Goal: Transaction & Acquisition: Download file/media

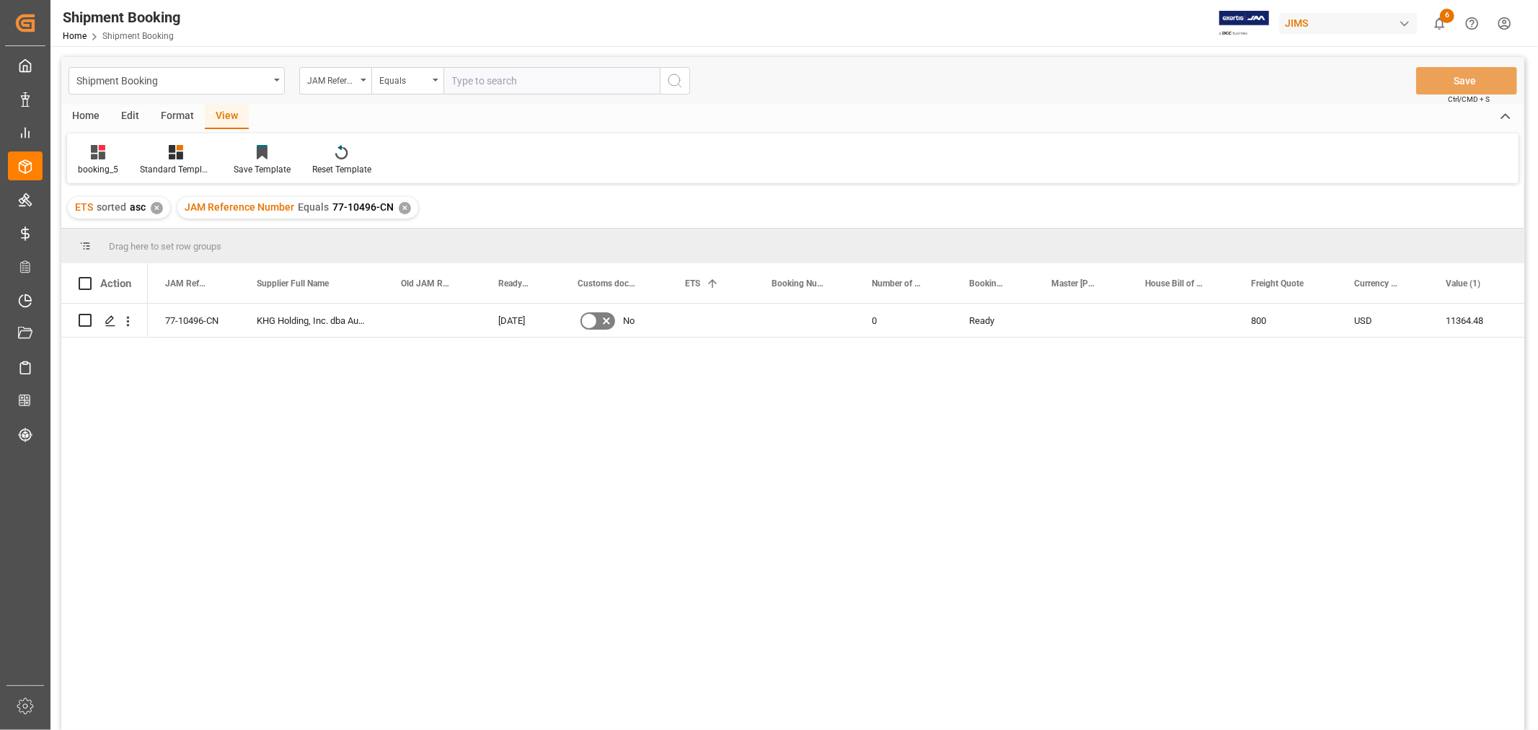
click at [399, 207] on div "✕" at bounding box center [405, 208] width 12 height 12
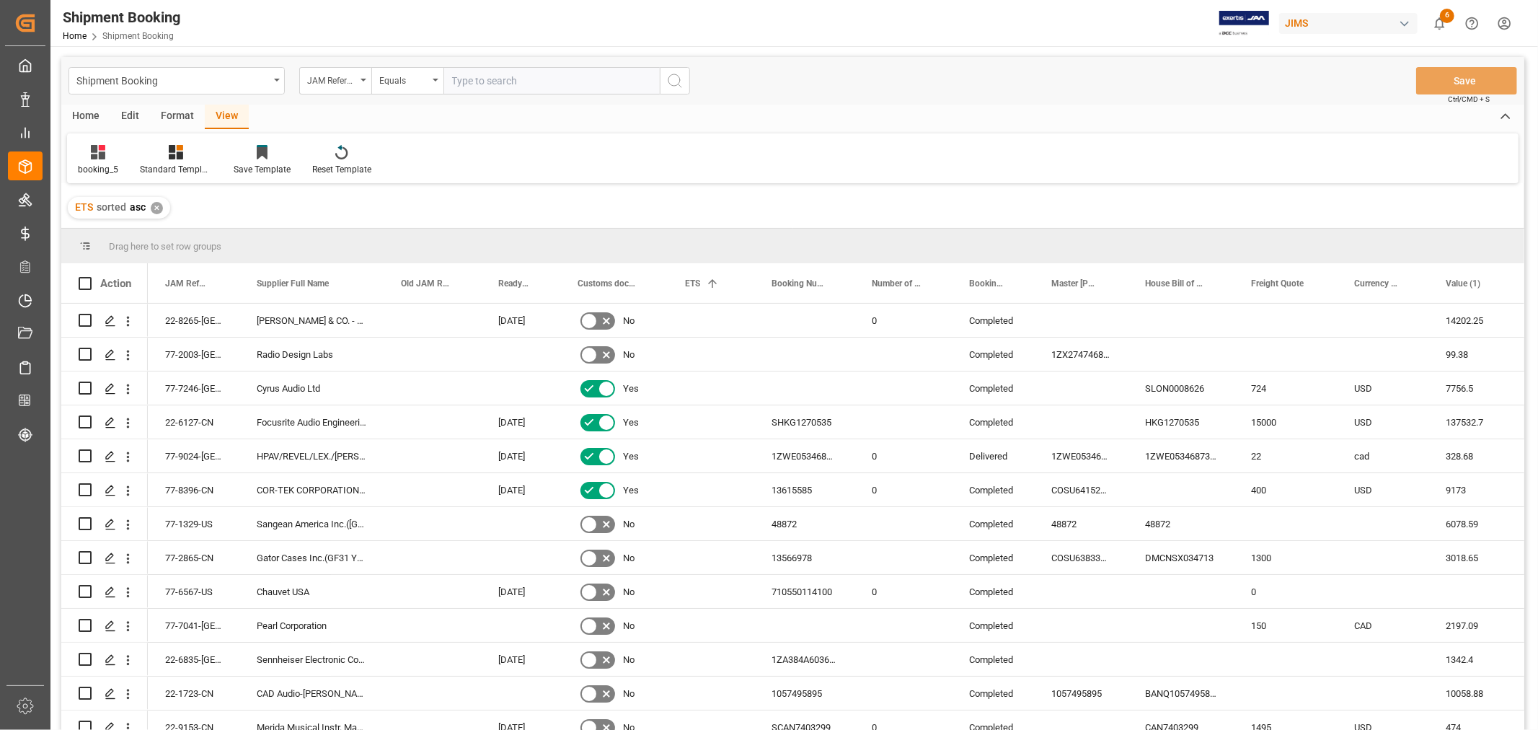
click at [554, 87] on input "text" at bounding box center [551, 80] width 216 height 27
type input "77-9314-cn"
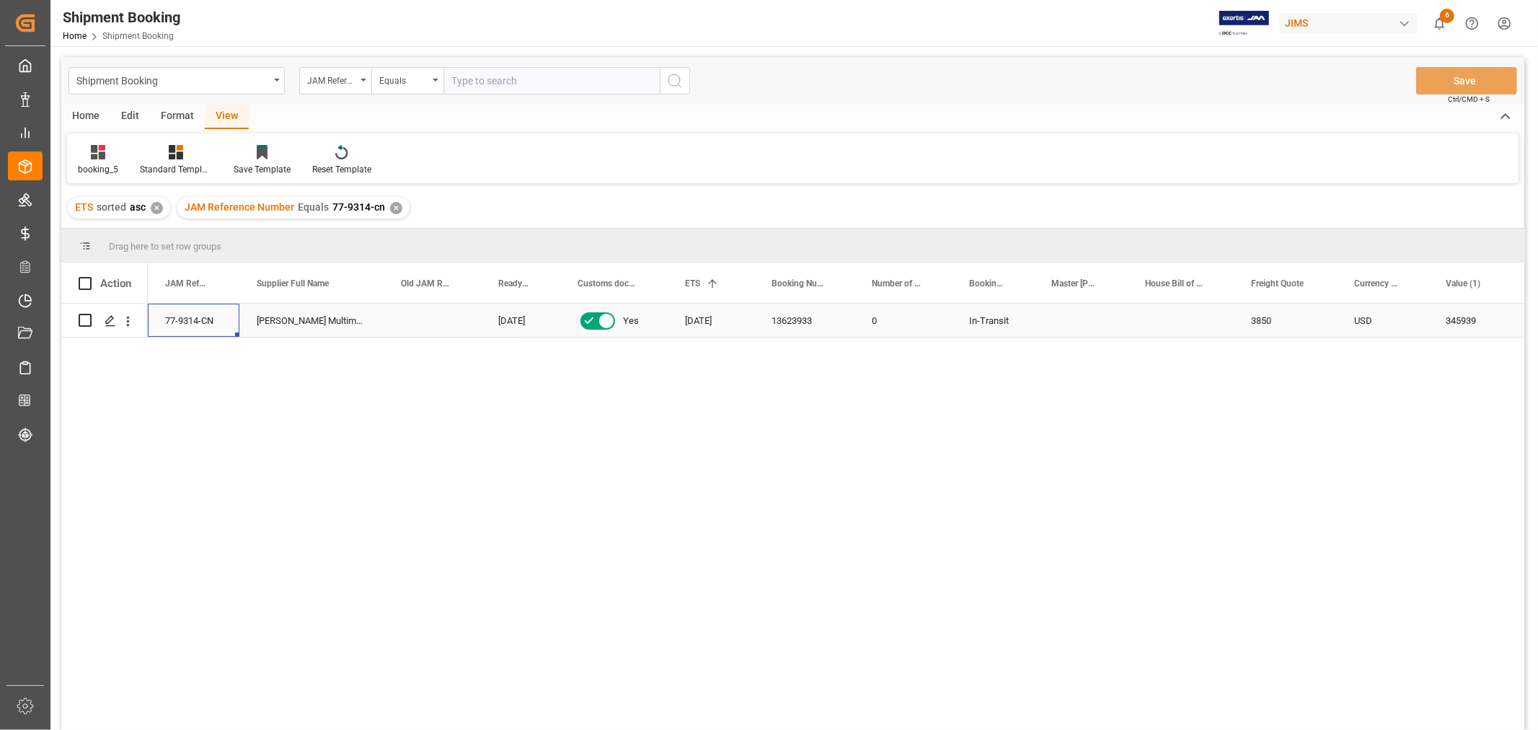
click at [208, 332] on div "77-9314-CN" at bounding box center [194, 320] width 92 height 33
click at [110, 322] on icon "Press SPACE to select this row." at bounding box center [111, 321] width 12 height 12
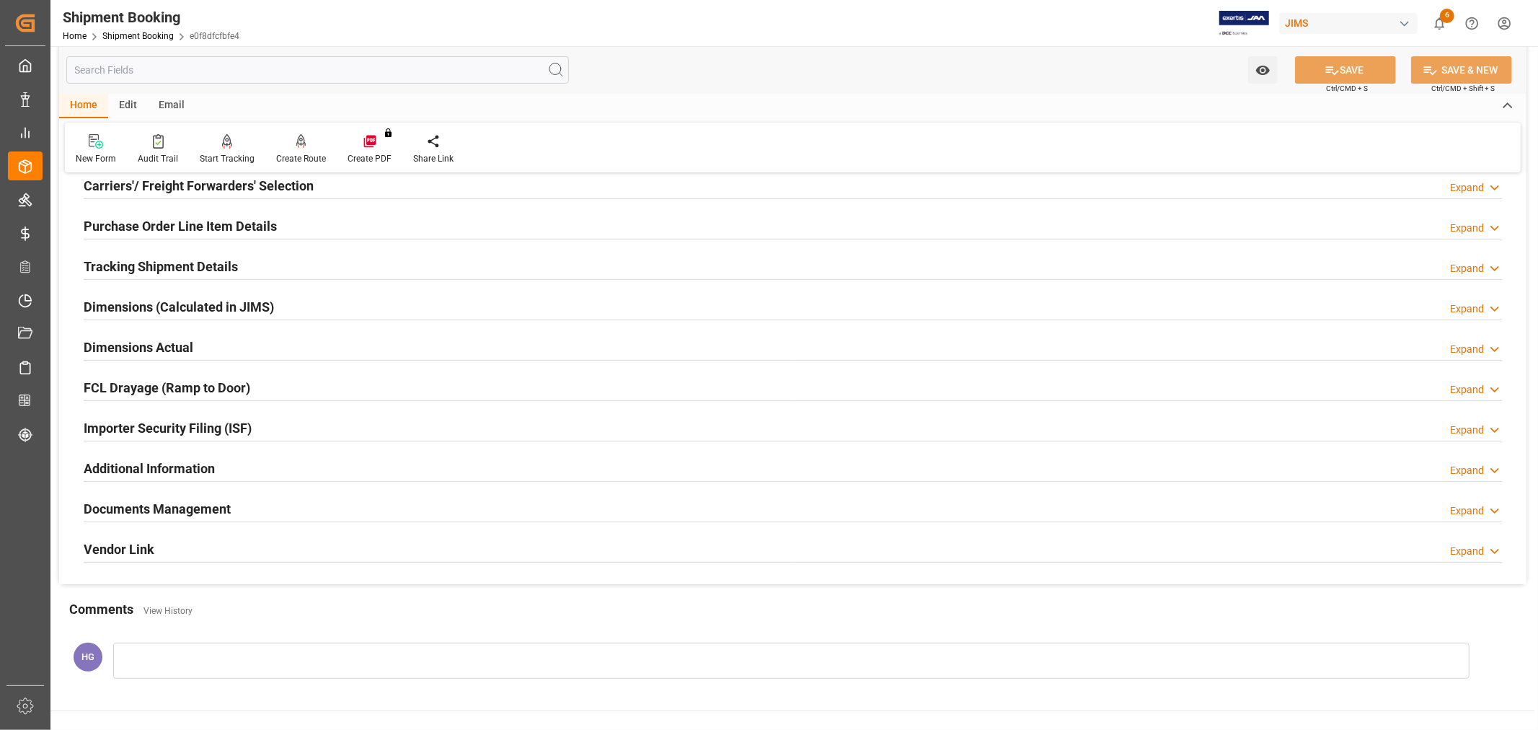
scroll to position [240, 0]
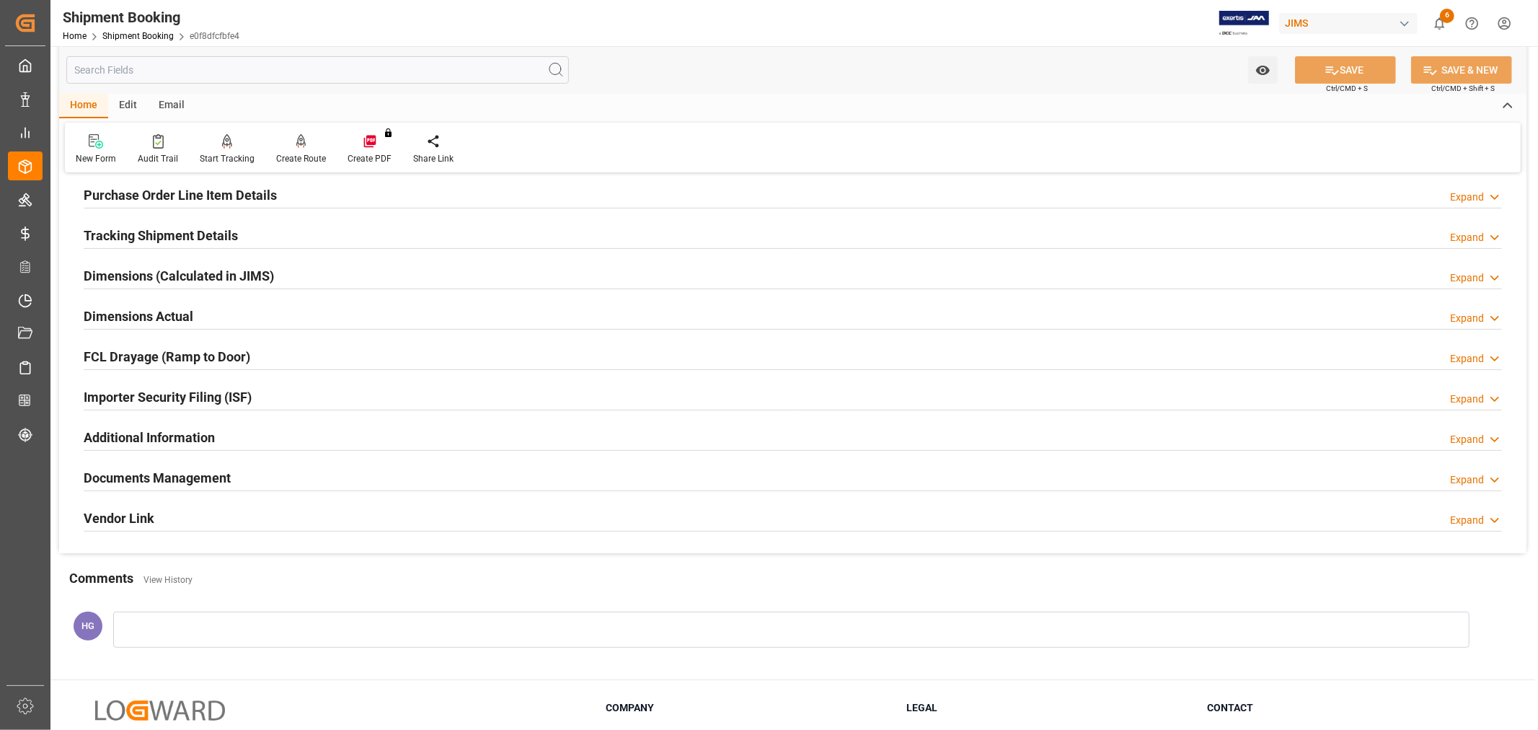
drag, startPoint x: 190, startPoint y: 480, endPoint x: 210, endPoint y: 485, distance: 20.1
click at [190, 480] on h2 "Documents Management" at bounding box center [157, 477] width 147 height 19
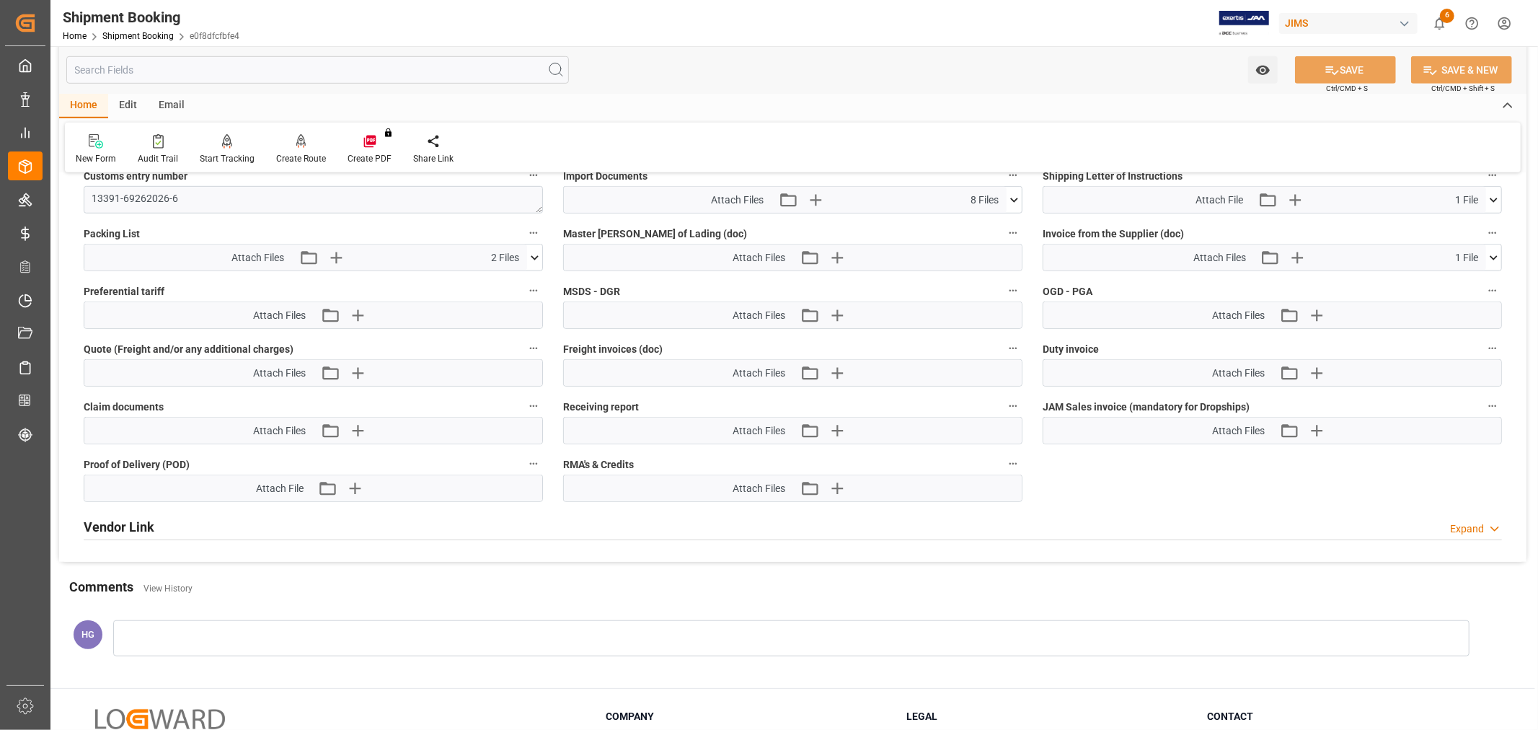
scroll to position [801, 0]
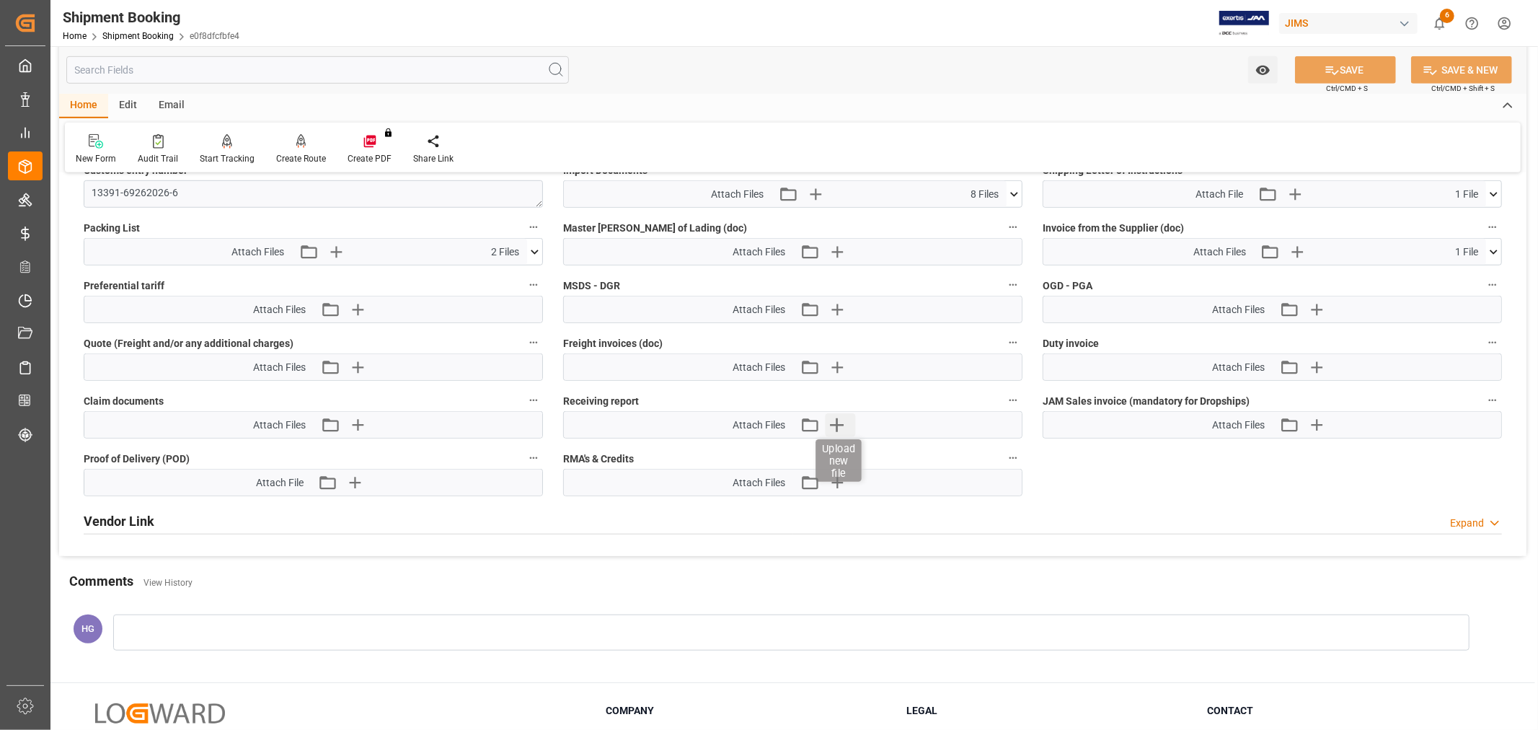
click at [837, 422] on icon "button" at bounding box center [837, 425] width 14 height 14
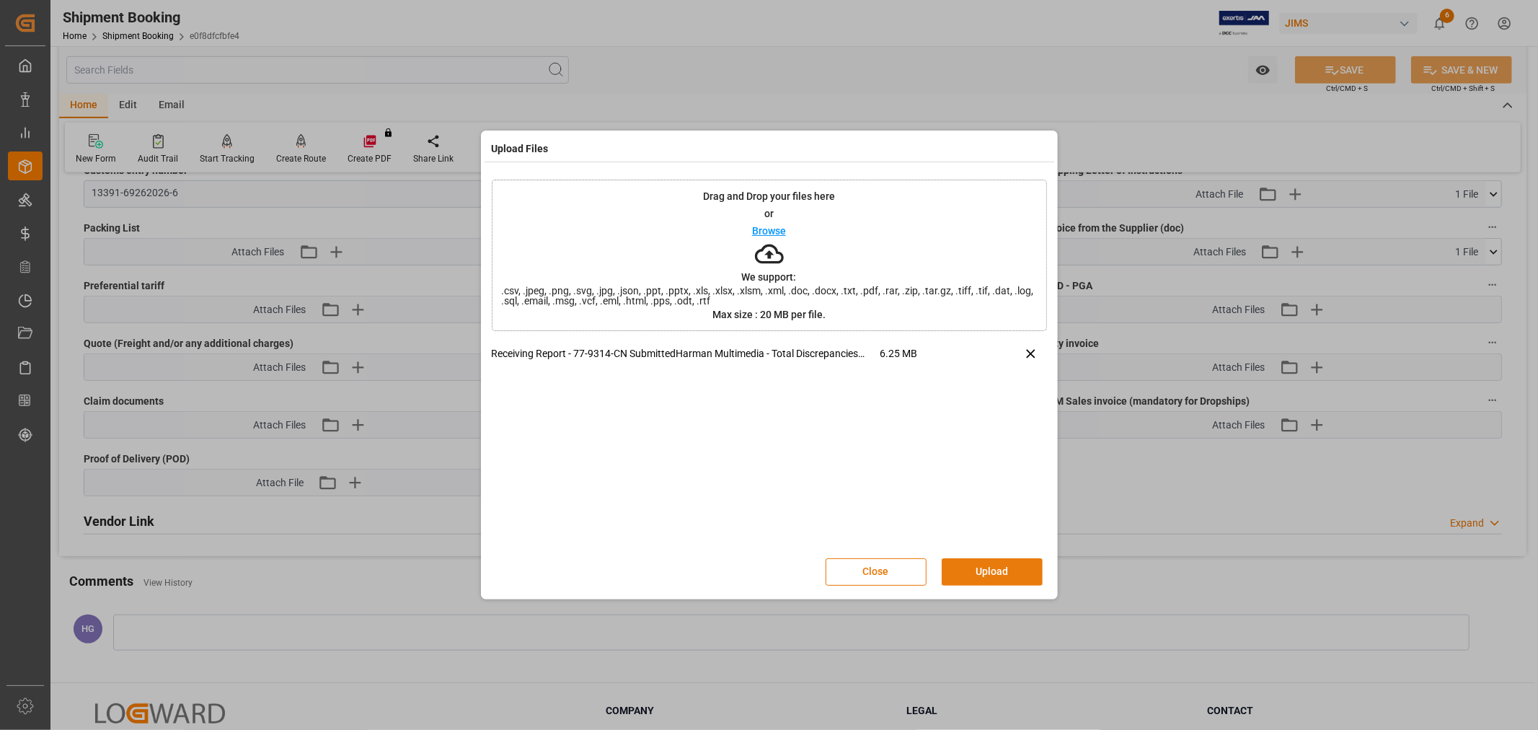
click at [975, 577] on button "Upload" at bounding box center [992, 571] width 101 height 27
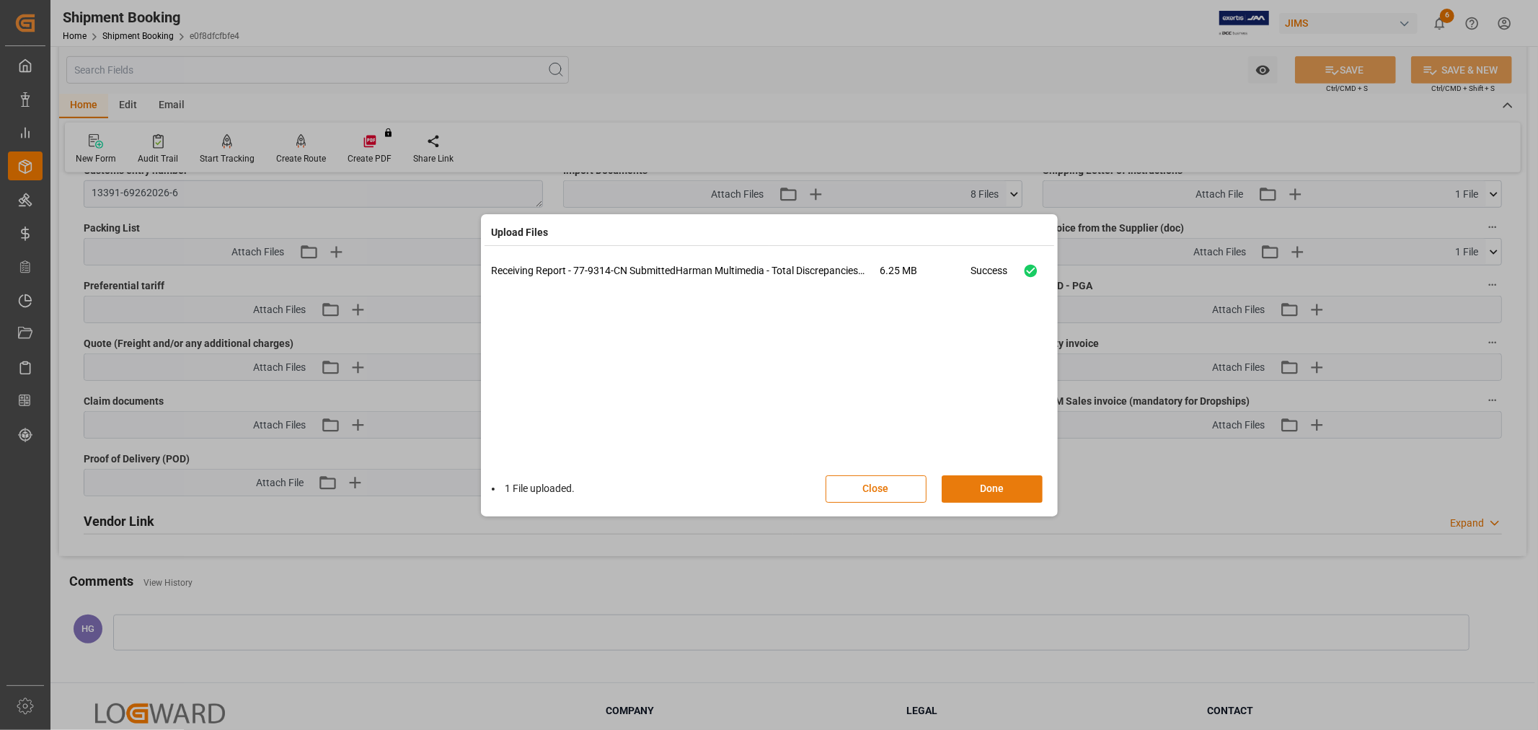
click at [990, 488] on button "Done" at bounding box center [992, 488] width 101 height 27
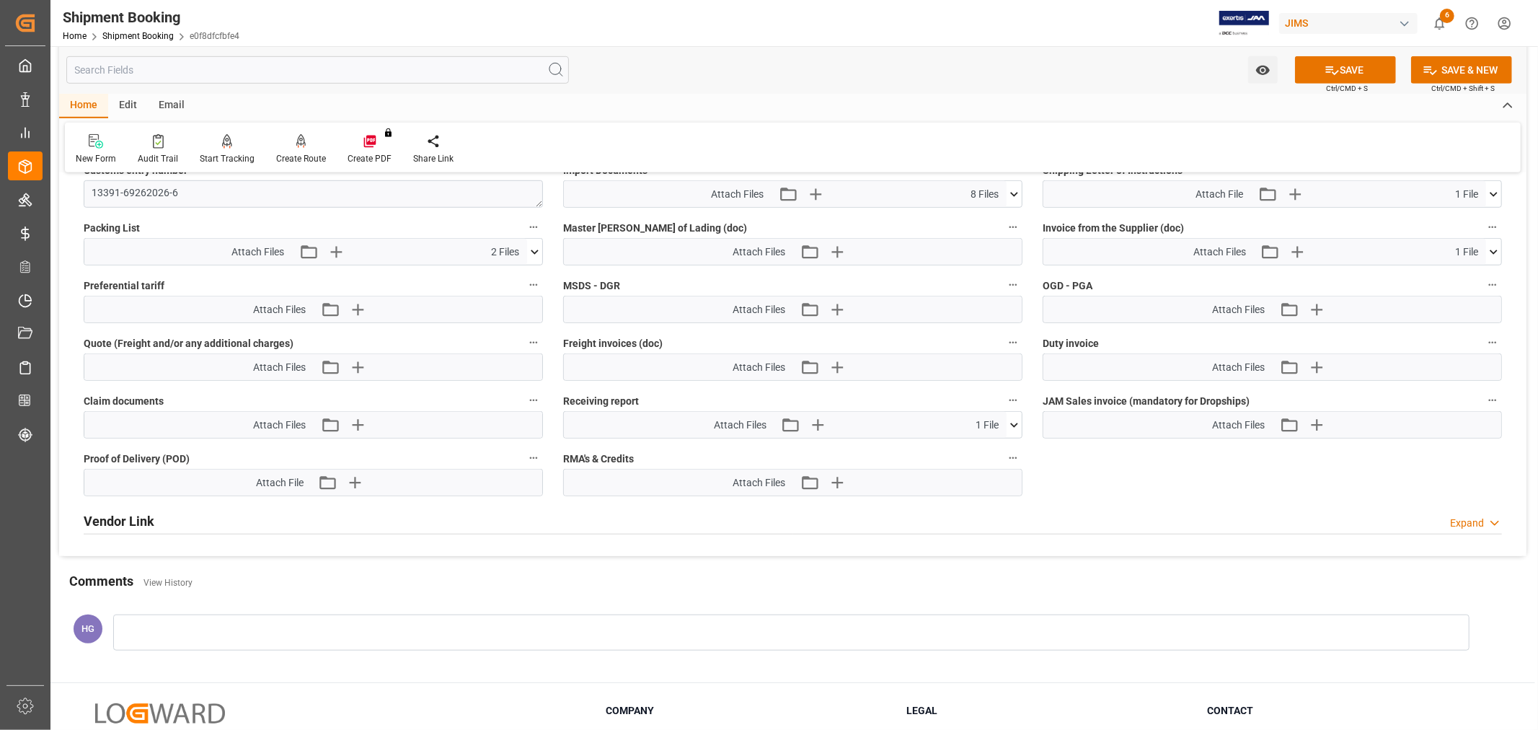
scroll to position [560, 0]
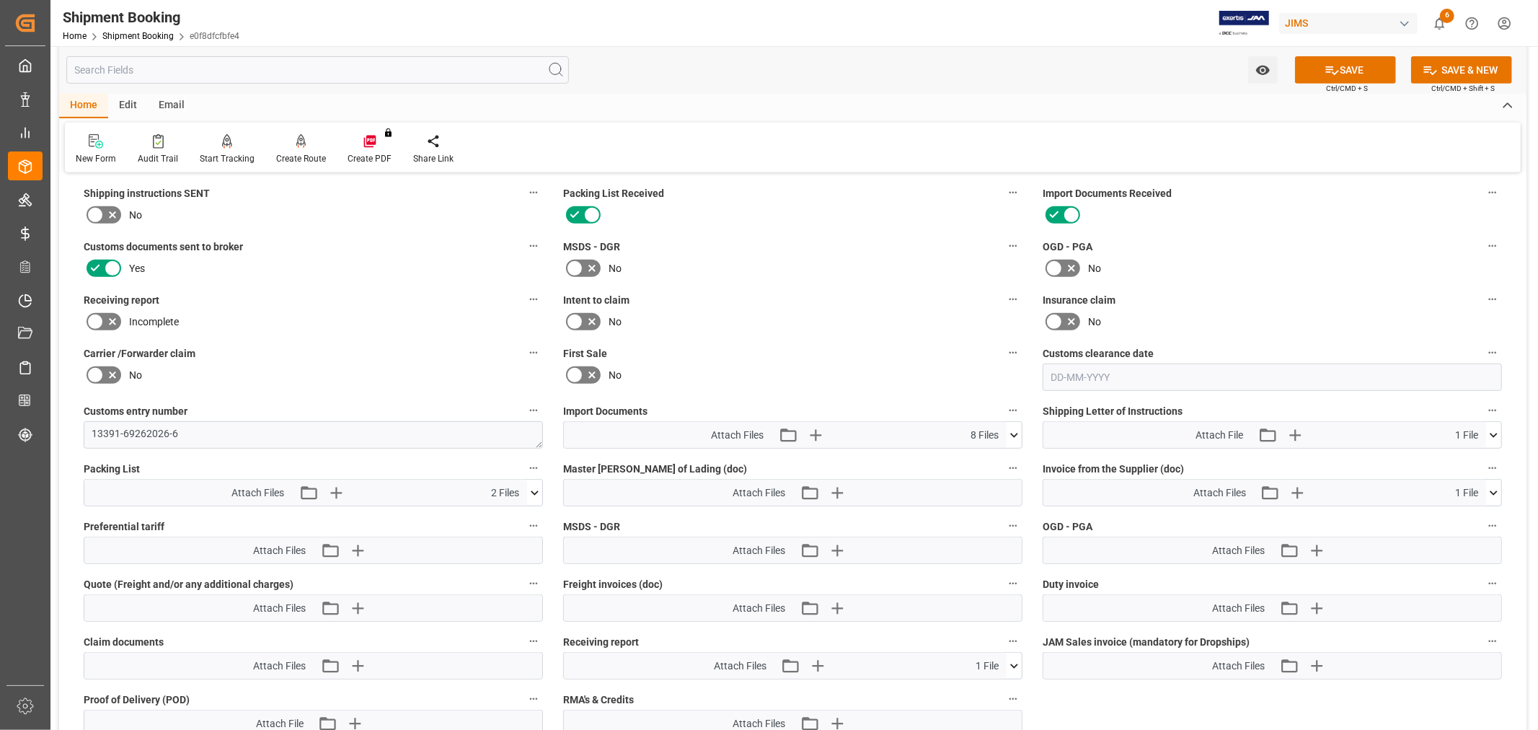
click at [96, 313] on icon at bounding box center [95, 321] width 17 height 17
click at [0, 0] on input "checkbox" at bounding box center [0, 0] width 0 height 0
click at [304, 304] on label "Receiving report" at bounding box center [313, 300] width 459 height 20
click at [524, 304] on button "Receiving report" at bounding box center [533, 299] width 19 height 19
click at [1320, 69] on div at bounding box center [769, 365] width 1538 height 730
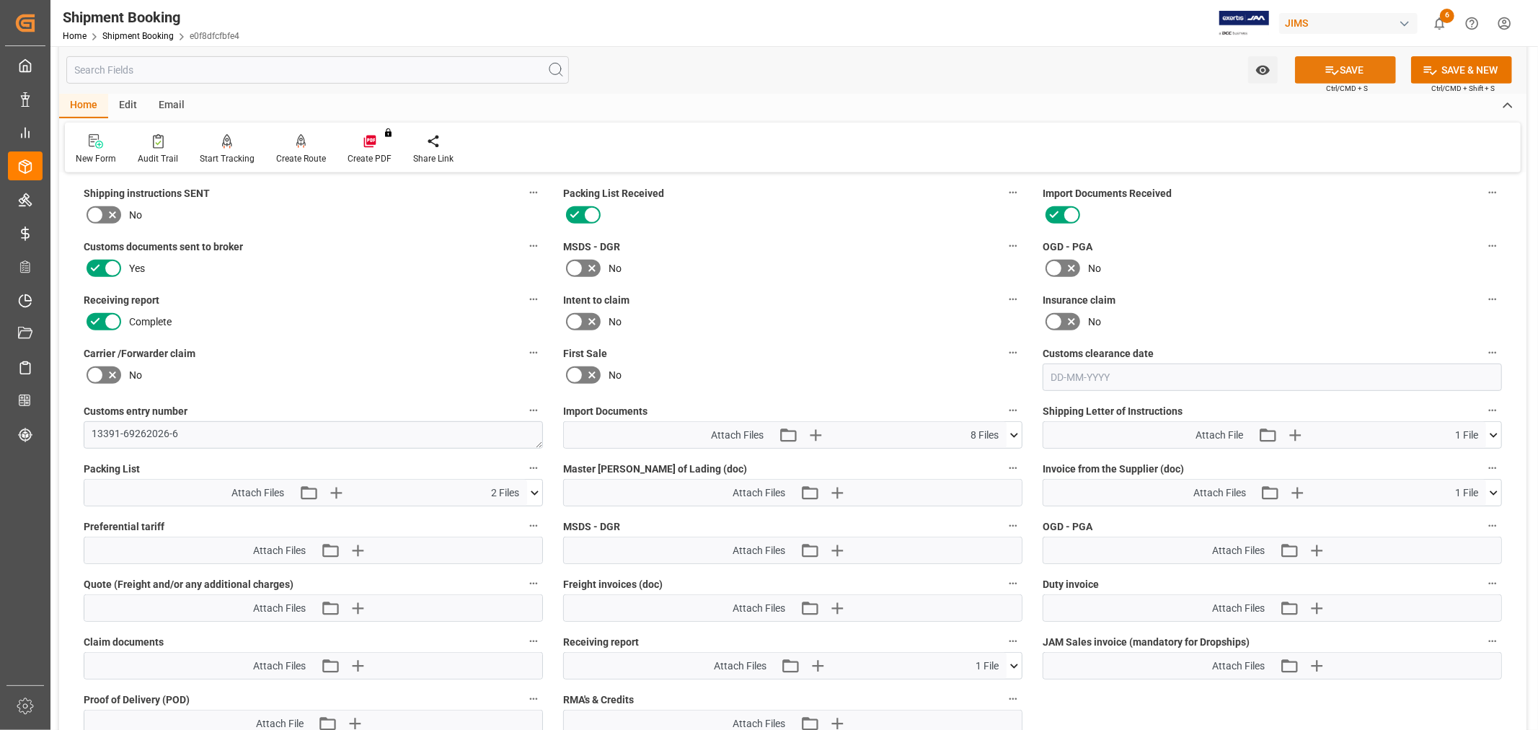
click at [1333, 76] on icon at bounding box center [1332, 70] width 15 height 15
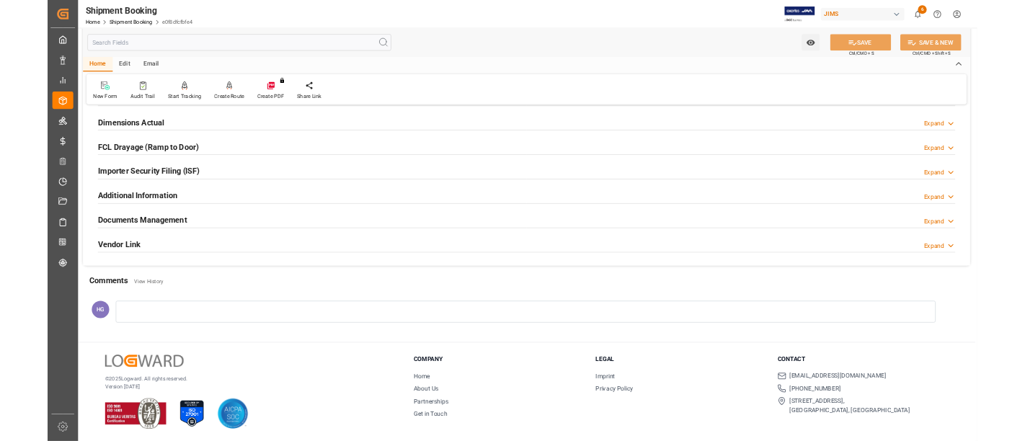
scroll to position [349, 0]
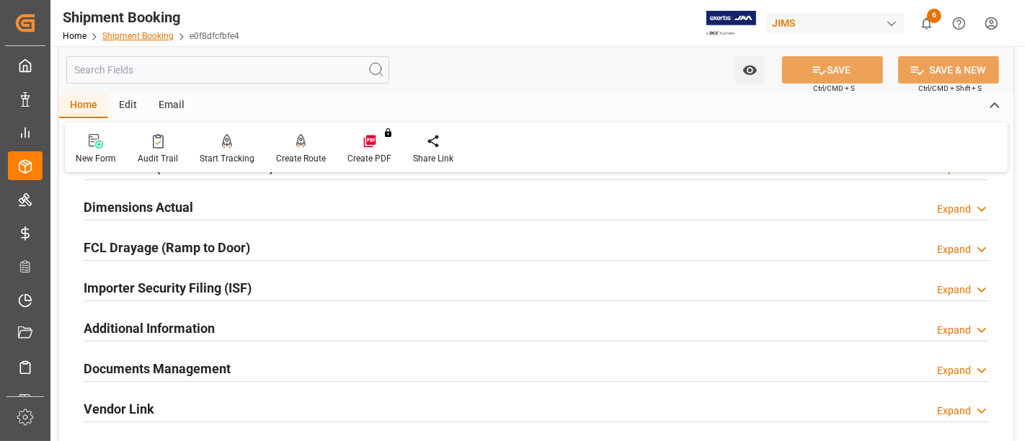
click at [153, 35] on link "Shipment Booking" at bounding box center [137, 36] width 71 height 10
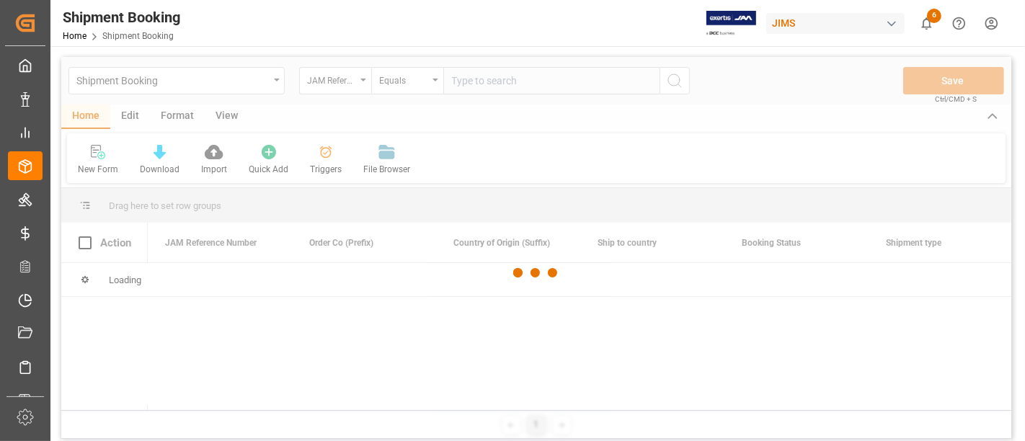
click at [459, 84] on div at bounding box center [536, 273] width 950 height 433
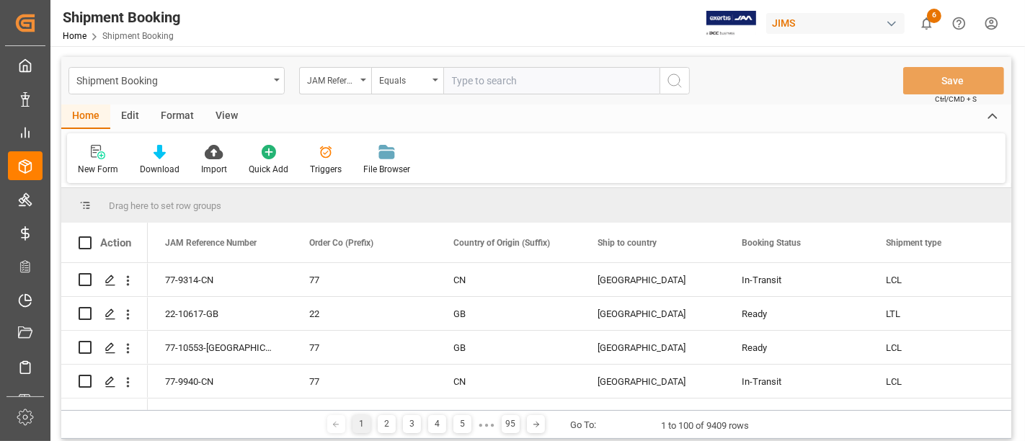
click at [459, 76] on input "text" at bounding box center [551, 80] width 216 height 27
paste input "77-9647-CN"
type input "77-9647-CN"
click at [678, 81] on icon "search button" at bounding box center [674, 80] width 17 height 17
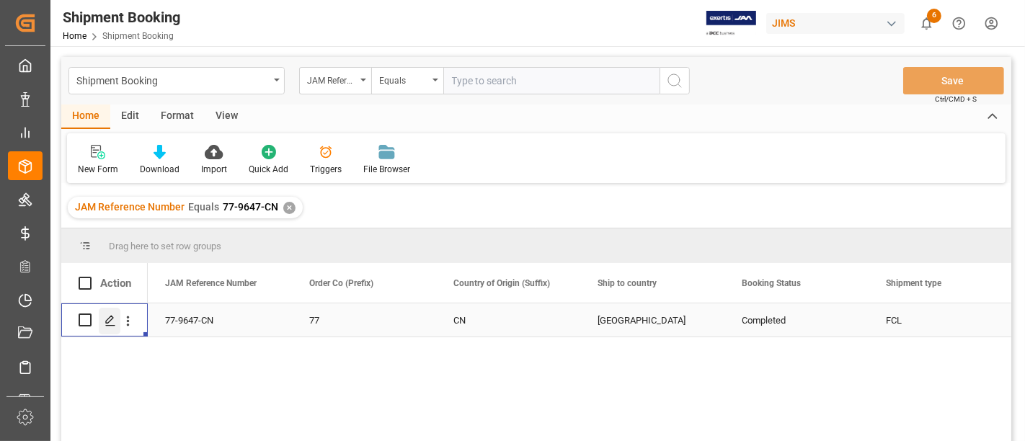
click at [103, 316] on div "Press SPACE to select this row." at bounding box center [110, 321] width 22 height 27
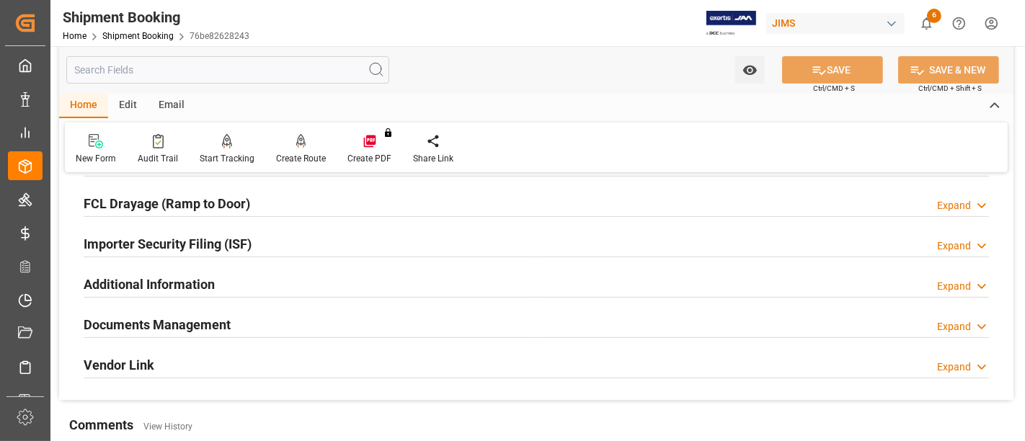
scroll to position [400, 0]
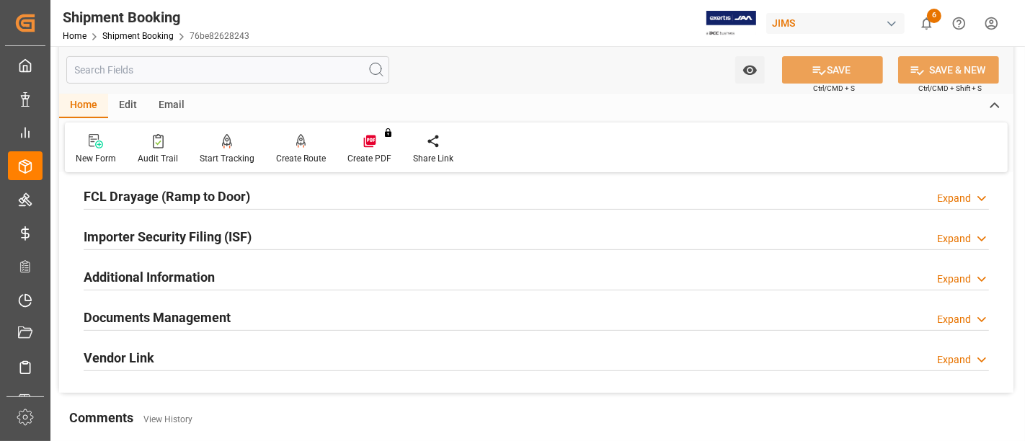
click at [216, 313] on h2 "Documents Management" at bounding box center [157, 317] width 147 height 19
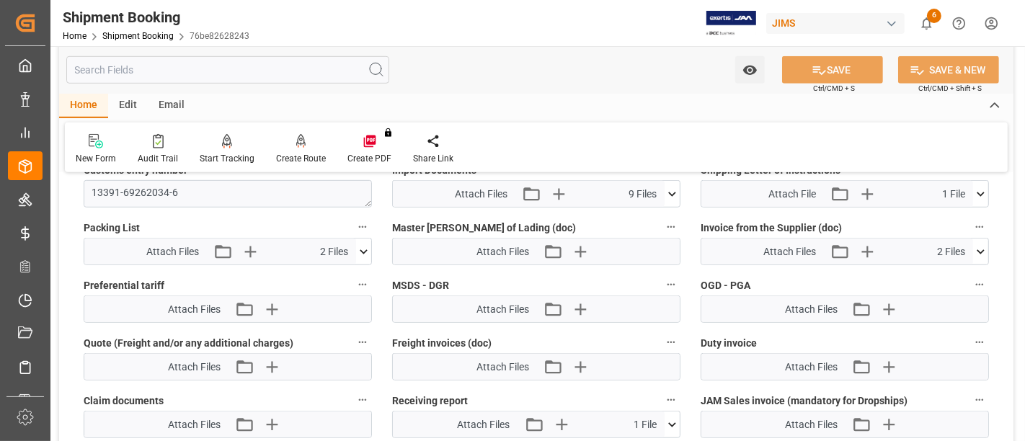
scroll to position [881, 0]
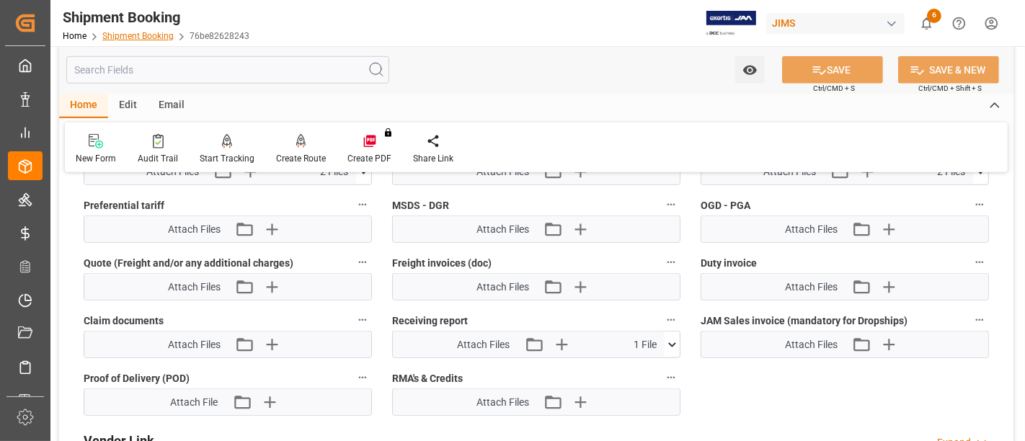
click at [133, 32] on link "Shipment Booking" at bounding box center [137, 36] width 71 height 10
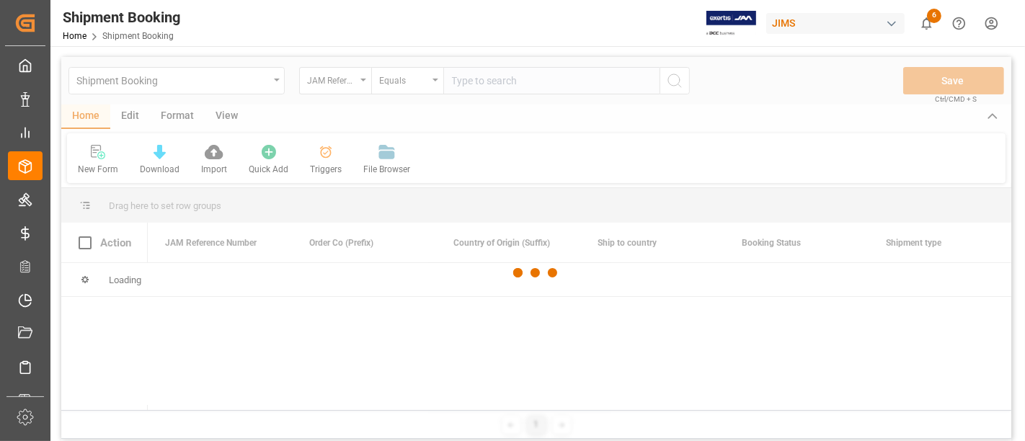
click at [470, 81] on input "text" at bounding box center [551, 80] width 216 height 27
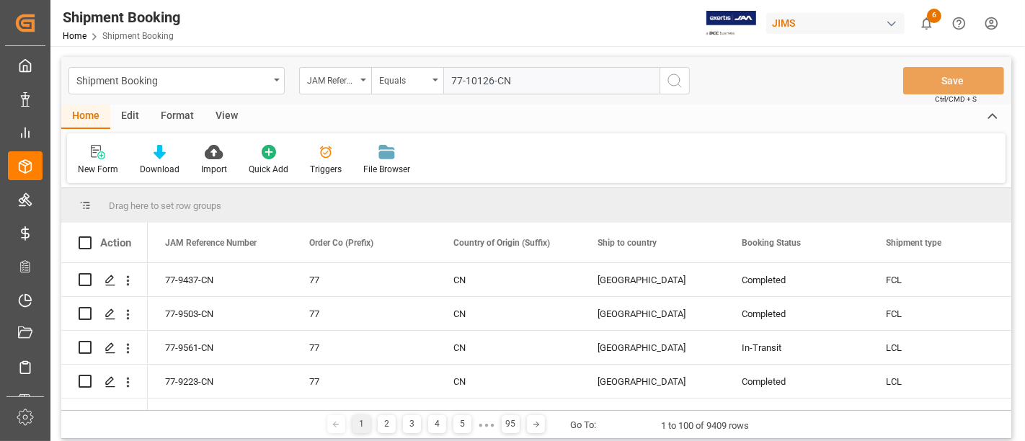
type input "77-10126-CN"
click at [676, 83] on icon "search button" at bounding box center [674, 80] width 17 height 17
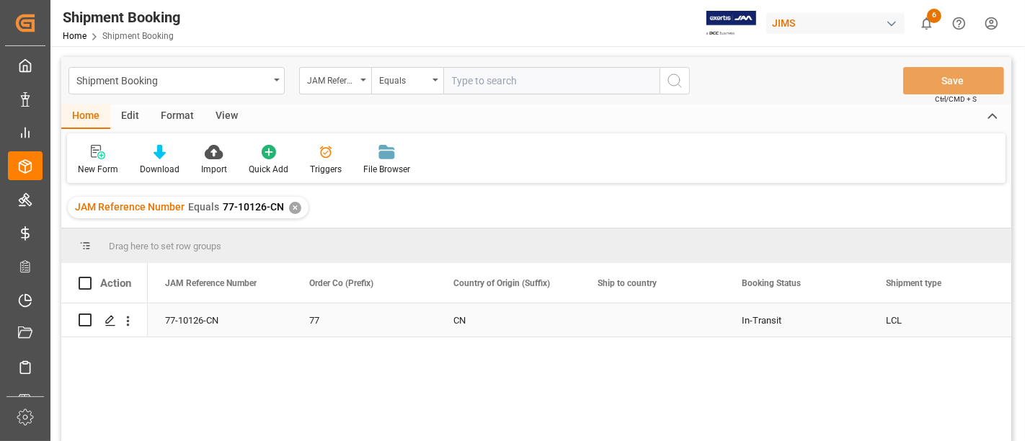
click at [578, 324] on div "CN" at bounding box center [508, 320] width 144 height 33
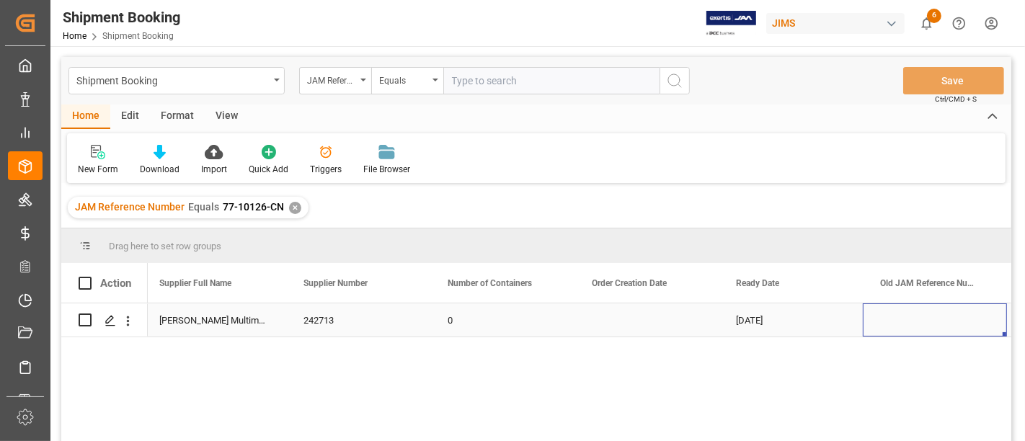
scroll to position [0, 1159]
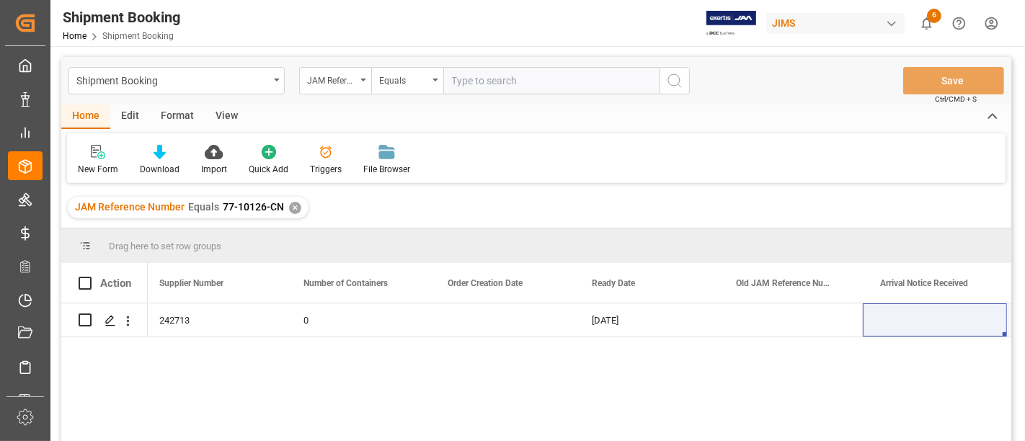
click at [221, 116] on div "View" at bounding box center [227, 117] width 44 height 25
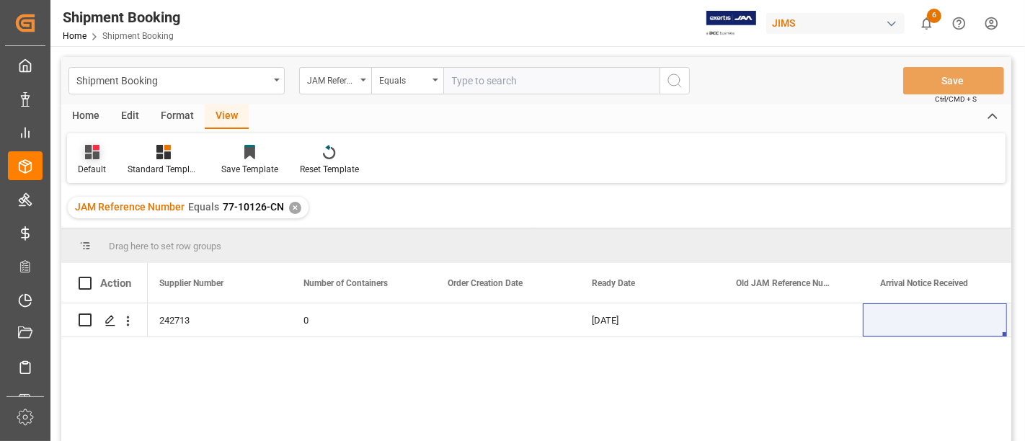
click at [96, 168] on div "Default" at bounding box center [92, 169] width 28 height 13
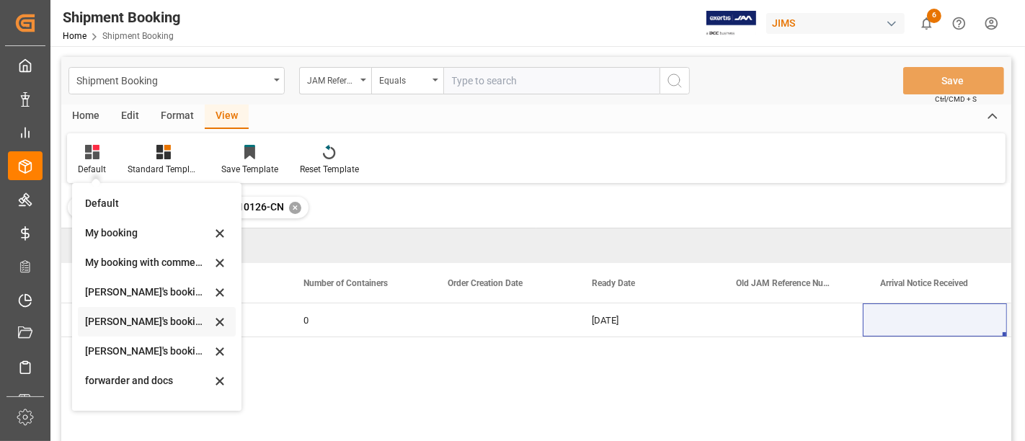
scroll to position [138, 0]
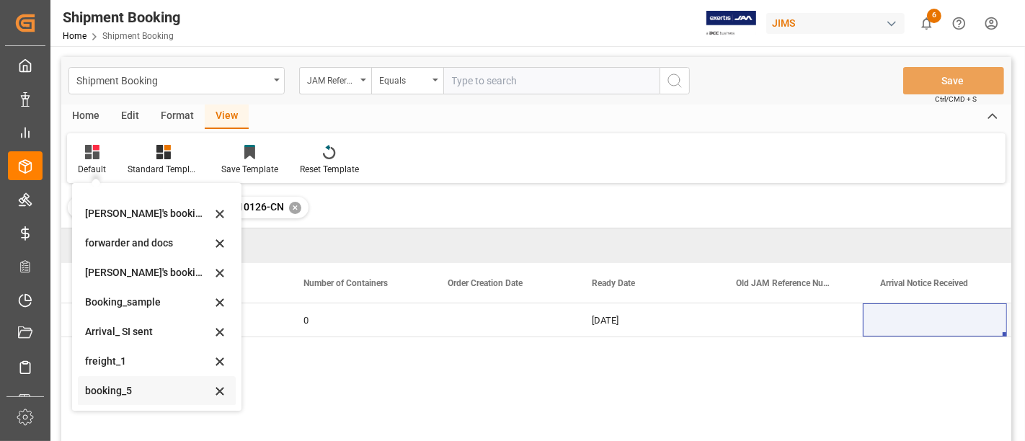
click at [122, 384] on div "booking_5" at bounding box center [148, 391] width 126 height 15
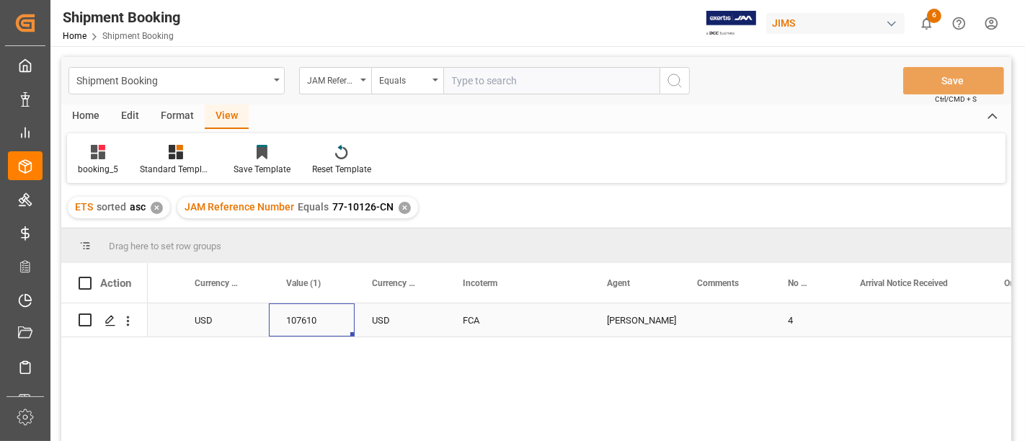
click at [270, 319] on div "107610" at bounding box center [312, 320] width 86 height 33
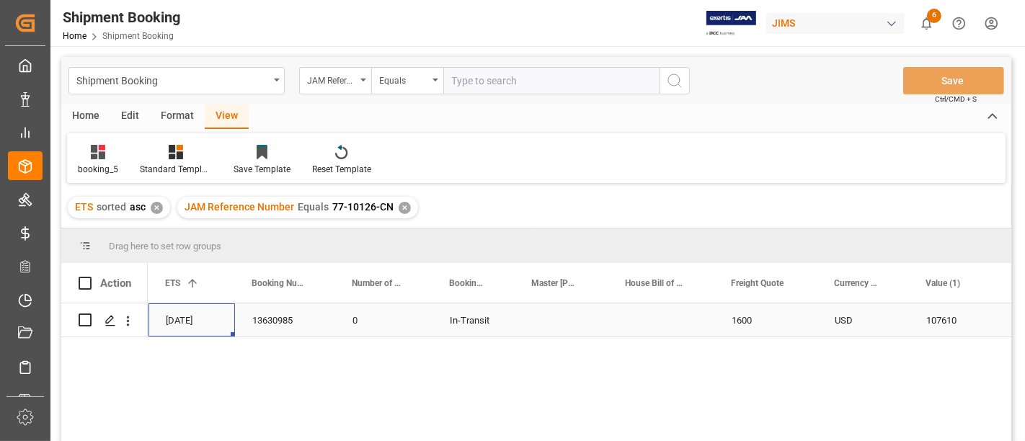
click at [270, 322] on div "13630985" at bounding box center [285, 320] width 100 height 33
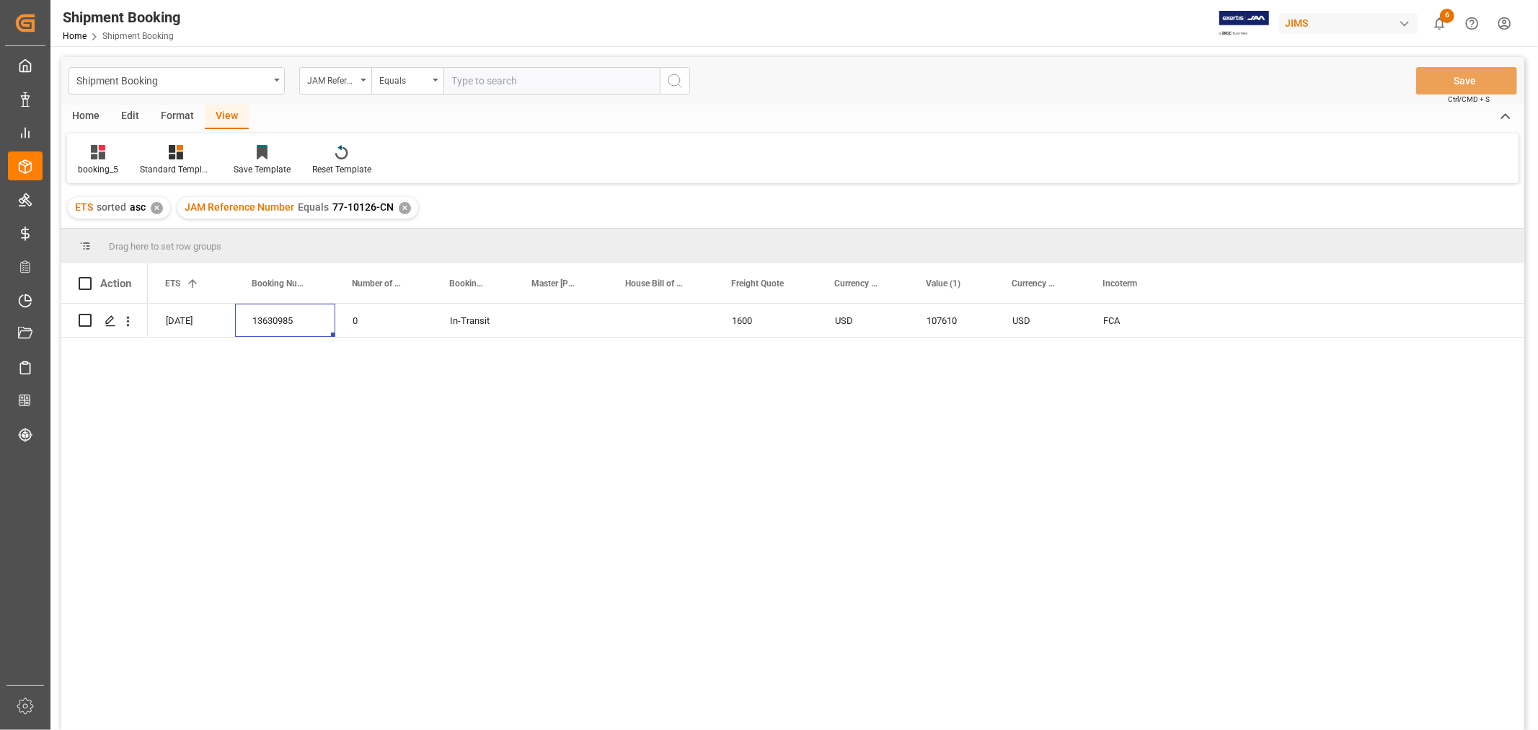
scroll to position [0, 520]
click at [111, 324] on icon "Press SPACE to select this row." at bounding box center [111, 321] width 12 height 12
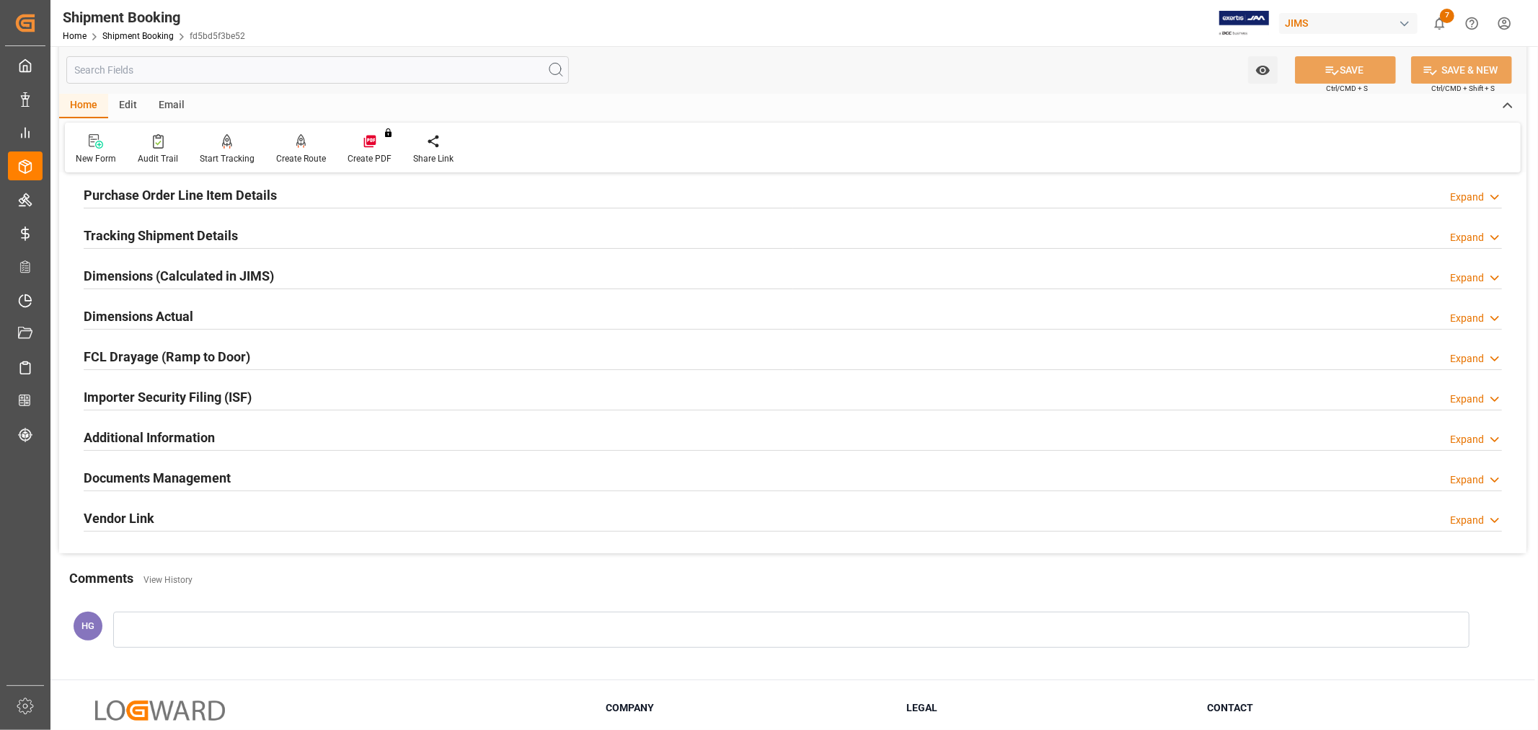
scroll to position [354, 0]
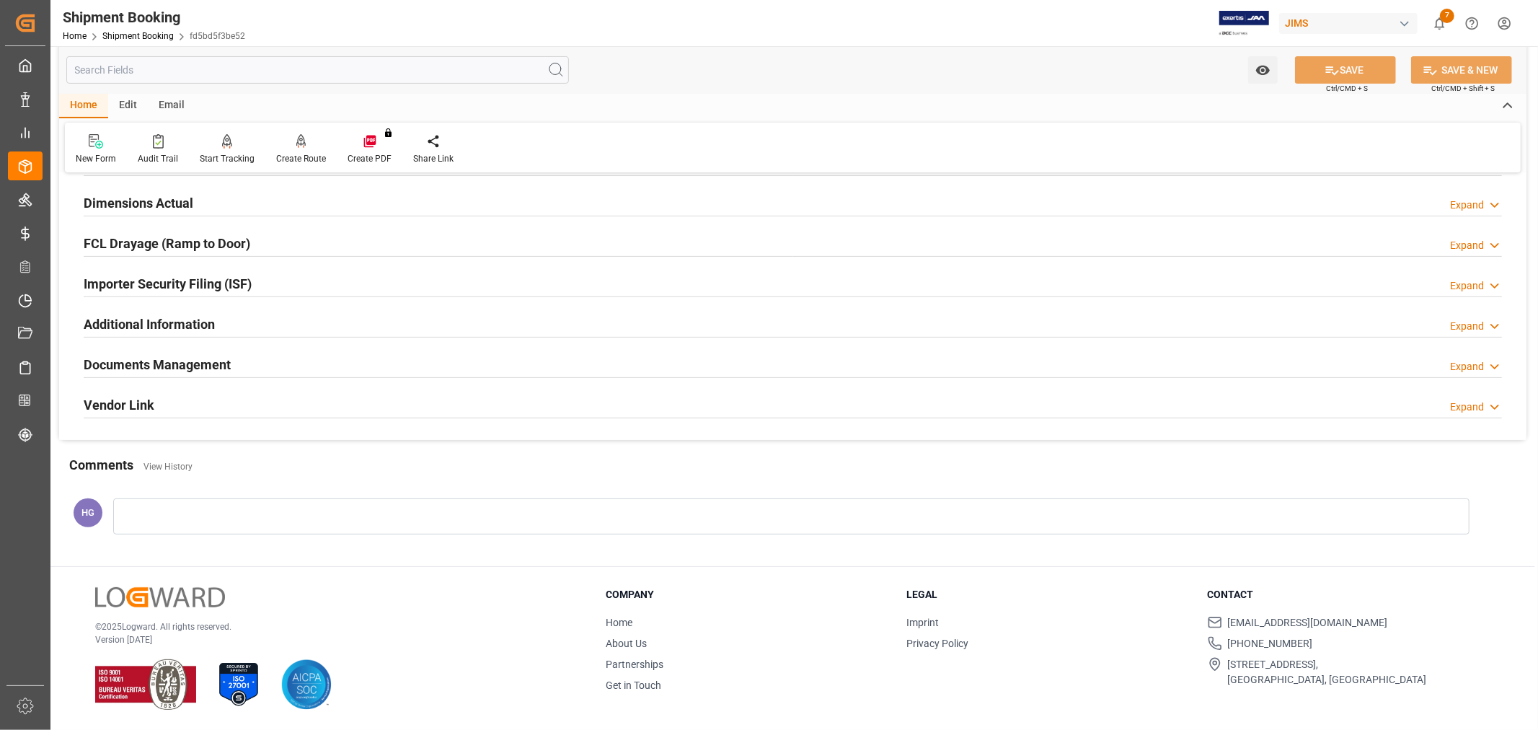
click at [146, 369] on h2 "Documents Management" at bounding box center [157, 364] width 147 height 19
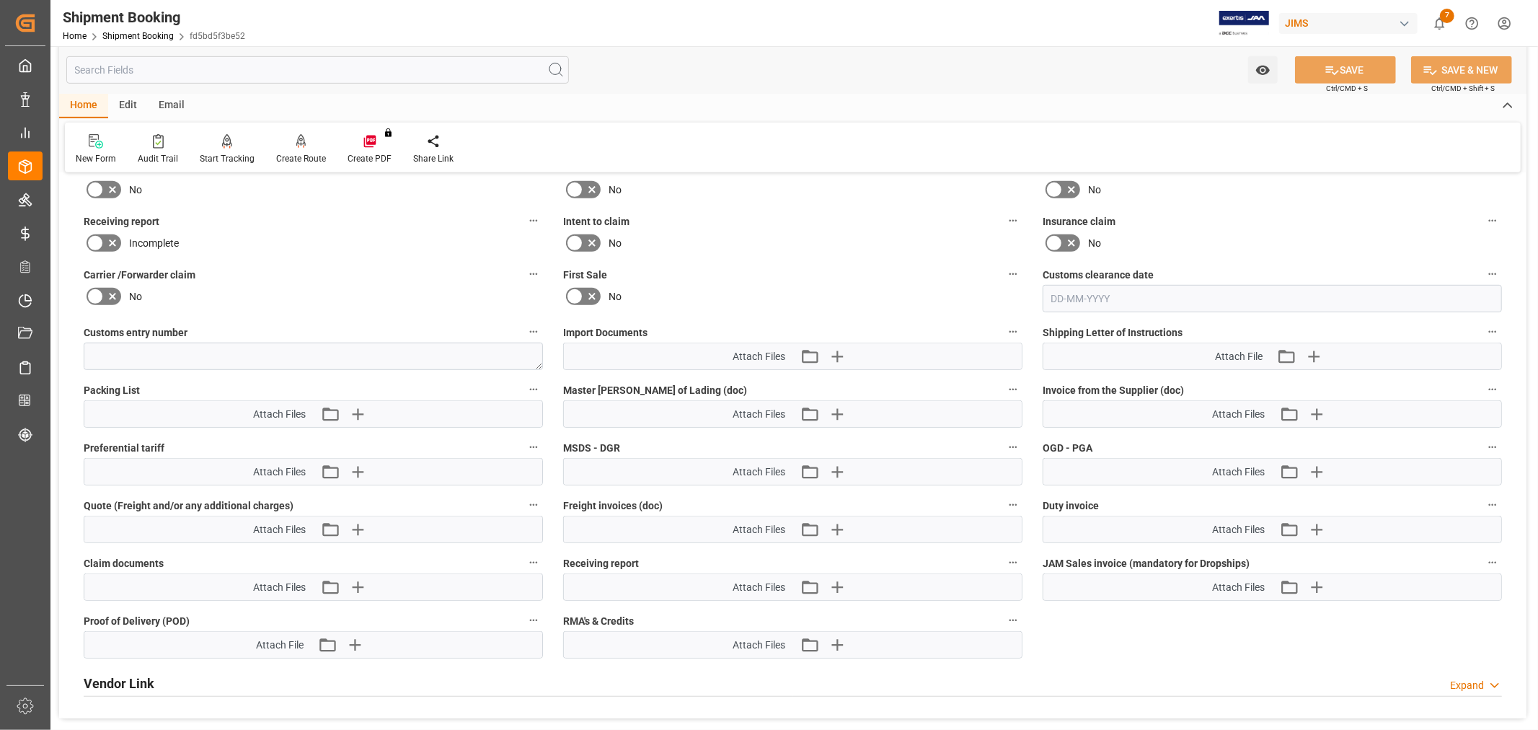
scroll to position [594, 0]
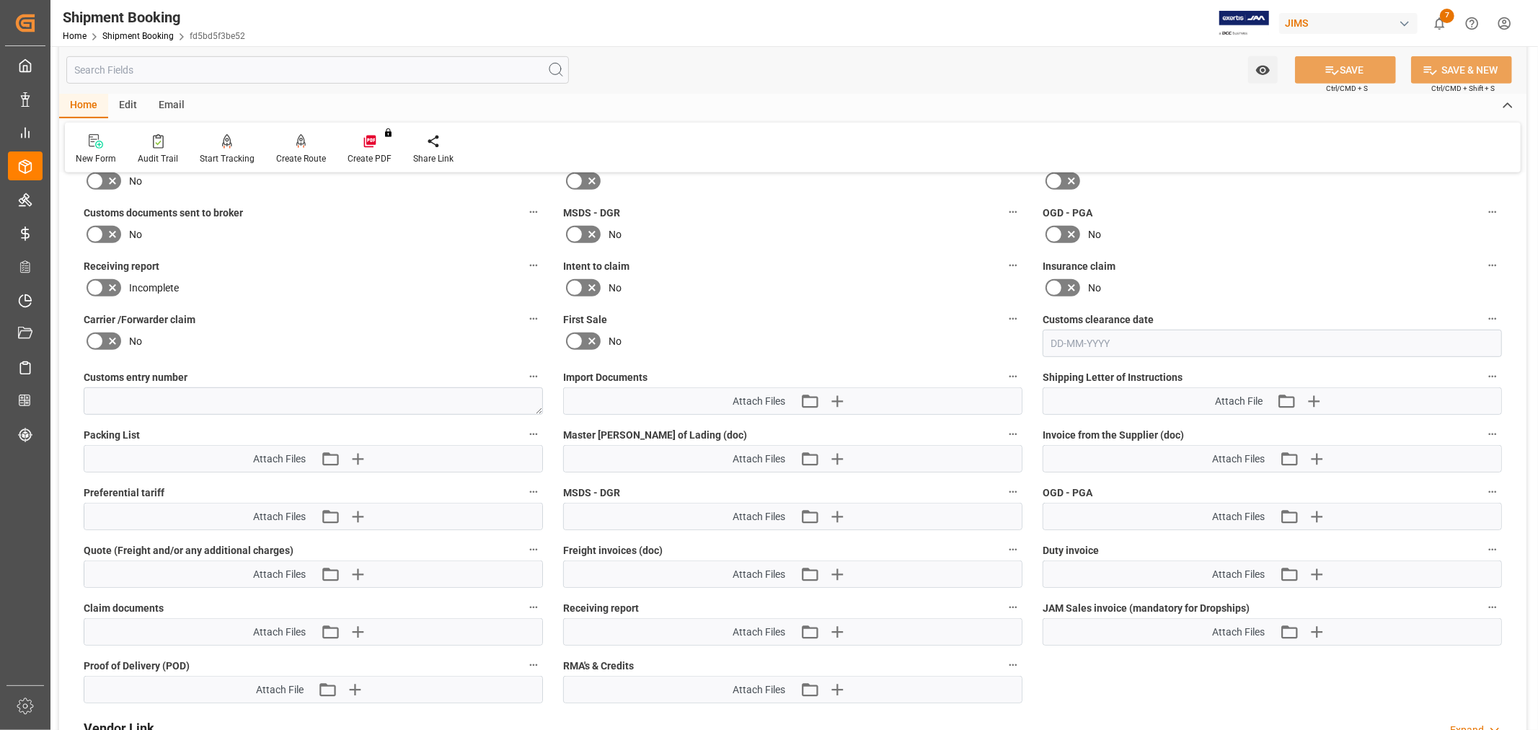
click at [94, 231] on icon at bounding box center [95, 234] width 17 height 17
click at [0, 0] on input "checkbox" at bounding box center [0, 0] width 0 height 0
click at [833, 399] on icon "button" at bounding box center [836, 400] width 23 height 23
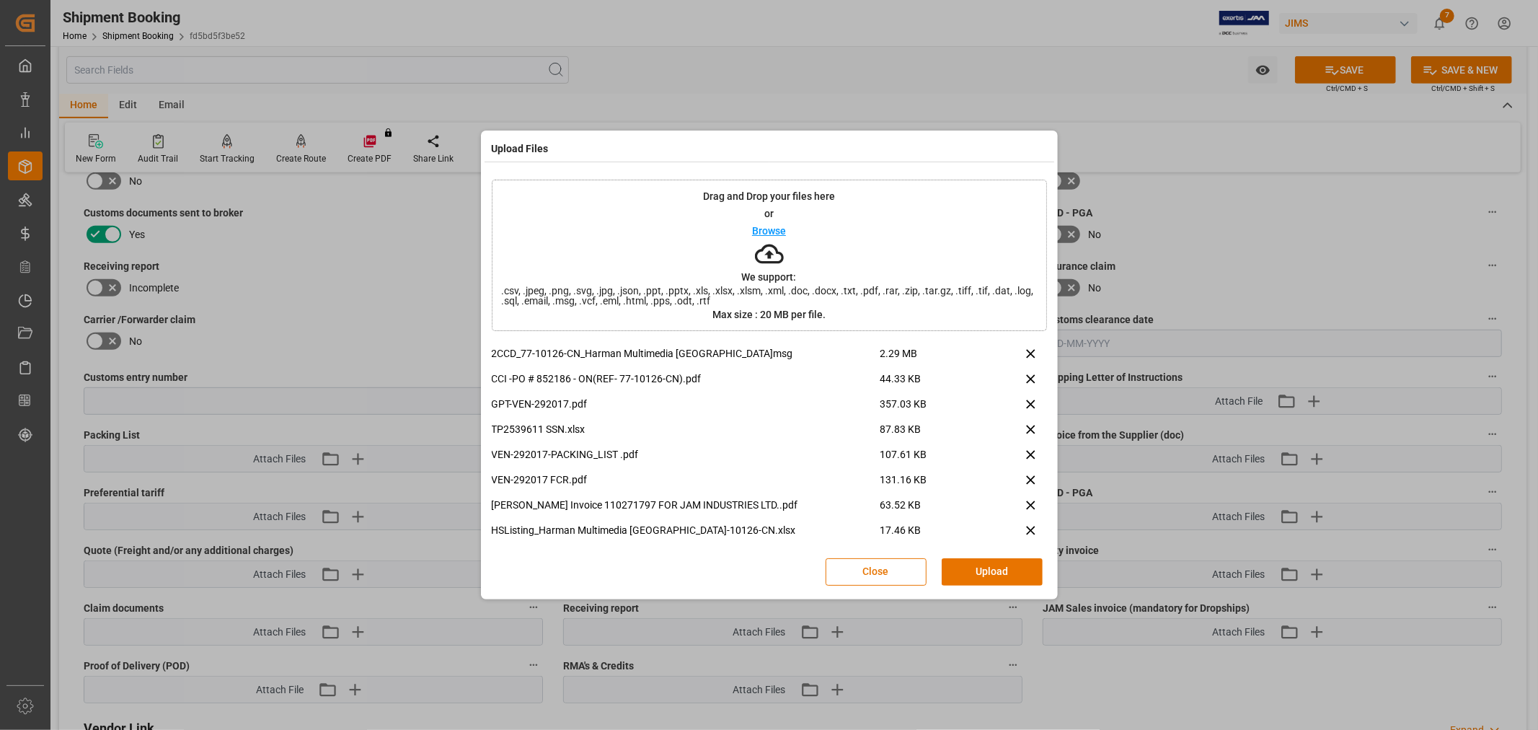
click at [963, 571] on button "Upload" at bounding box center [992, 571] width 101 height 27
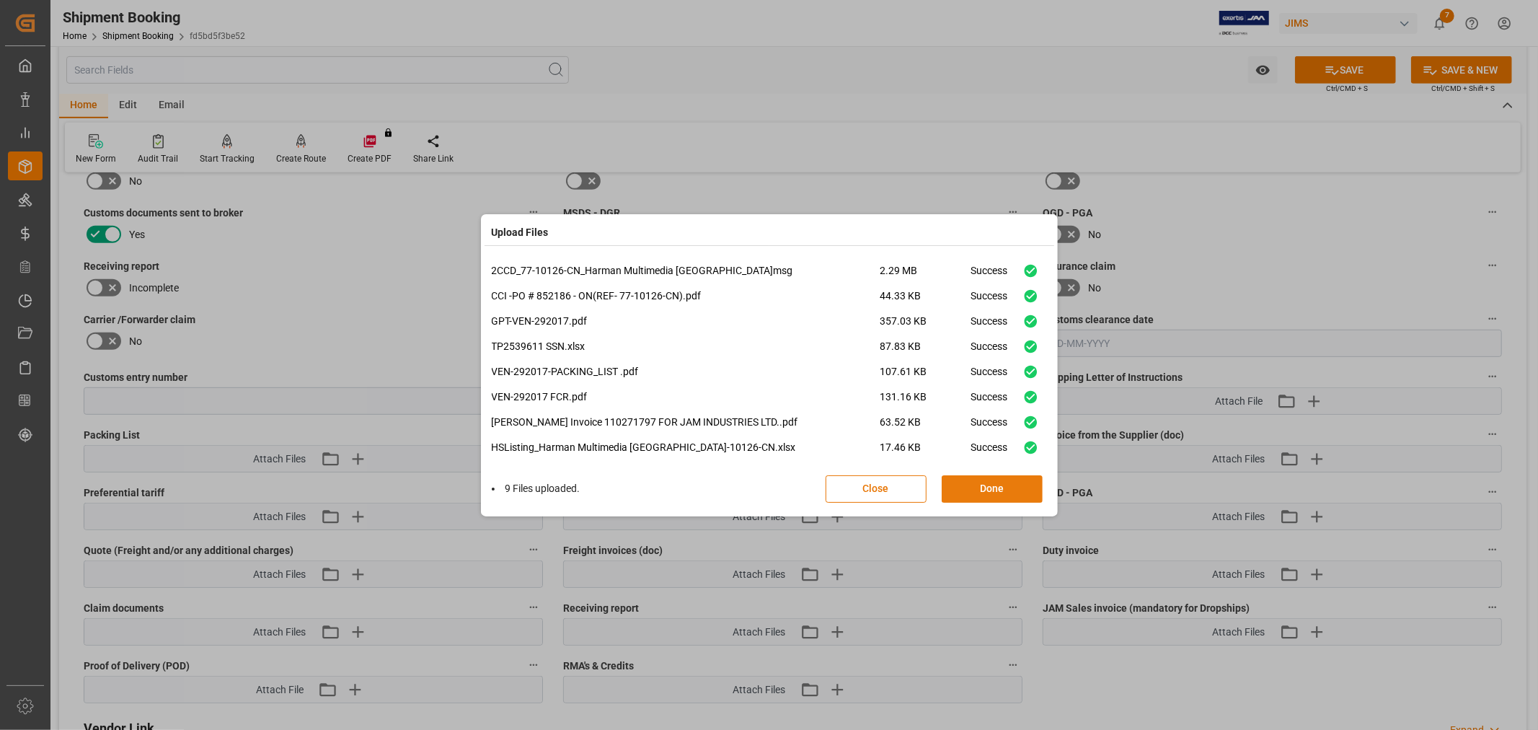
click at [984, 487] on button "Done" at bounding box center [992, 488] width 101 height 27
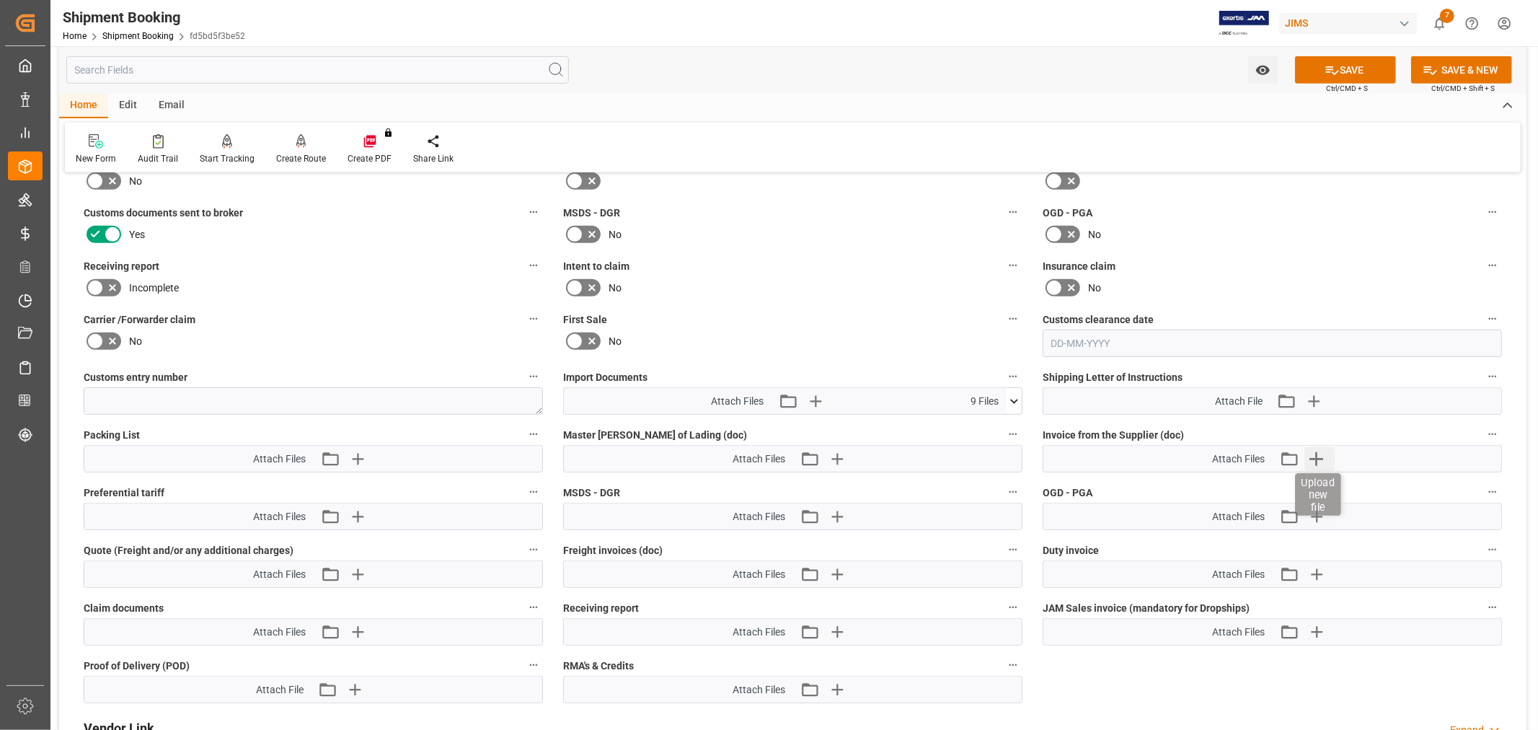
click at [1314, 452] on icon "button" at bounding box center [1315, 458] width 23 height 23
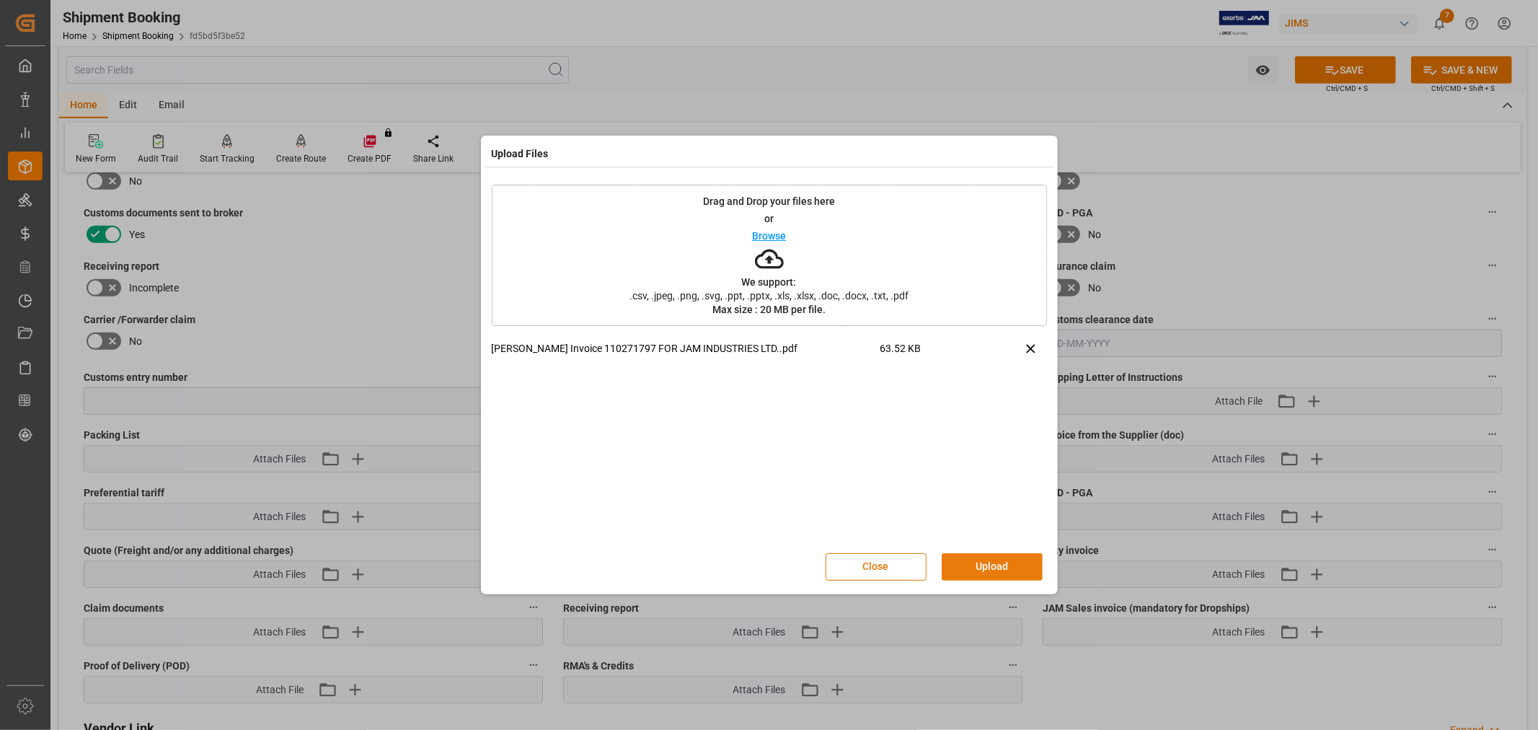
click at [995, 566] on button "Upload" at bounding box center [992, 566] width 101 height 27
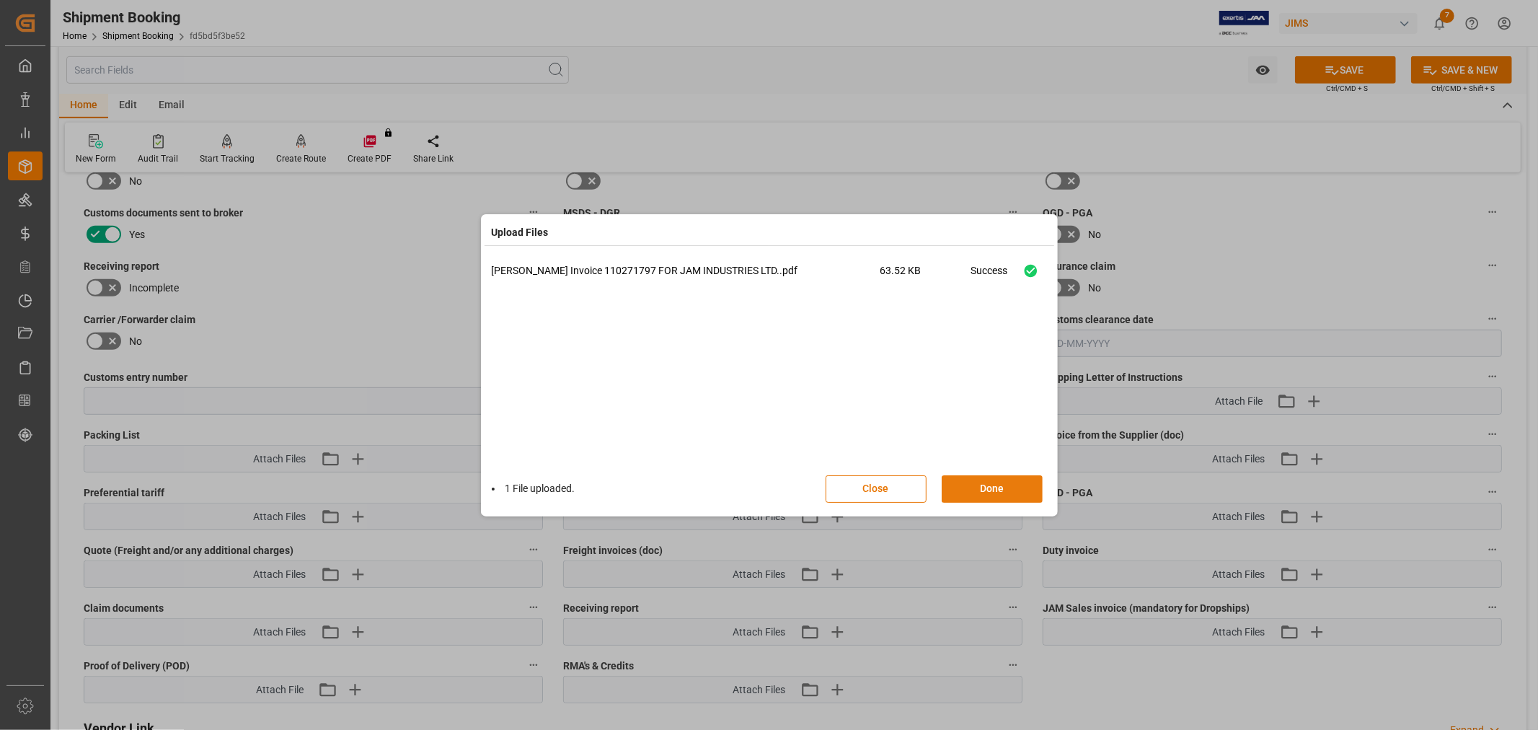
click at [962, 491] on button "Done" at bounding box center [992, 488] width 101 height 27
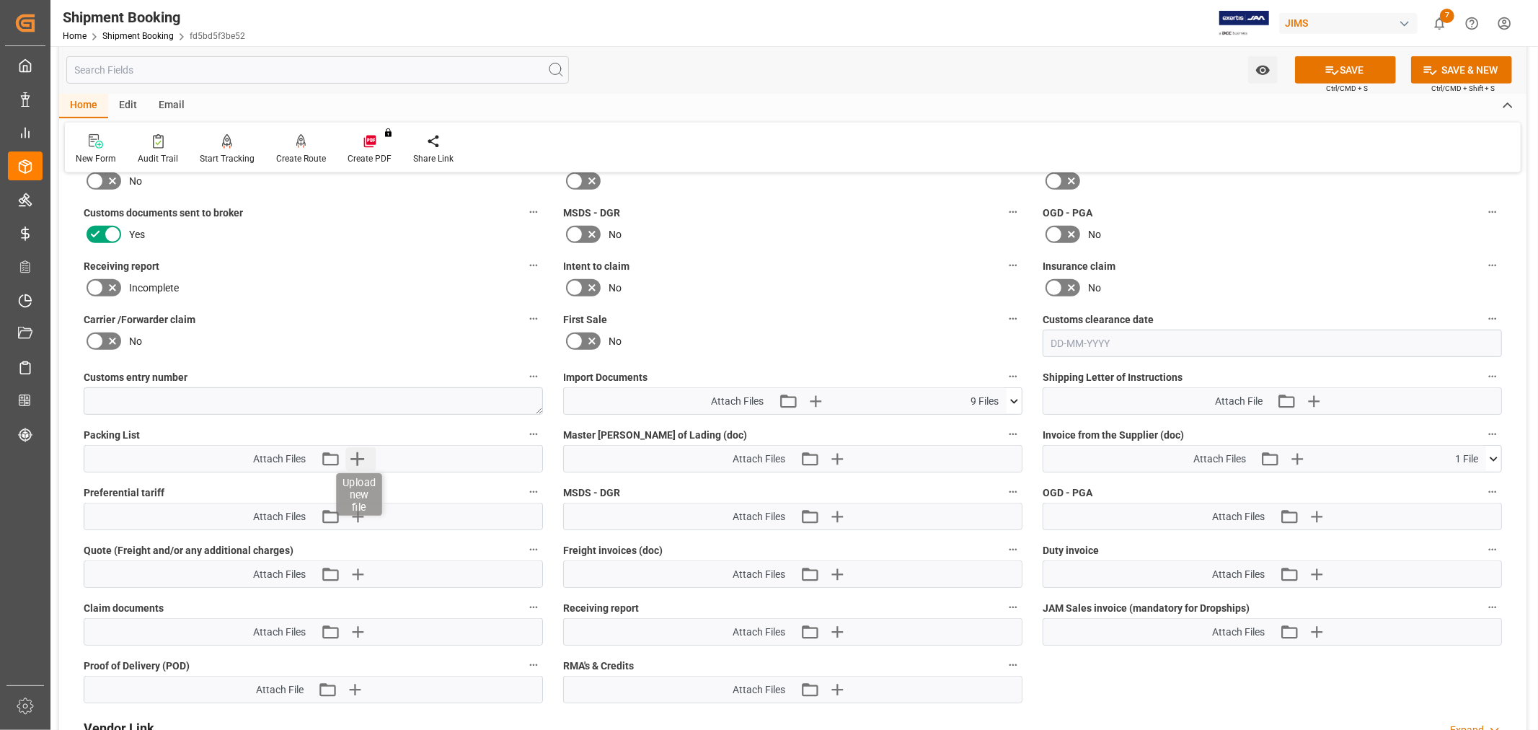
click at [349, 457] on icon "button" at bounding box center [356, 458] width 23 height 23
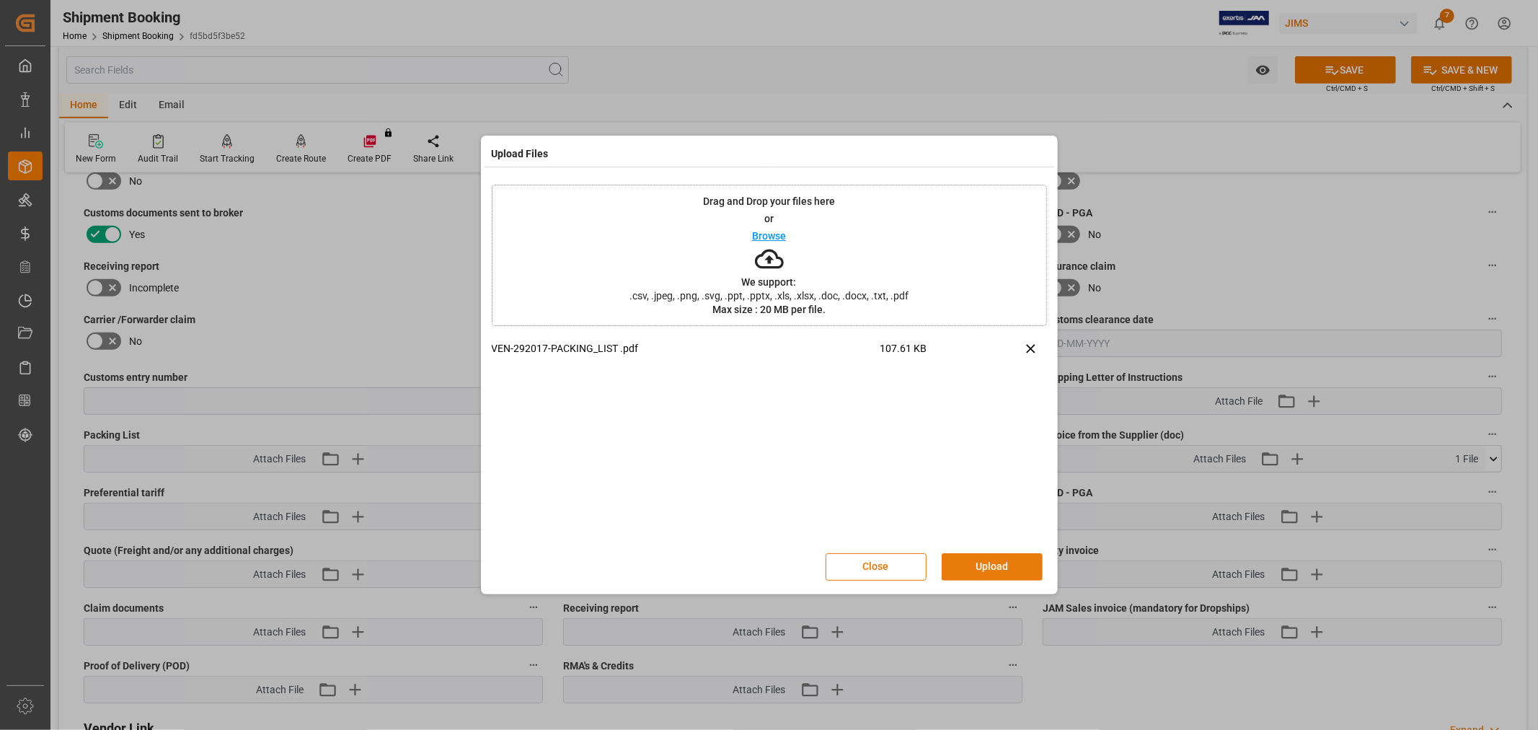
click at [981, 572] on button "Upload" at bounding box center [992, 566] width 101 height 27
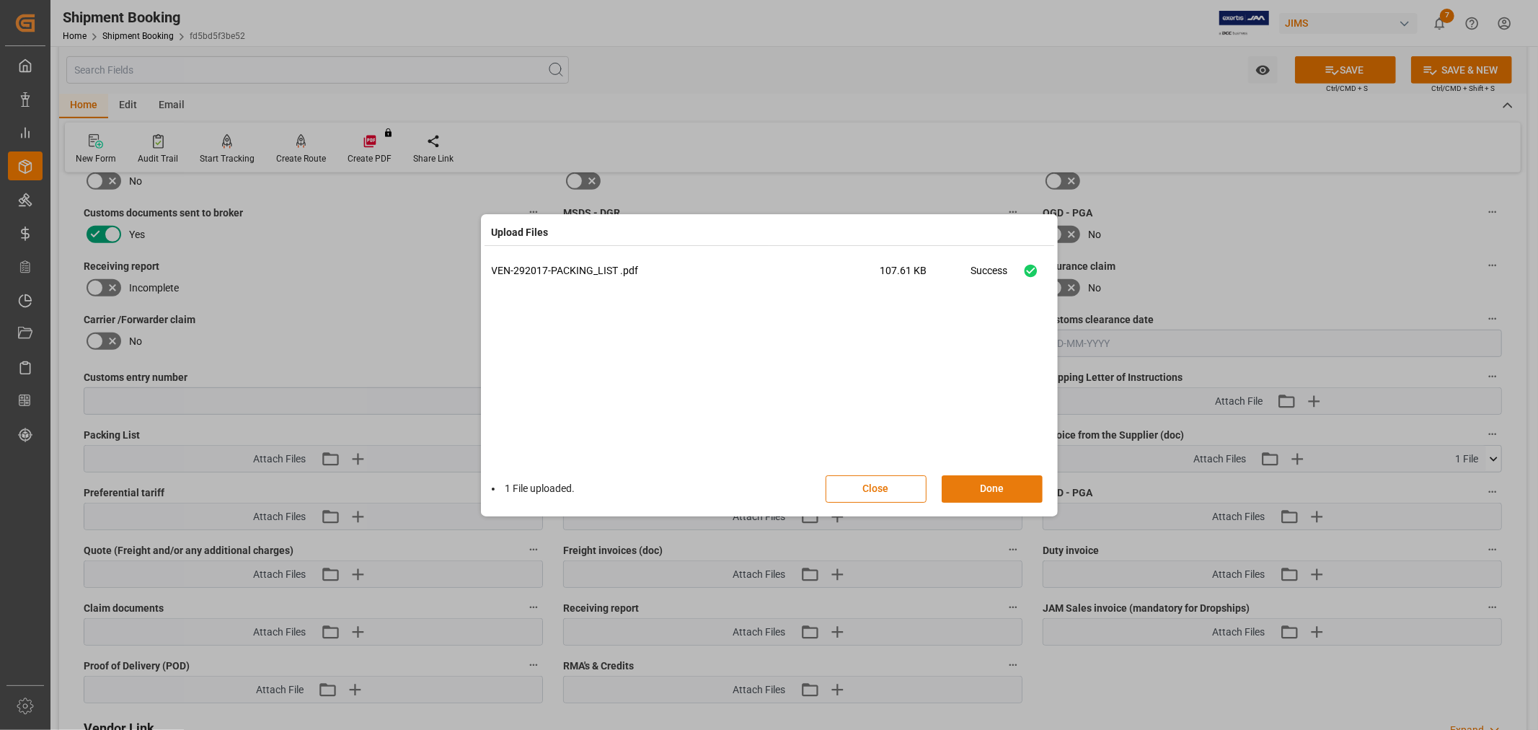
click at [1000, 494] on button "Done" at bounding box center [992, 488] width 101 height 27
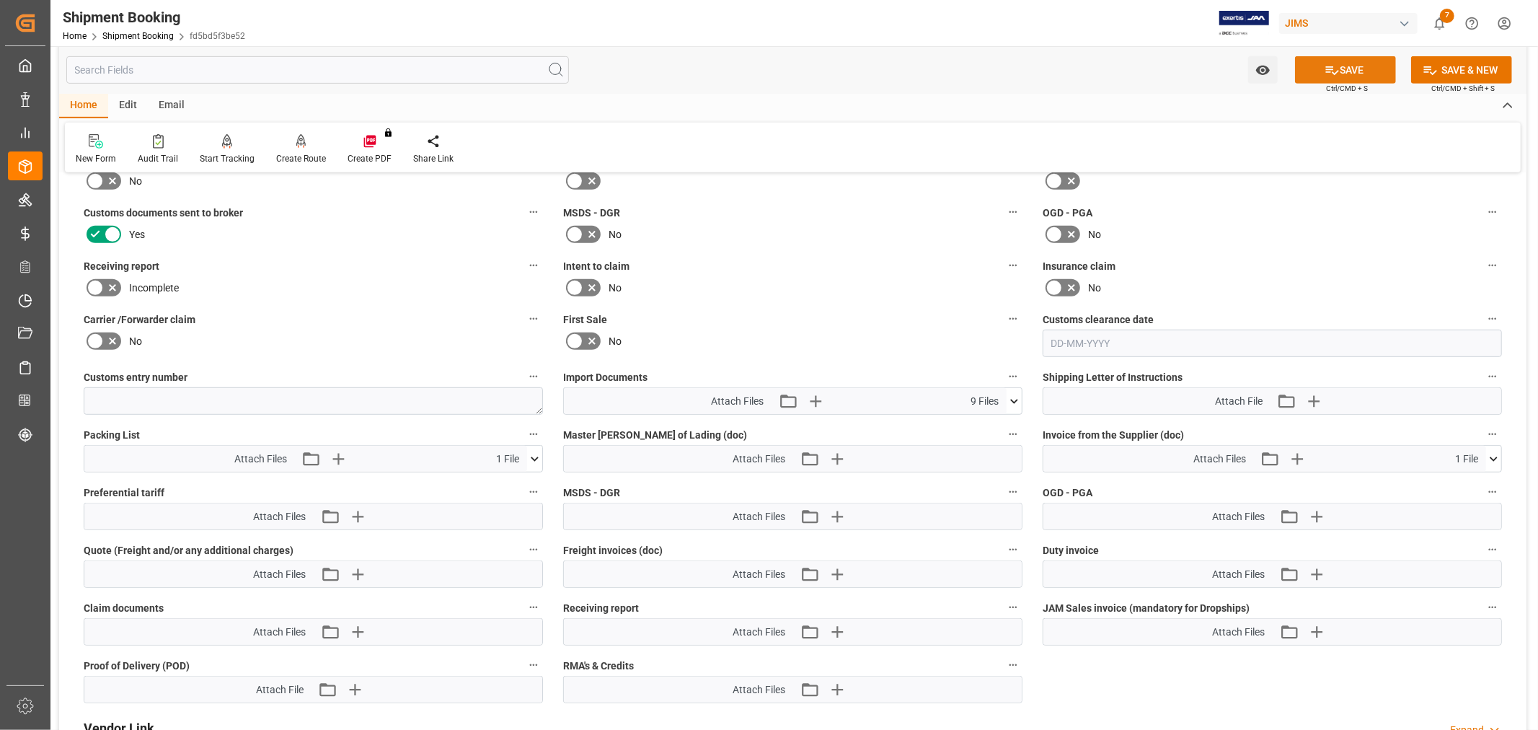
click at [1340, 69] on button "SAVE" at bounding box center [1345, 69] width 101 height 27
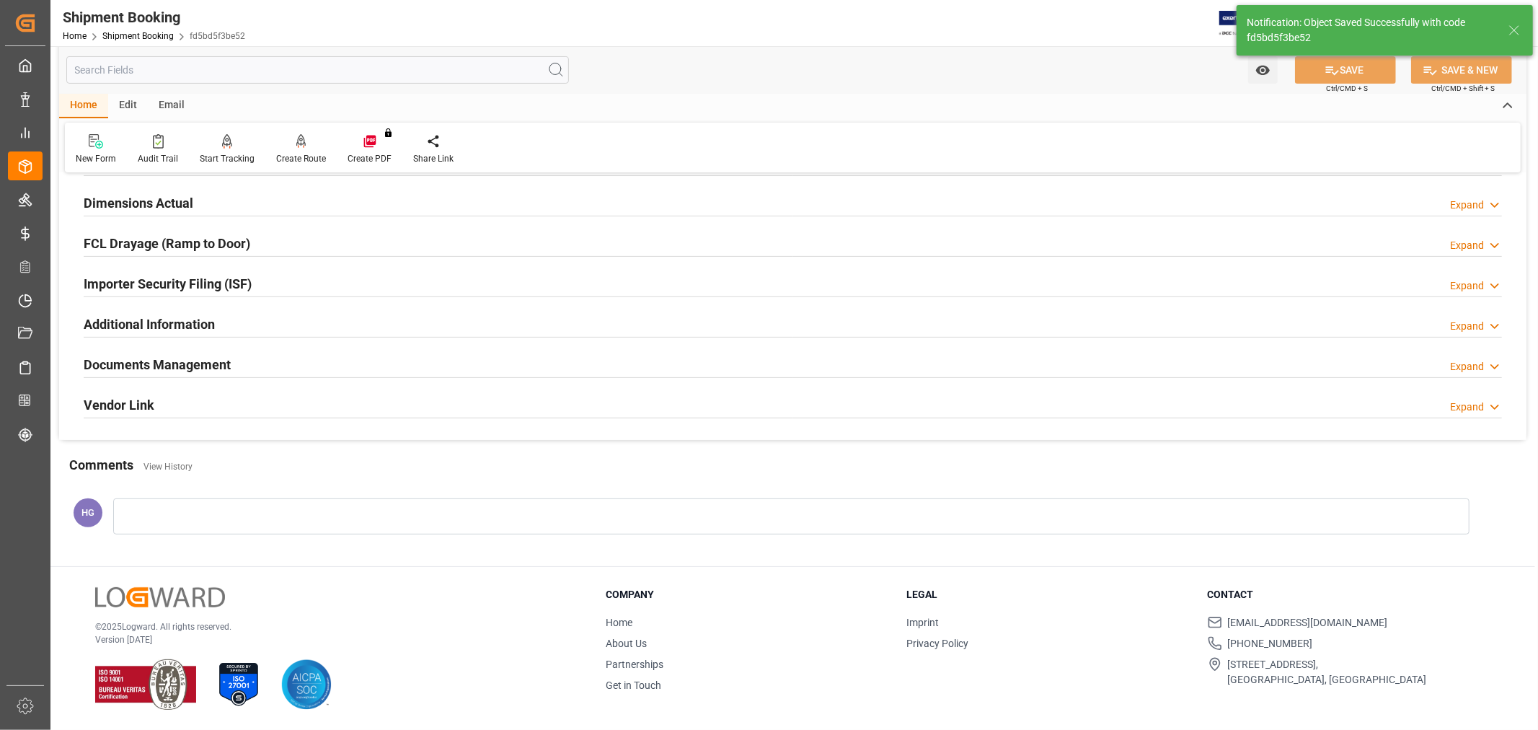
scroll to position [354, 0]
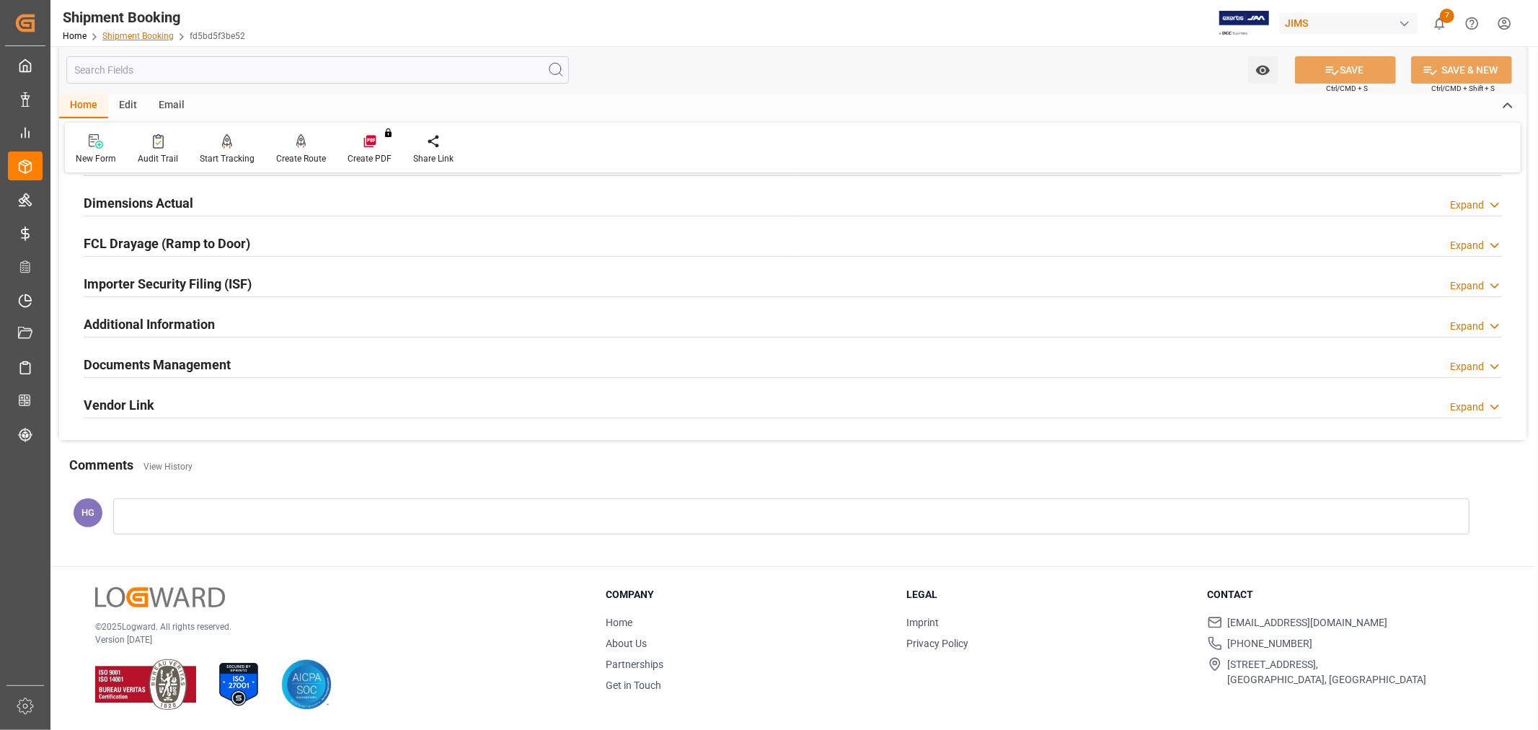
click at [131, 32] on link "Shipment Booking" at bounding box center [137, 36] width 71 height 10
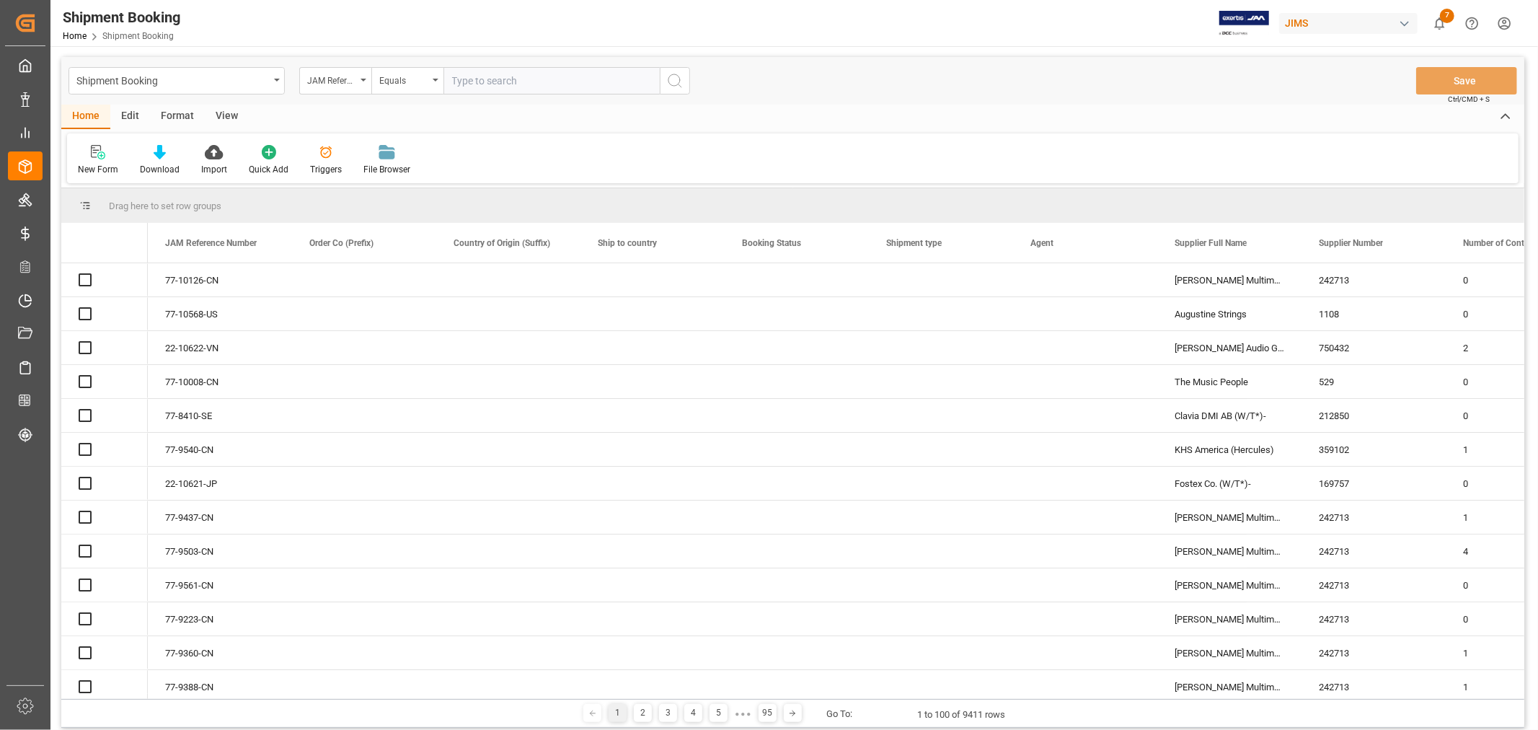
click at [480, 78] on input "text" at bounding box center [551, 80] width 216 height 27
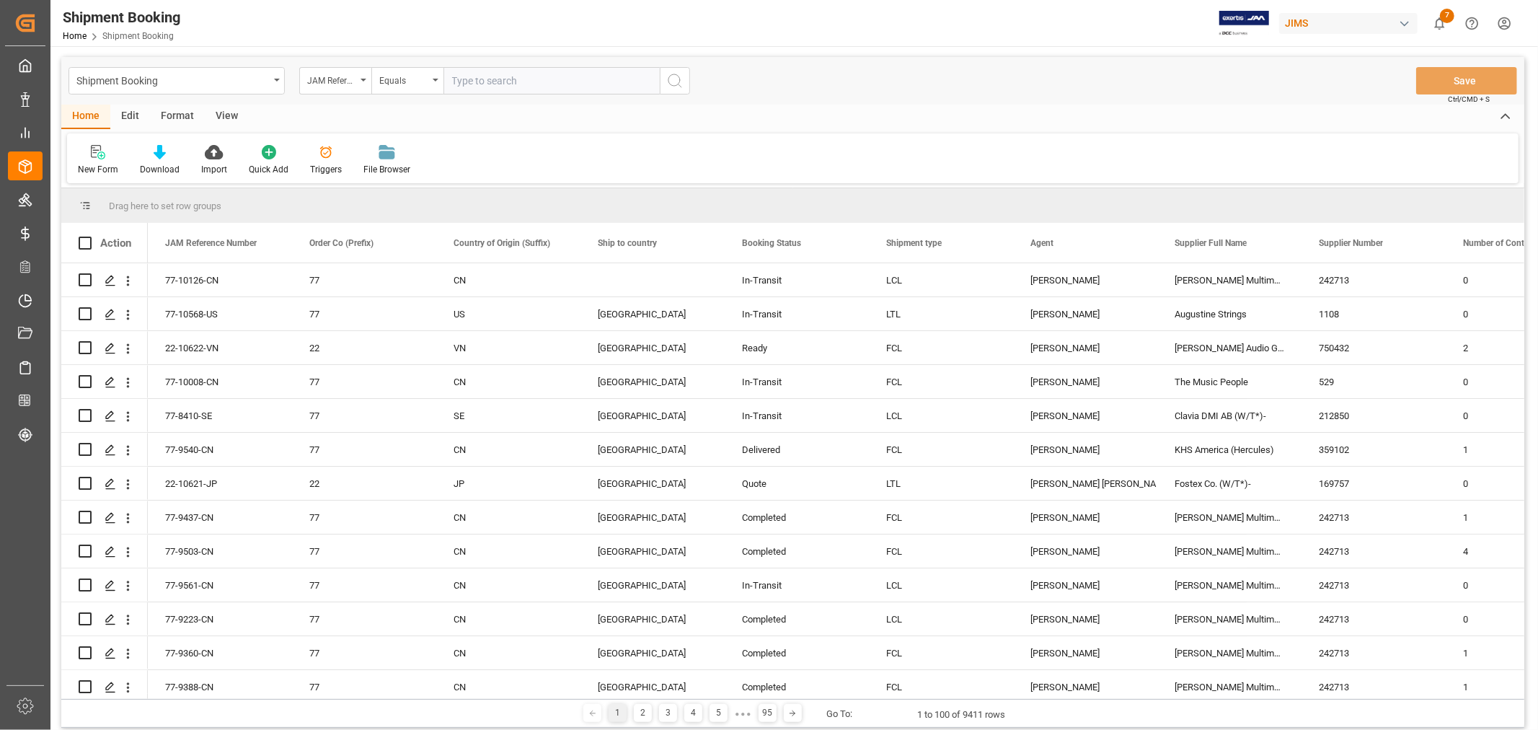
type input "77-10124-VN"
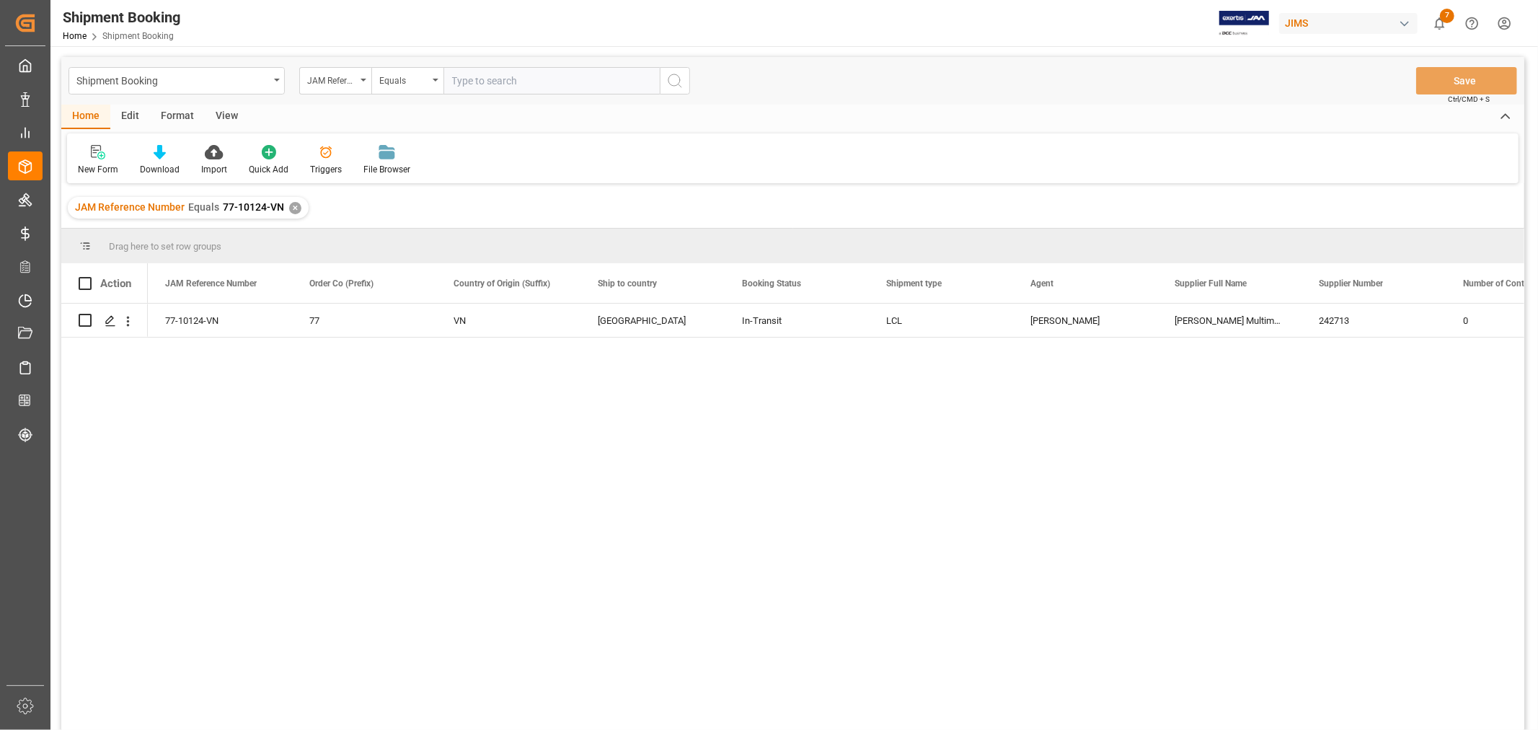
click at [220, 112] on div "View" at bounding box center [227, 117] width 44 height 25
click at [101, 155] on div at bounding box center [92, 151] width 28 height 15
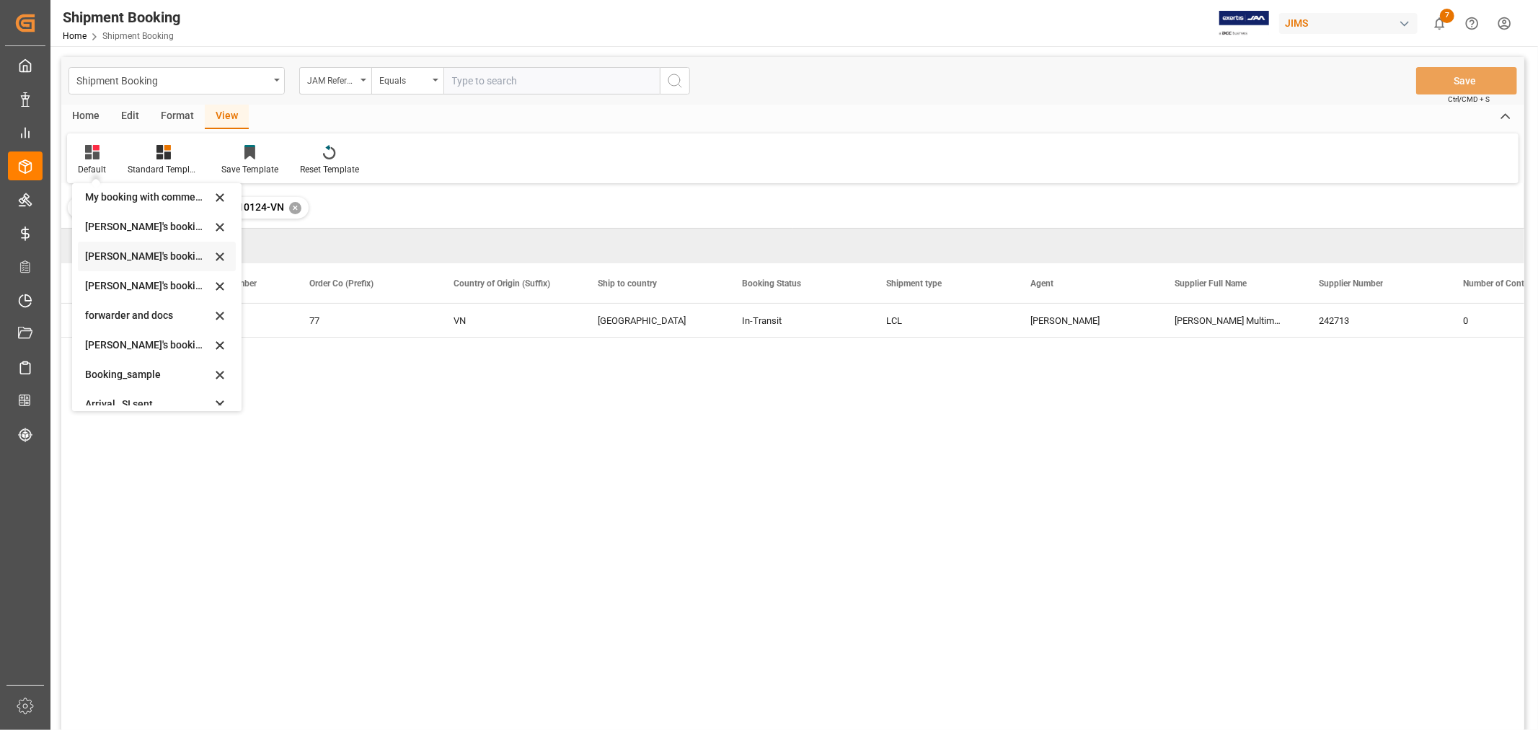
scroll to position [138, 0]
click at [120, 386] on div "booking_5" at bounding box center [148, 391] width 126 height 15
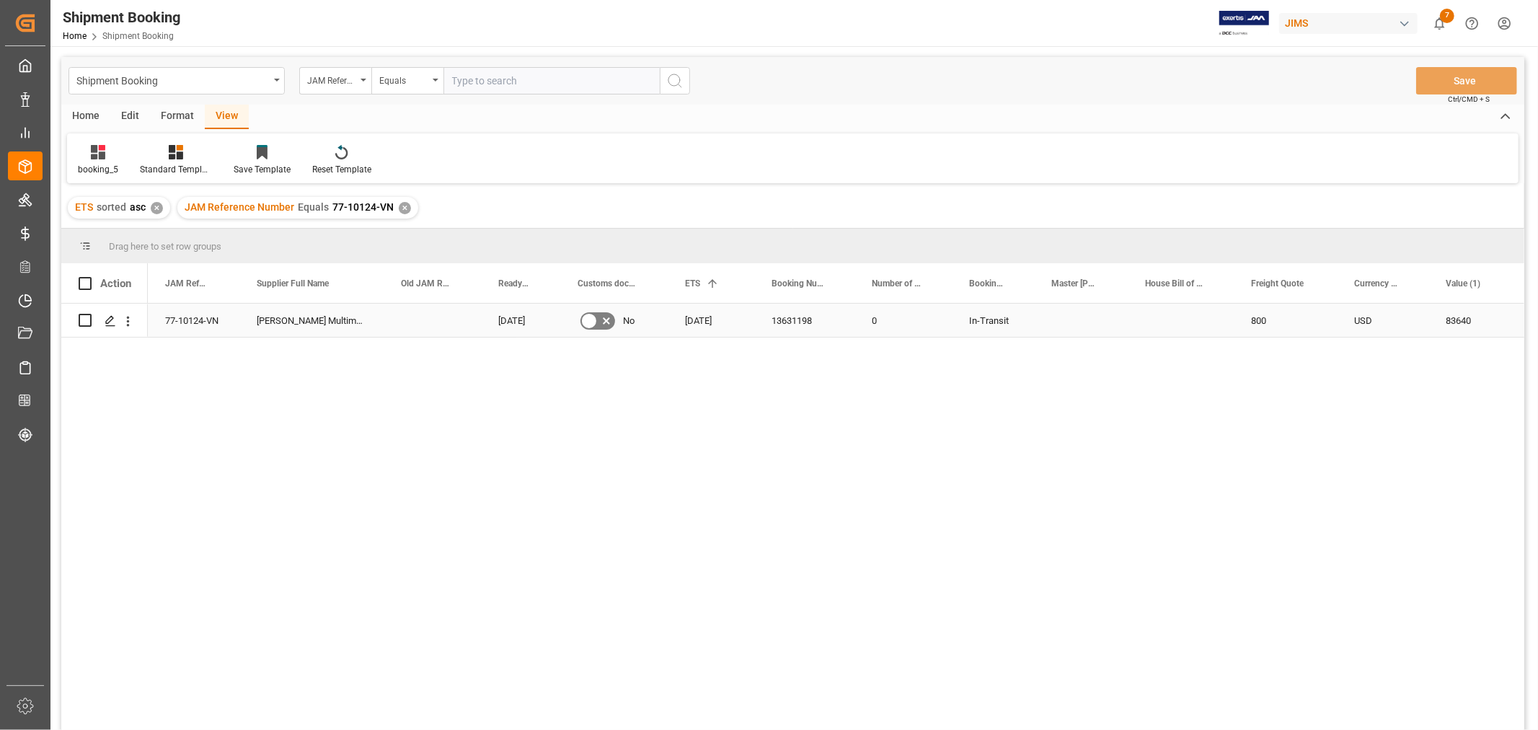
click at [790, 322] on div "13631198" at bounding box center [804, 320] width 100 height 33
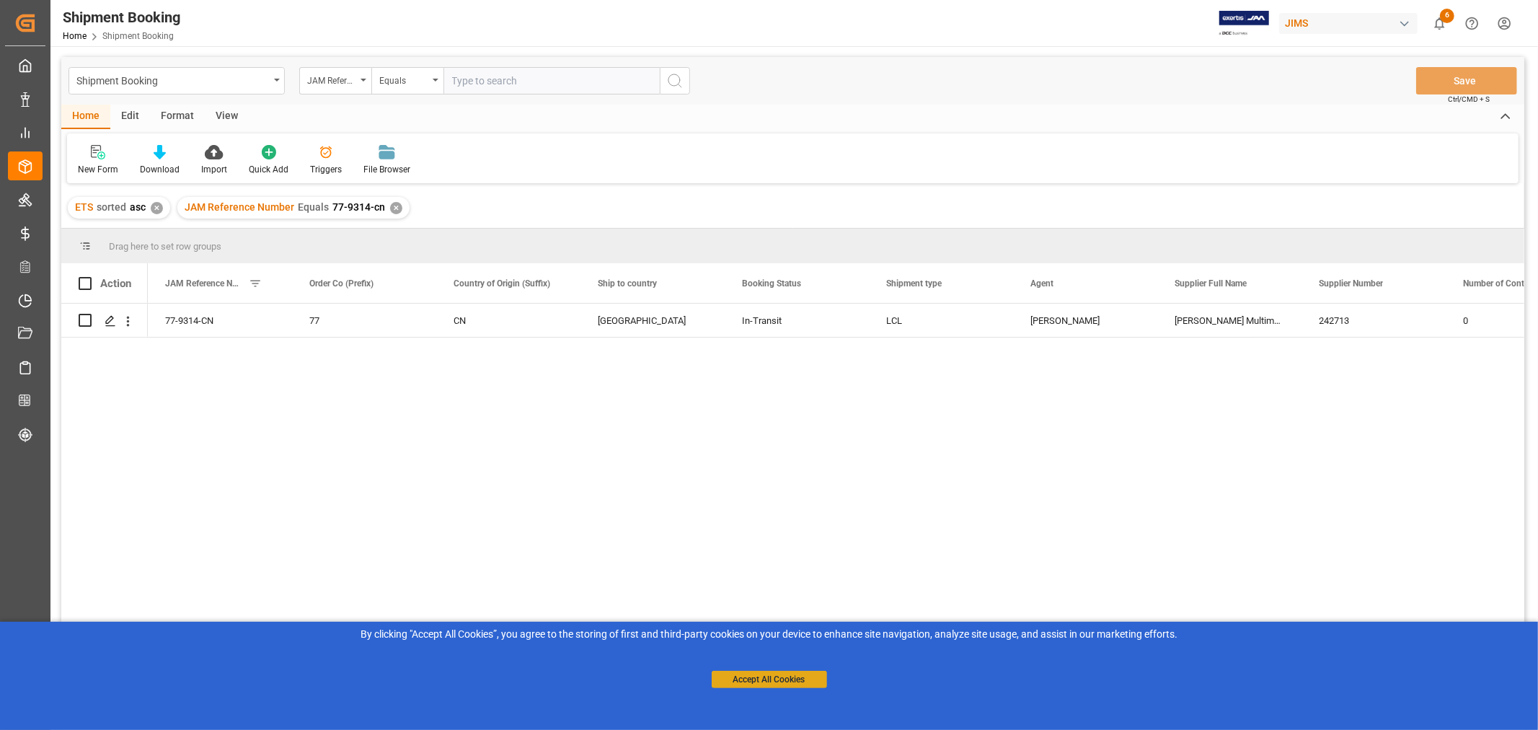
click at [752, 673] on button "Accept All Cookies" at bounding box center [769, 679] width 115 height 17
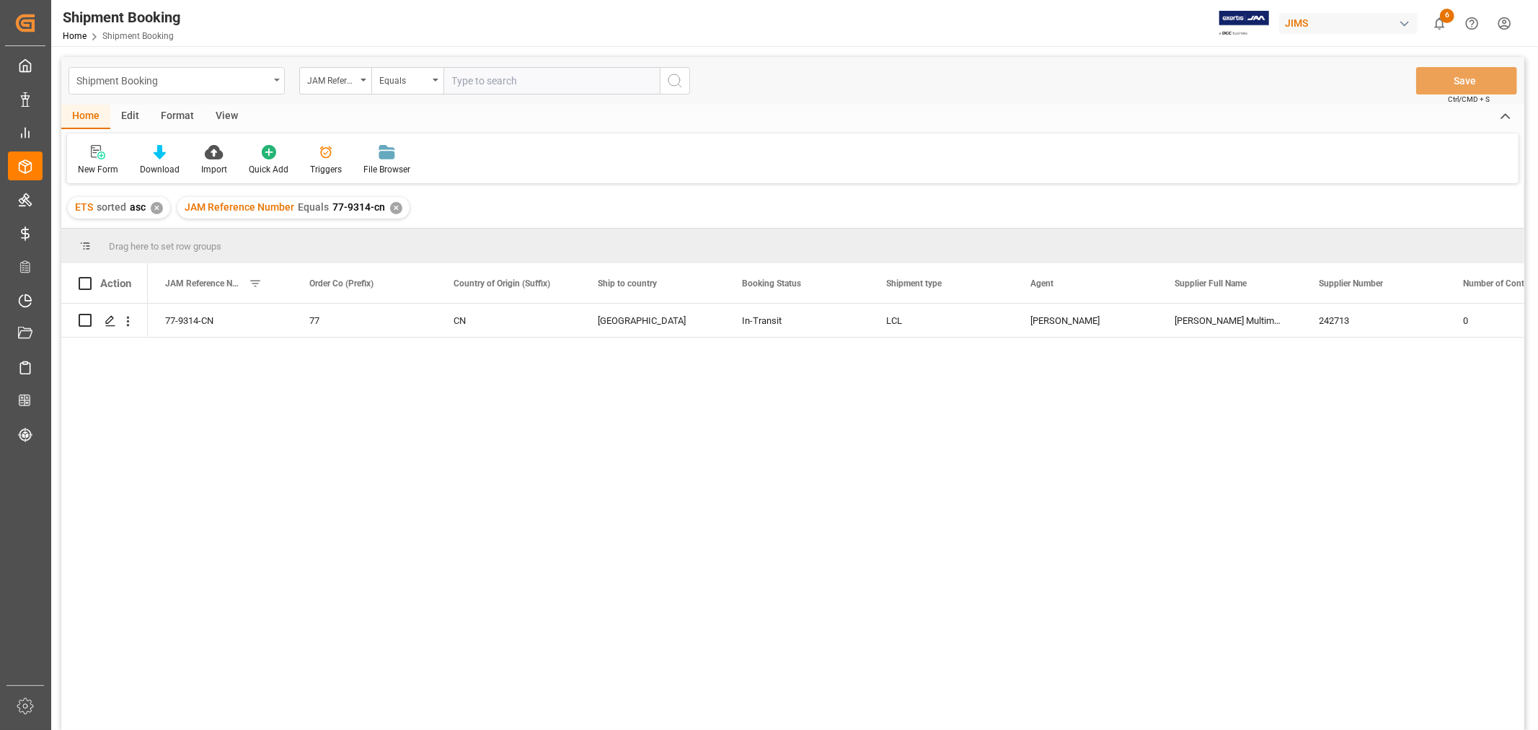
click at [226, 80] on div "Shipment Booking" at bounding box center [172, 80] width 193 height 18
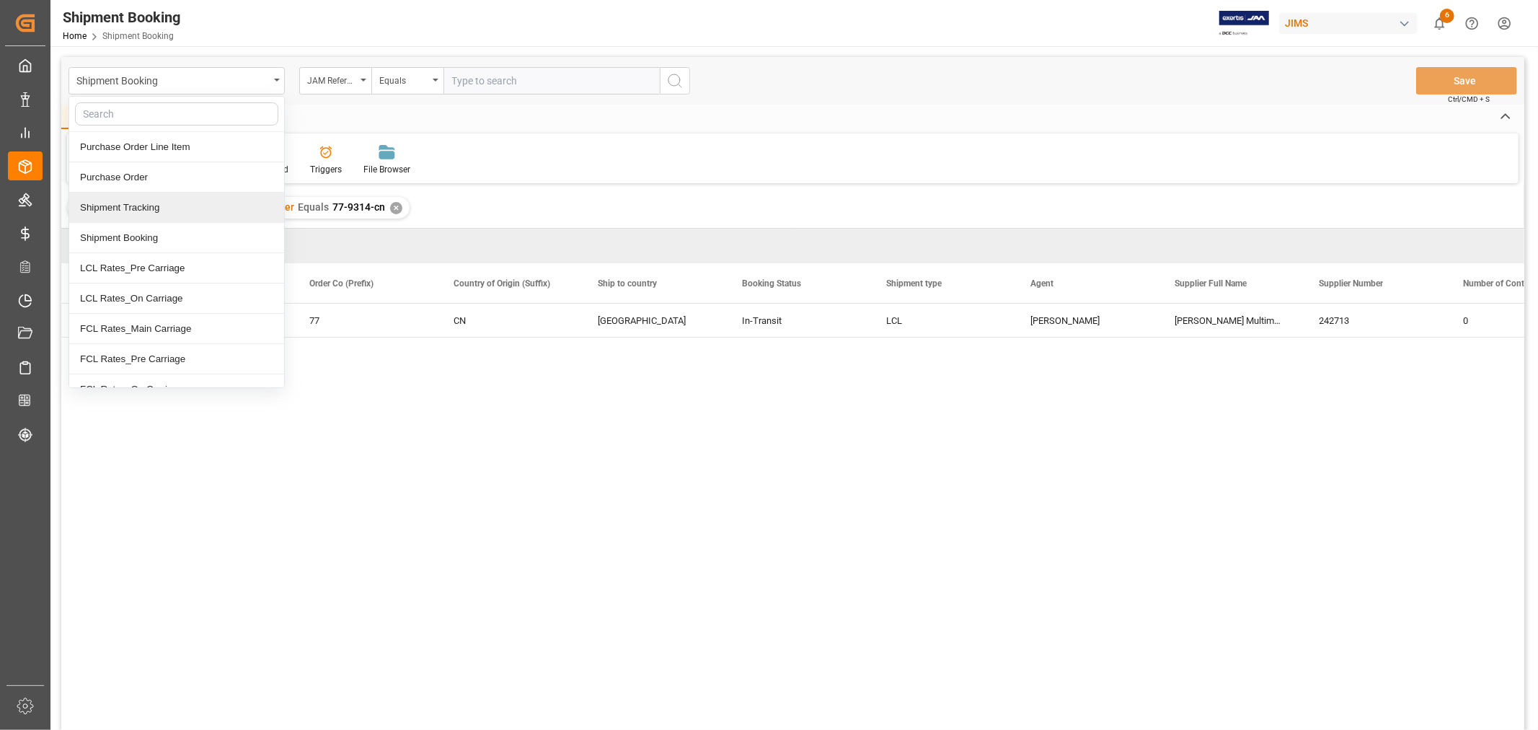
click at [164, 207] on div "Shipment Tracking" at bounding box center [176, 208] width 215 height 30
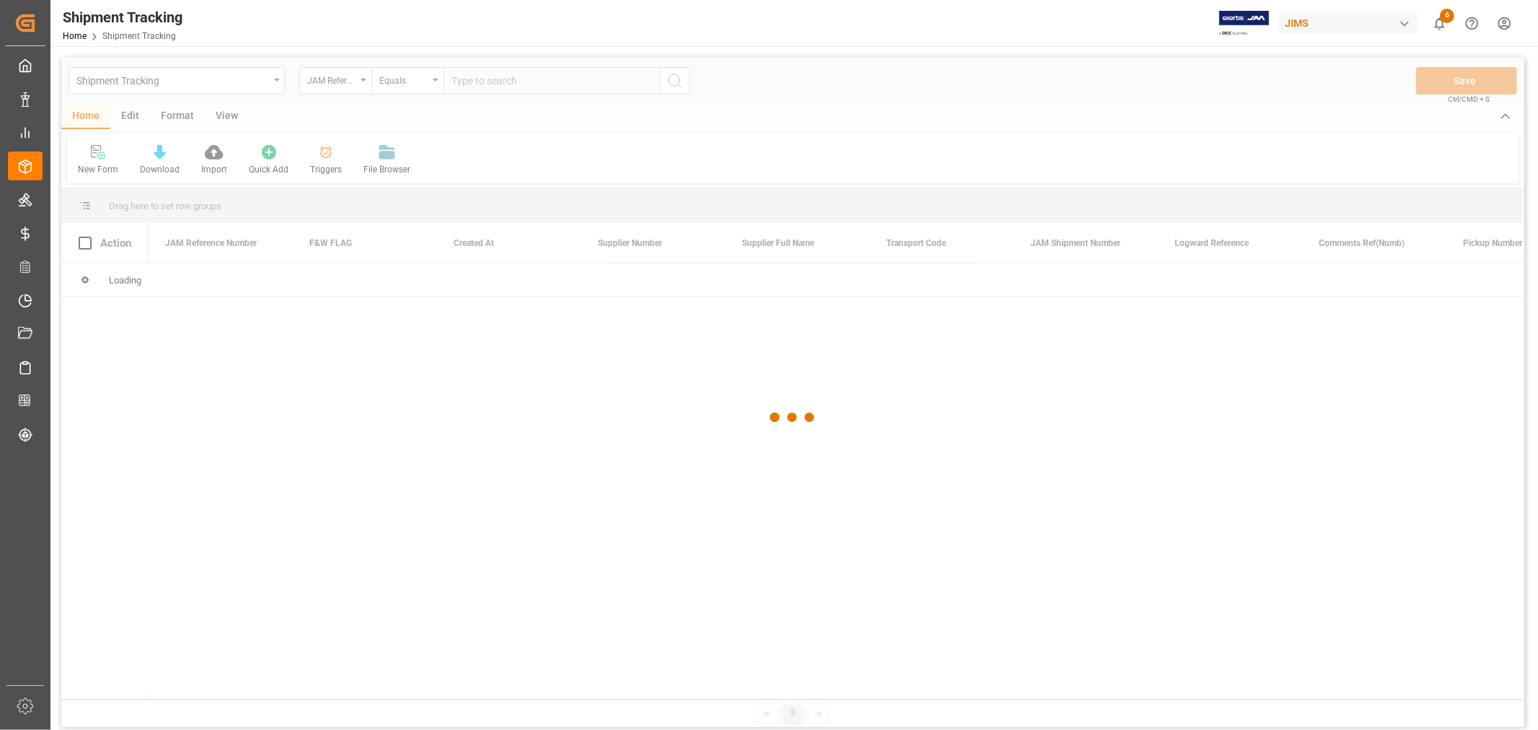
click at [487, 83] on div at bounding box center [792, 417] width 1463 height 721
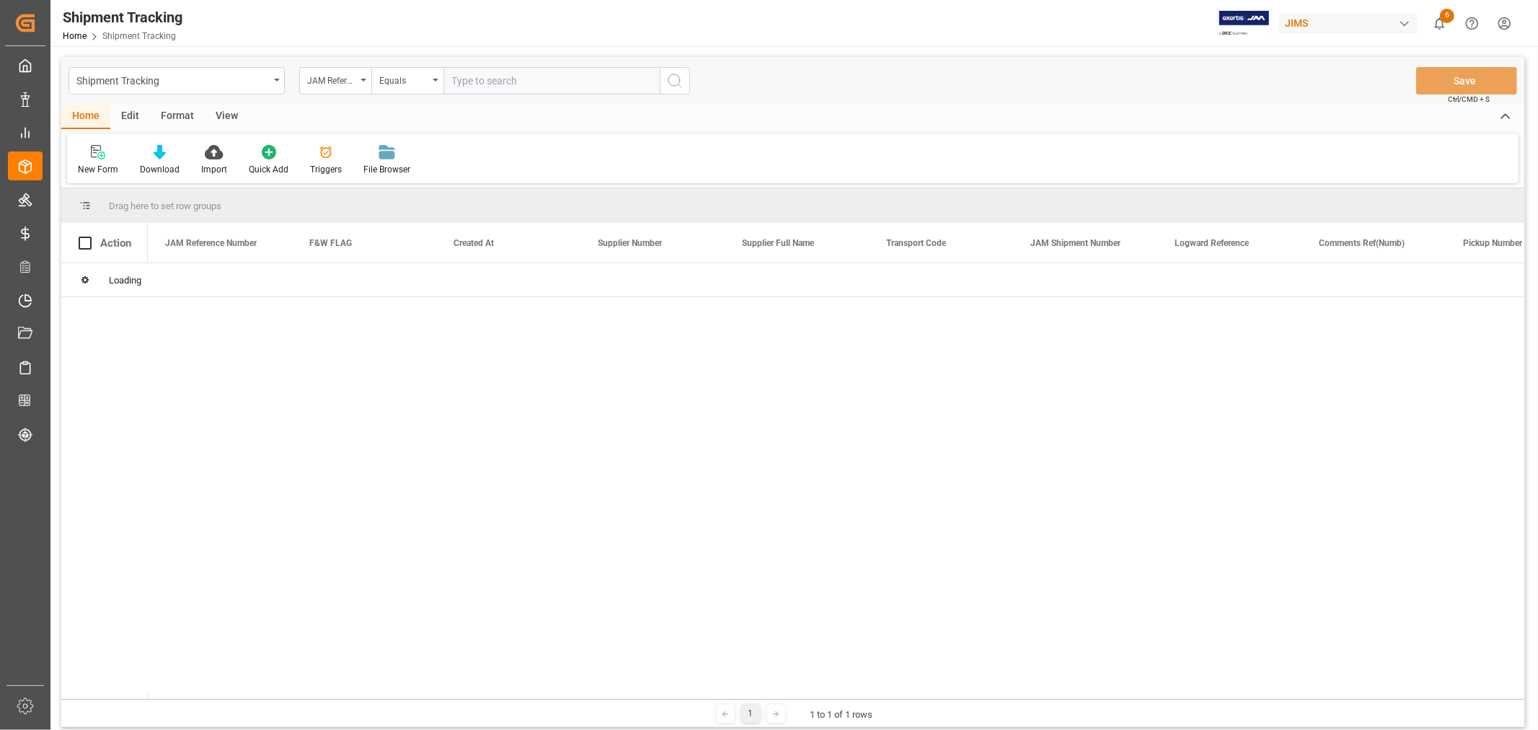
click at [485, 81] on input "text" at bounding box center [551, 80] width 216 height 27
paste input "77-9314-CN"
type input "77-9314-CN"
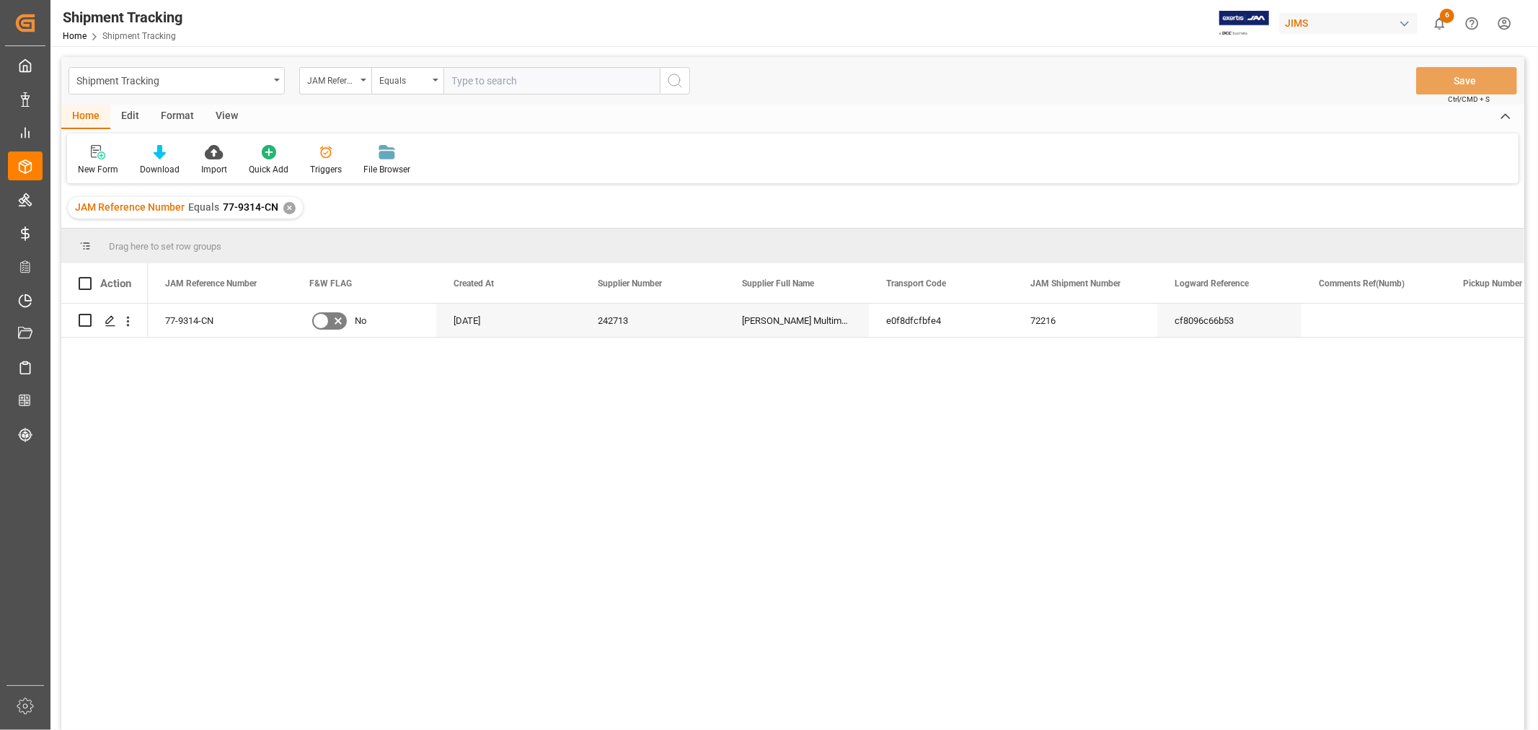
click at [229, 112] on div "View" at bounding box center [227, 117] width 44 height 25
click at [87, 167] on div "Default" at bounding box center [92, 169] width 28 height 13
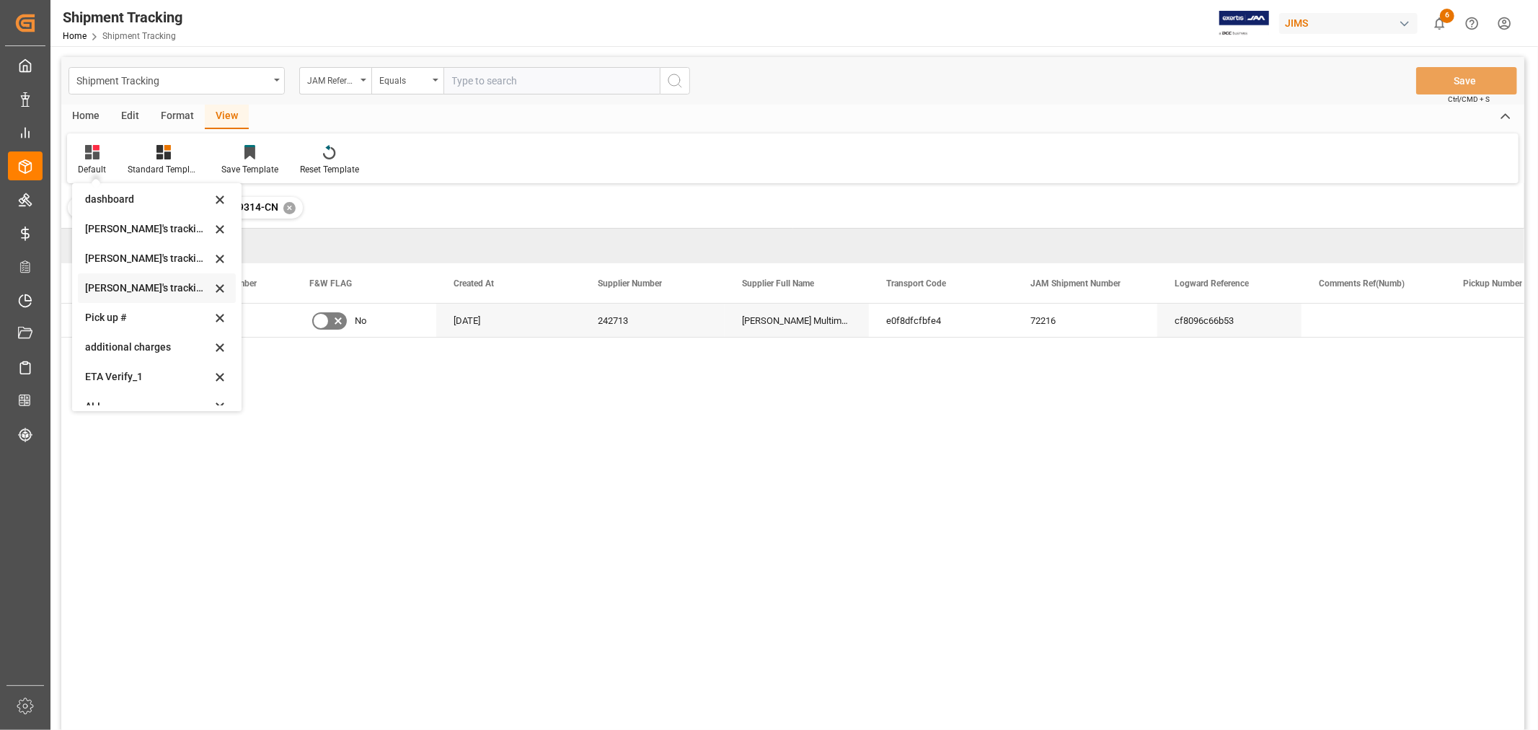
scroll to position [286, 0]
click at [146, 244] on div "Huixin's tracking all # _5" at bounding box center [148, 243] width 126 height 15
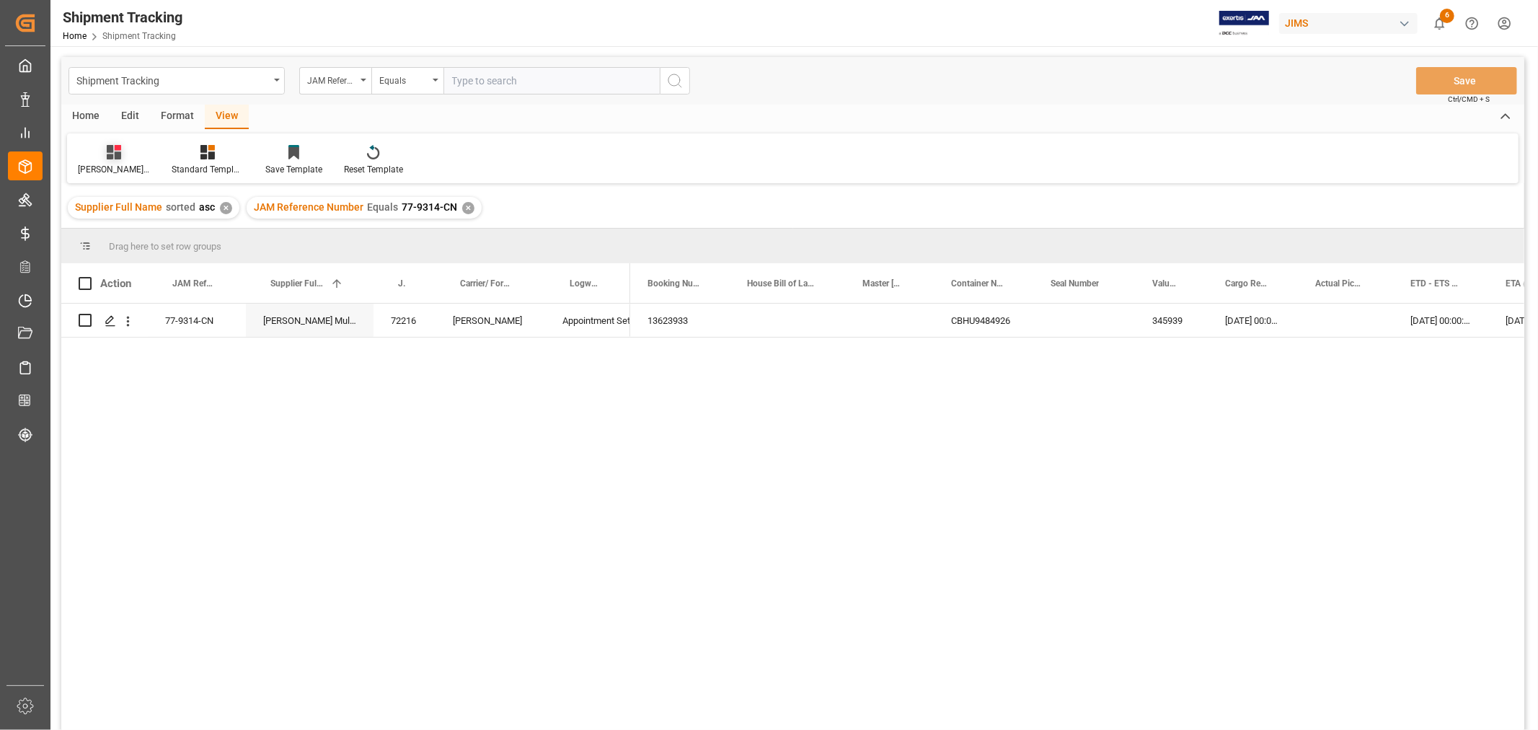
click at [108, 160] on div "Huixin's tracking all # _5" at bounding box center [114, 160] width 94 height 32
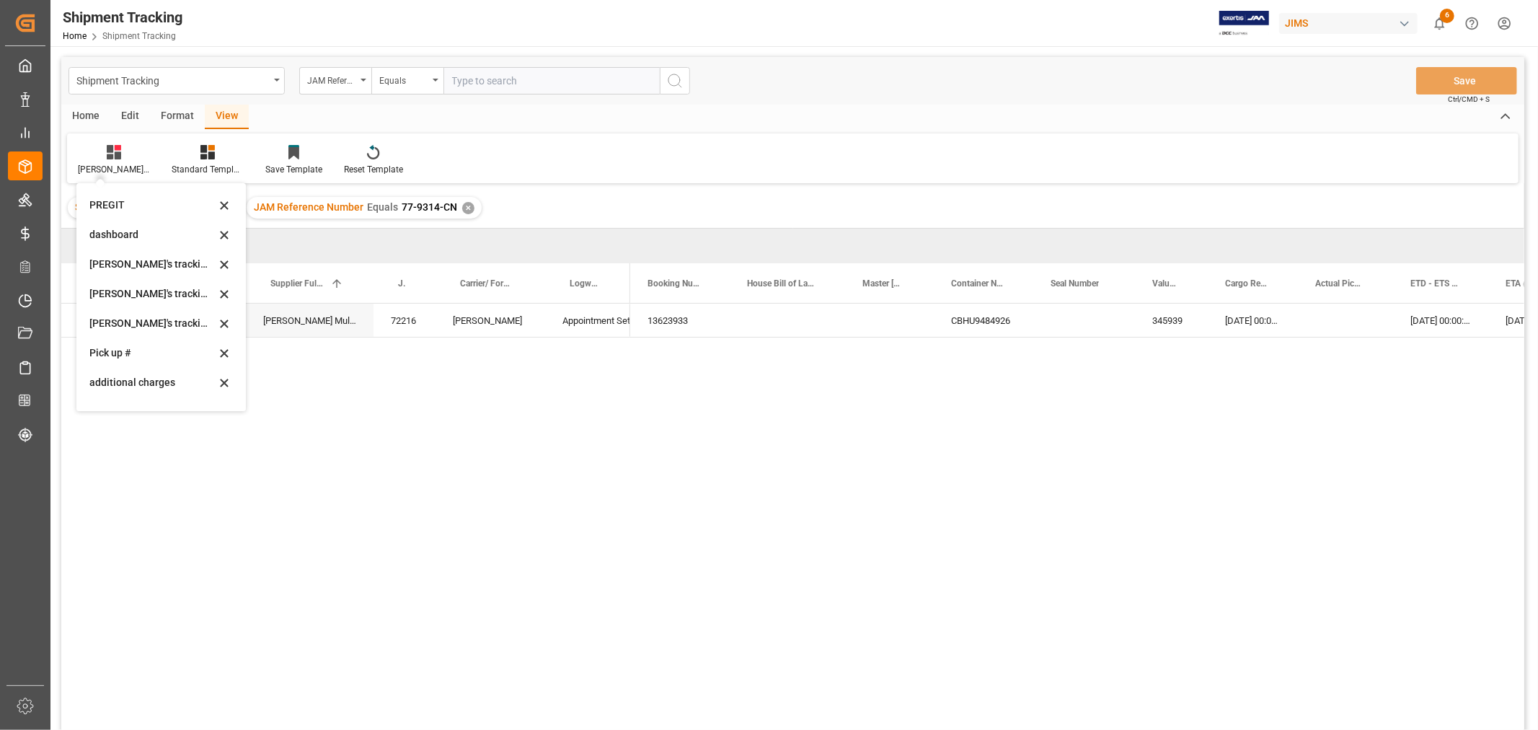
scroll to position [240, 0]
click at [153, 315] on div "[PERSON_NAME]'s tracking all_sample" at bounding box center [152, 318] width 126 height 15
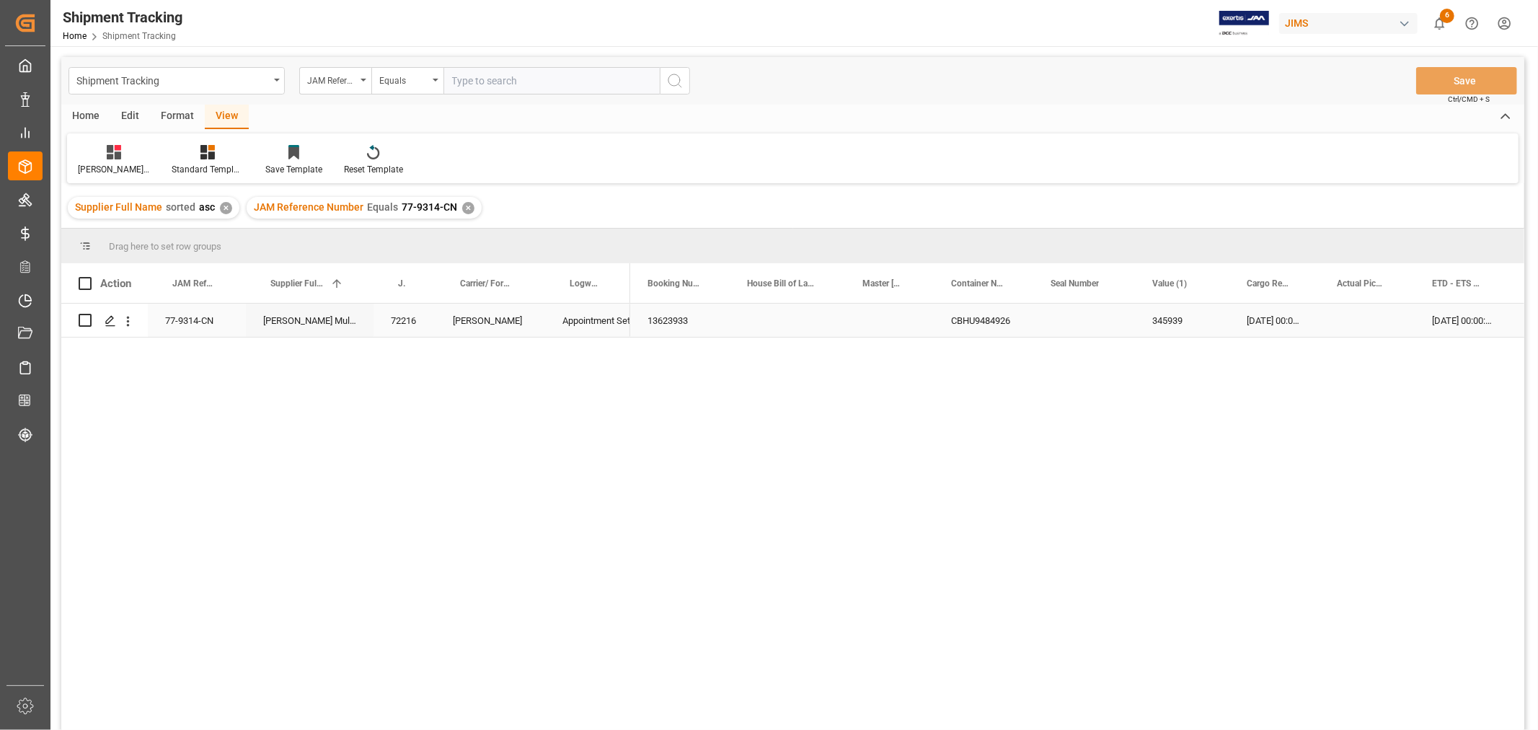
click at [1322, 316] on div "Press SPACE to select this row." at bounding box center [1367, 320] width 95 height 33
click at [847, 333] on div "Press SPACE to select this row." at bounding box center [875, 320] width 144 height 33
click at [851, 324] on div "Press SPACE to select this row." at bounding box center [875, 320] width 144 height 33
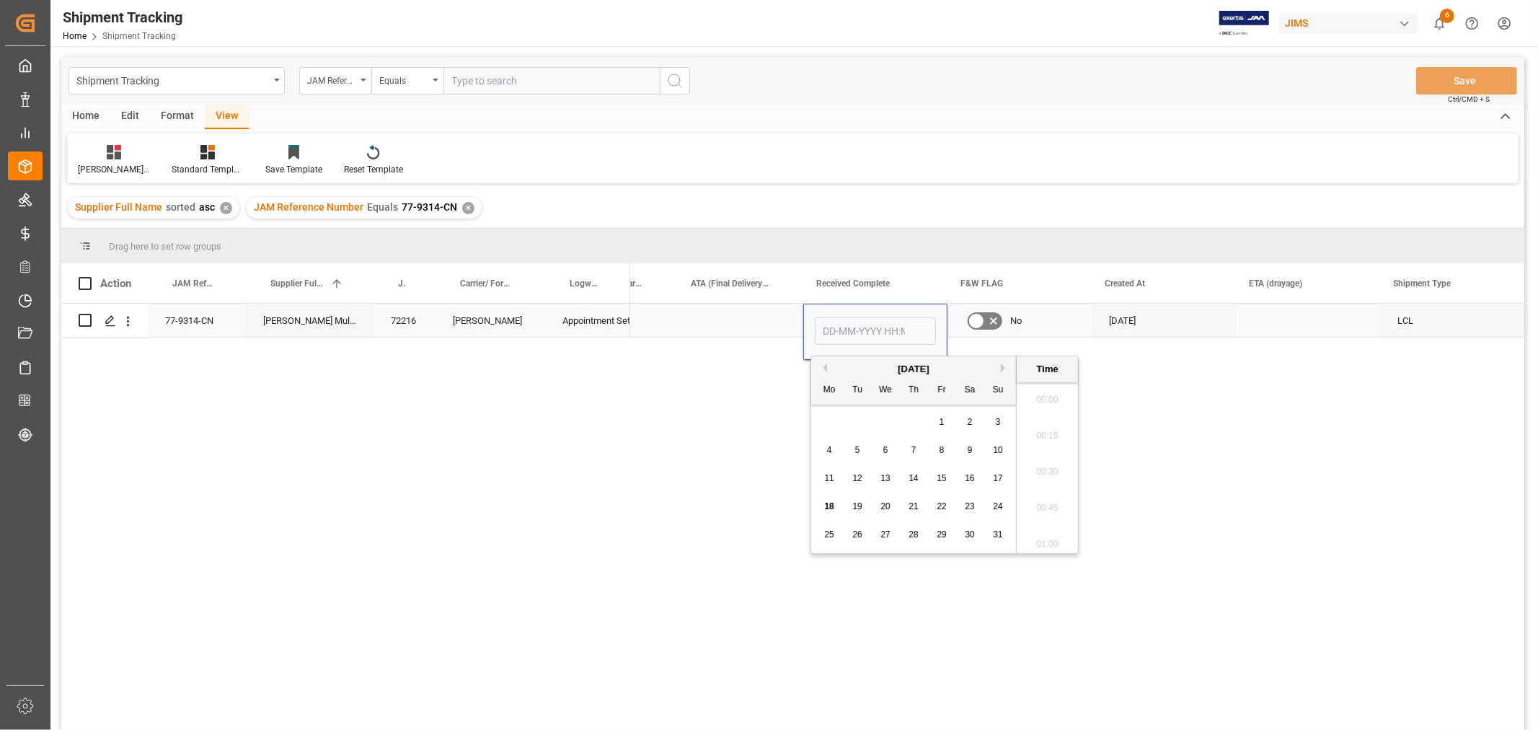
click at [851, 324] on input "Press SPACE to select this row." at bounding box center [875, 330] width 121 height 27
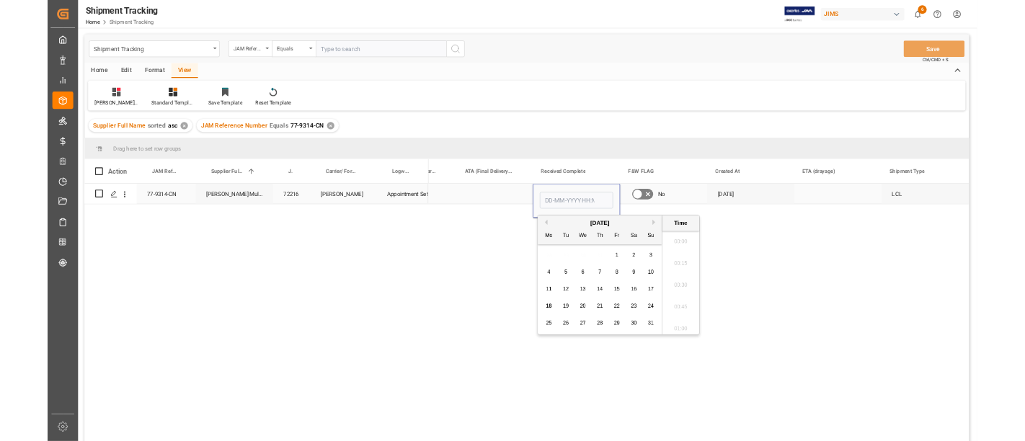
scroll to position [1374, 0]
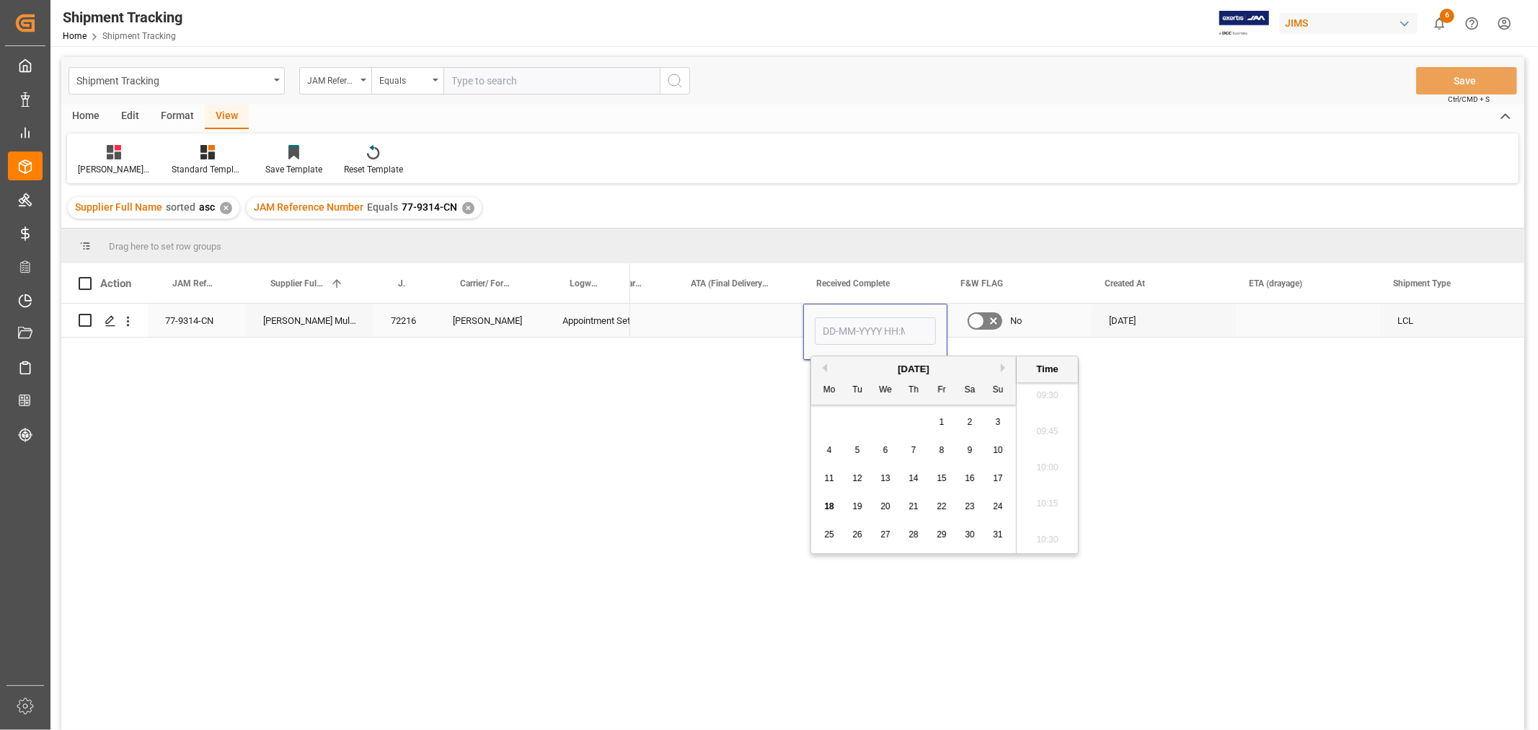
click at [851, 324] on input "Press SPACE to select this row." at bounding box center [875, 330] width 121 height 27
click at [971, 481] on span "16" at bounding box center [969, 478] width 9 height 10
type input "16-08-2025 00:00"
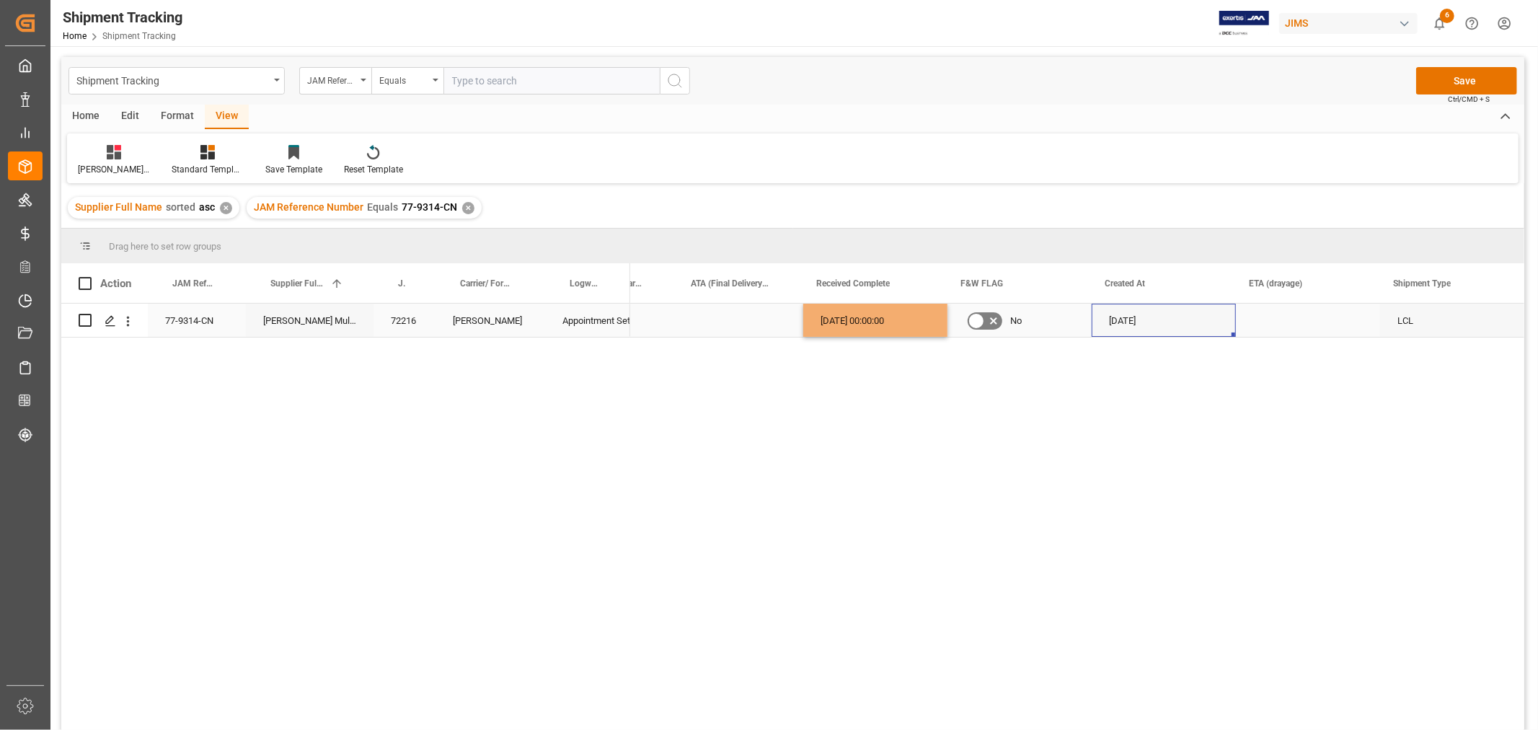
click at [1208, 327] on div "28-05-2025" at bounding box center [1164, 320] width 144 height 33
click at [1458, 77] on button "Save" at bounding box center [1466, 80] width 101 height 27
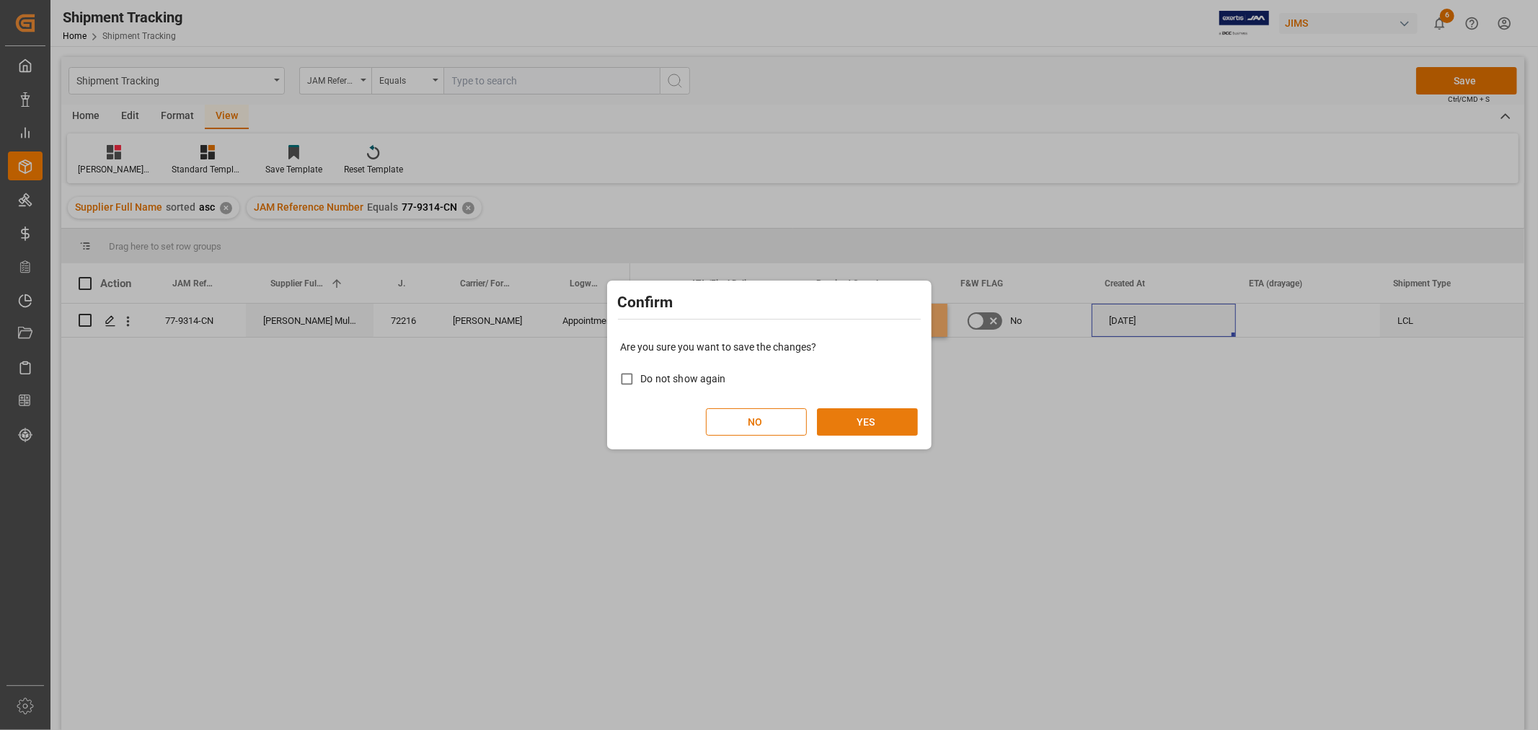
click at [839, 420] on button "YES" at bounding box center [867, 421] width 101 height 27
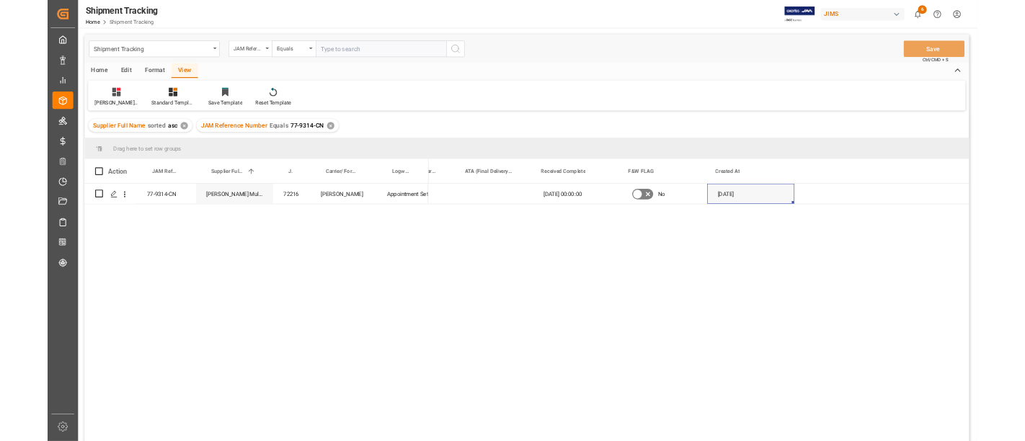
scroll to position [0, 1716]
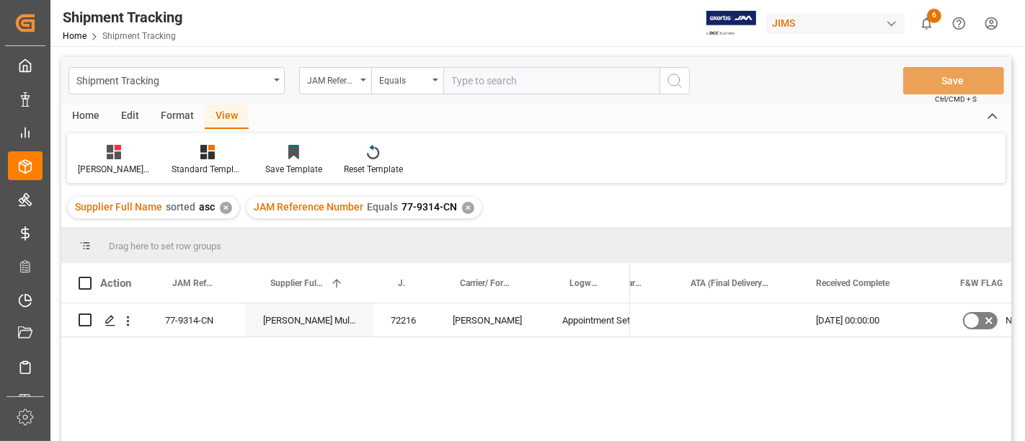
click at [469, 206] on div "JAM Reference Number Equals 77-9314-CN ✕" at bounding box center [364, 208] width 235 height 22
click at [462, 207] on div "✕" at bounding box center [468, 208] width 12 height 12
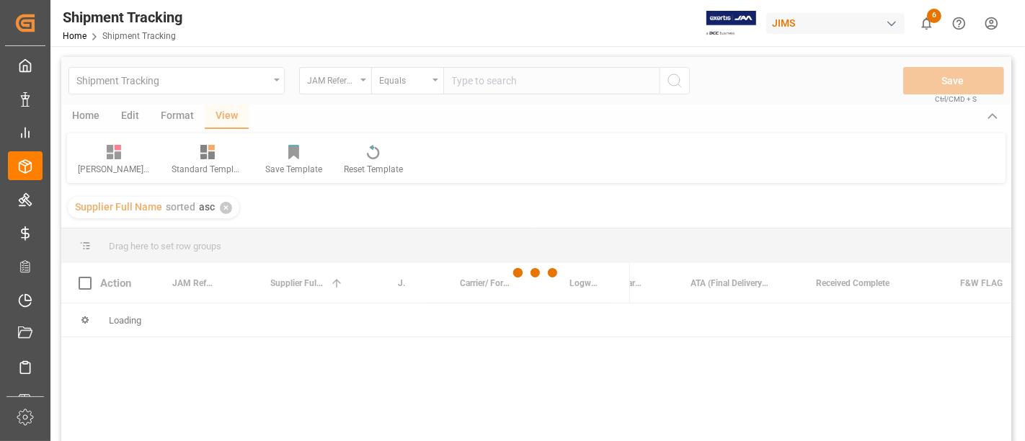
click at [472, 85] on div at bounding box center [536, 273] width 950 height 433
click at [472, 83] on div at bounding box center [536, 273] width 950 height 433
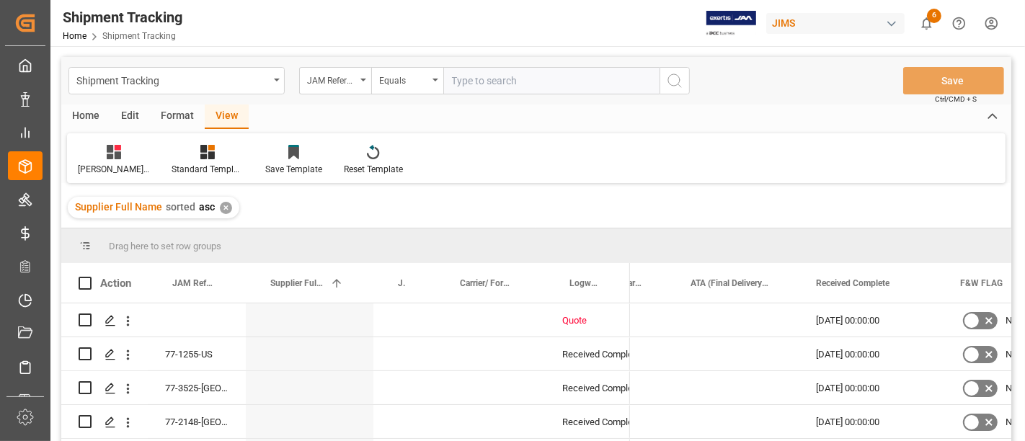
click at [467, 81] on input "text" at bounding box center [551, 80] width 216 height 27
paste input "77-9647-CN"
type input "77-9647-CN"
click at [677, 74] on icon "search button" at bounding box center [674, 80] width 17 height 17
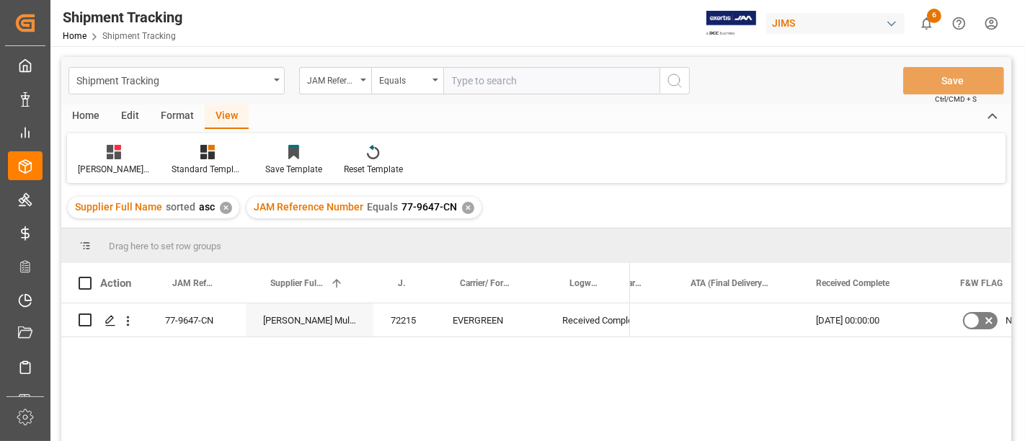
click at [465, 207] on div "✕" at bounding box center [468, 208] width 12 height 12
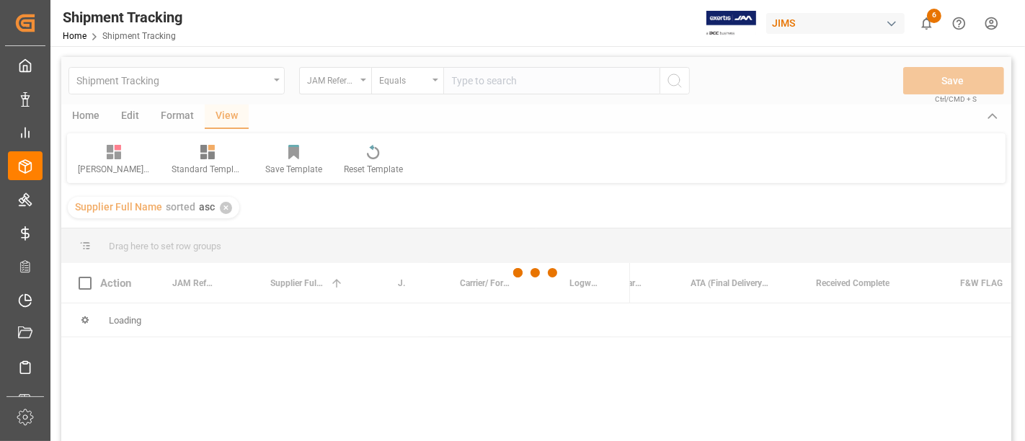
click at [465, 77] on div at bounding box center [536, 273] width 950 height 433
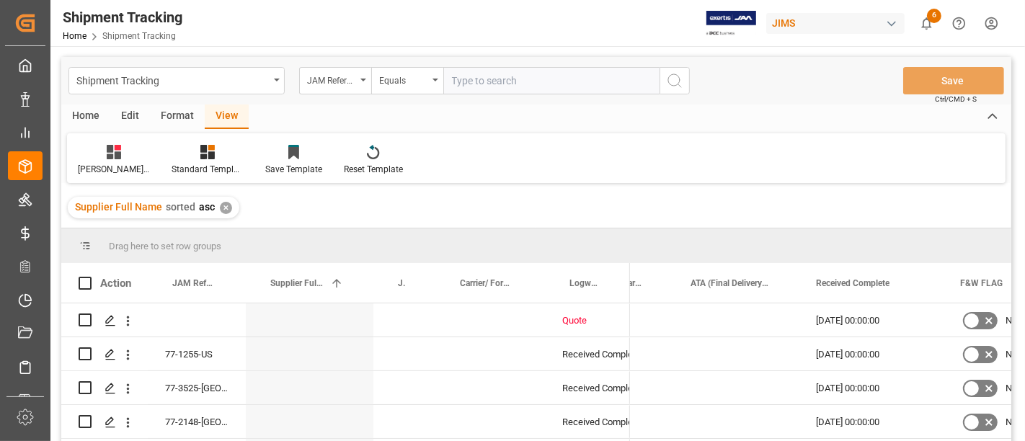
click at [464, 77] on input "text" at bounding box center [551, 80] width 216 height 27
paste input "77-9302-VN"
type input "77-9302-VN"
click at [673, 76] on icon "search button" at bounding box center [674, 80] width 17 height 17
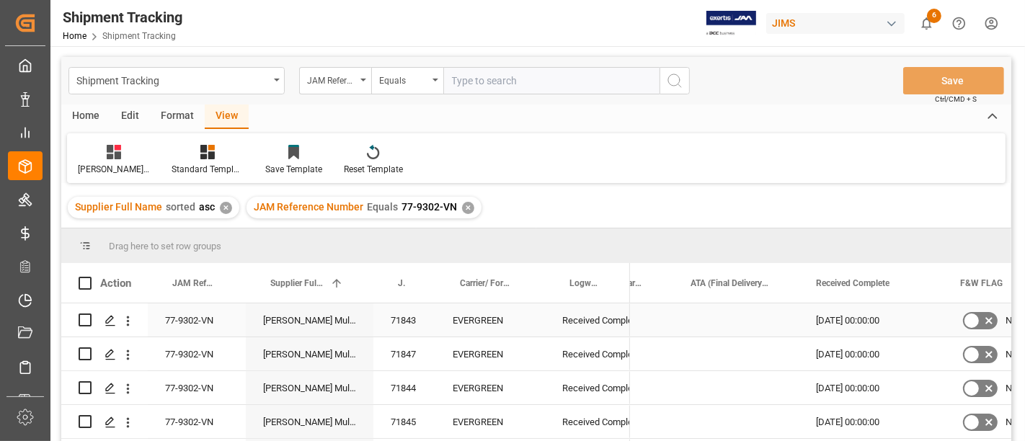
scroll to position [31, 0]
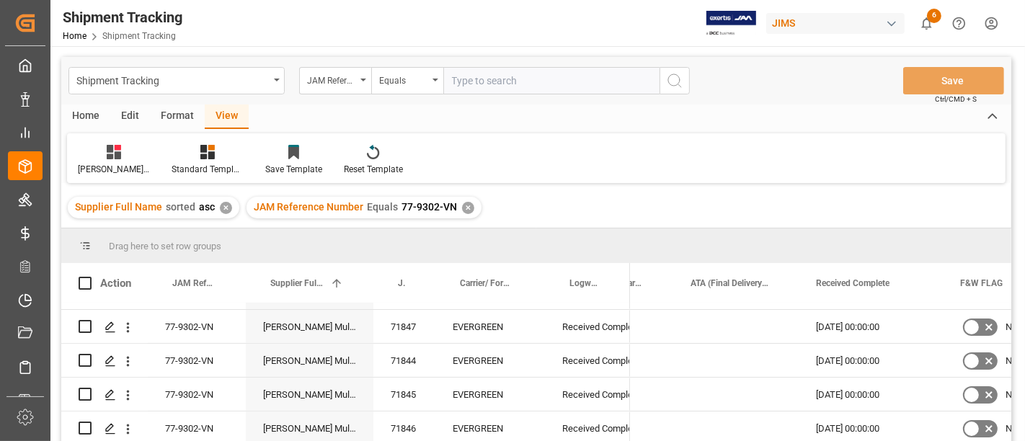
click at [462, 203] on div "✕" at bounding box center [468, 208] width 12 height 12
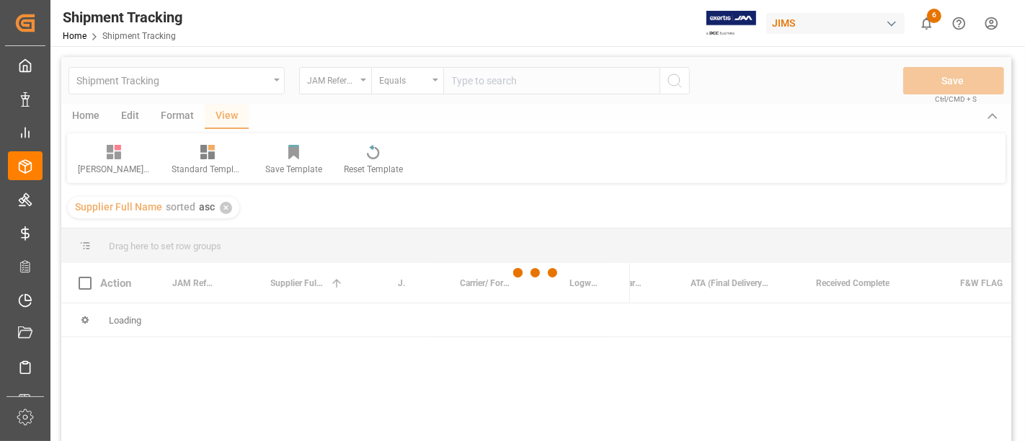
click at [484, 79] on div at bounding box center [536, 273] width 950 height 433
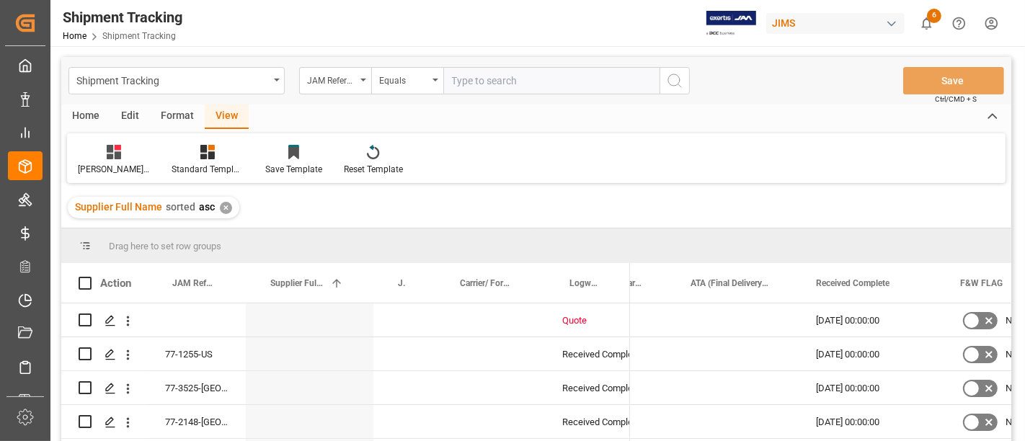
click at [483, 78] on input "text" at bounding box center [551, 80] width 216 height 27
paste input "77-9357-VN"
type input "77-9357-VN"
click at [679, 77] on circle "search button" at bounding box center [674, 80] width 12 height 12
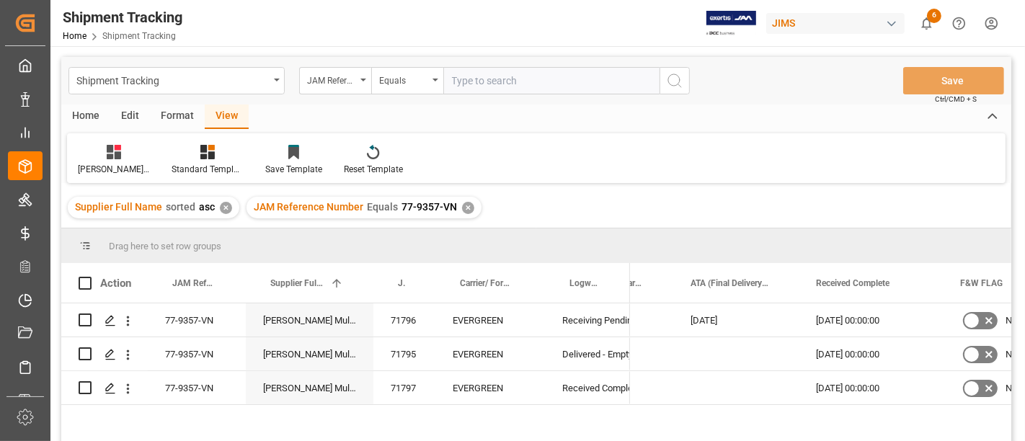
click at [464, 206] on div "✕" at bounding box center [468, 208] width 12 height 12
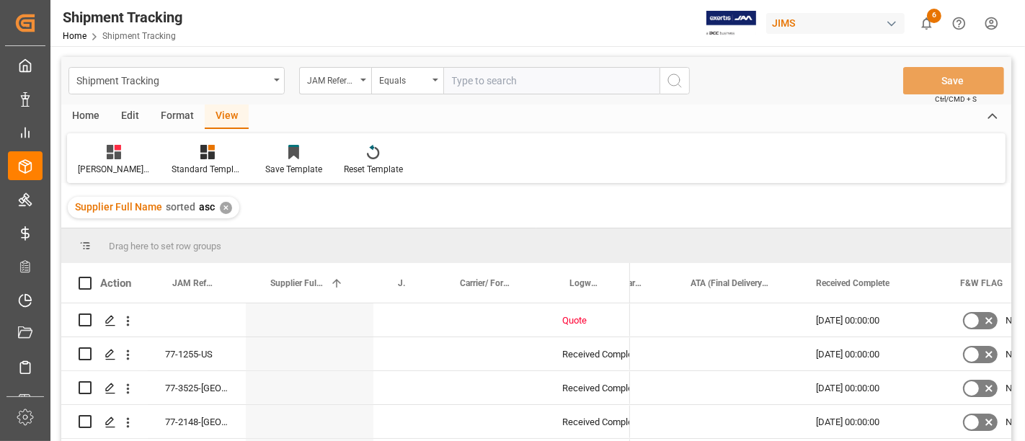
click at [460, 76] on input "text" at bounding box center [551, 80] width 216 height 27
paste input "77-9227-VN"
type input "77-9227-VN"
click at [673, 84] on icon "search button" at bounding box center [674, 80] width 17 height 17
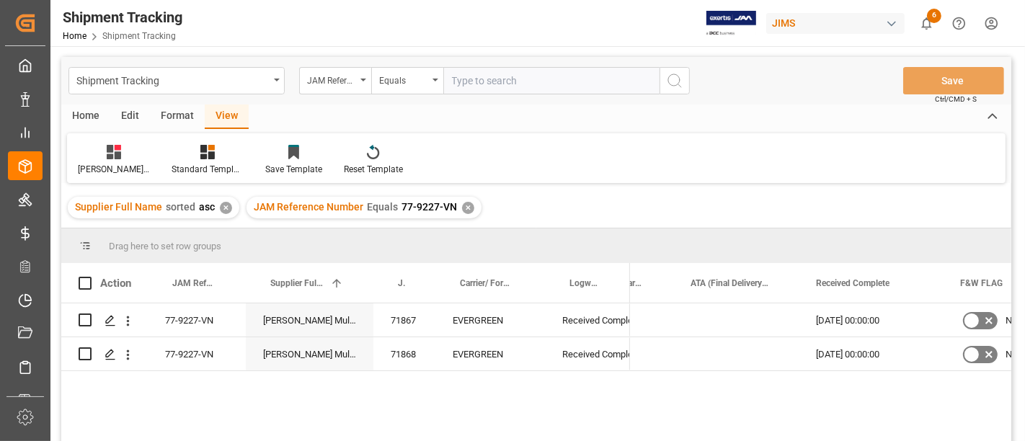
click at [463, 203] on div "✕" at bounding box center [468, 208] width 12 height 12
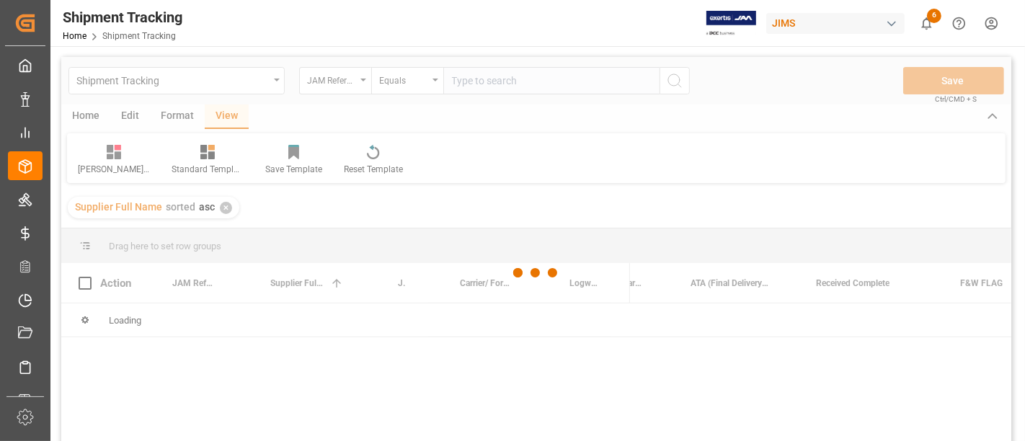
click at [472, 81] on div at bounding box center [536, 273] width 950 height 433
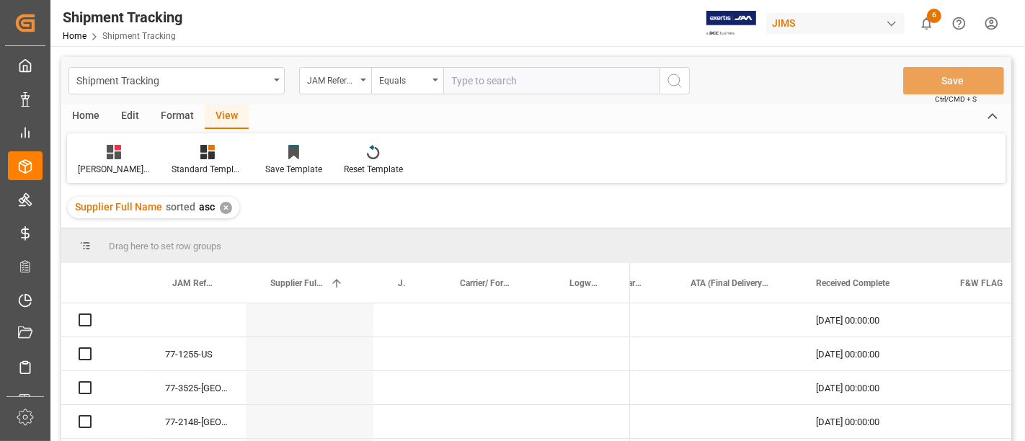
click at [469, 79] on input "text" at bounding box center [551, 80] width 216 height 27
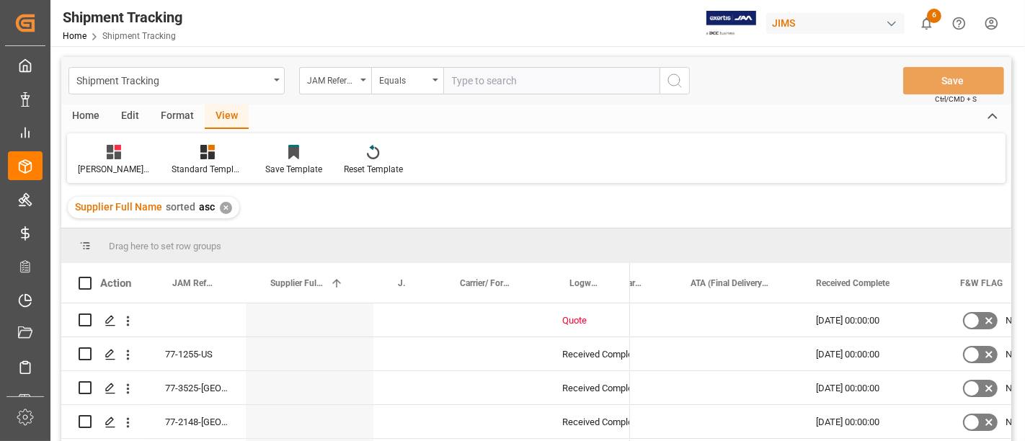
click at [469, 79] on input "text" at bounding box center [551, 80] width 216 height 27
type input "77-10126-cn"
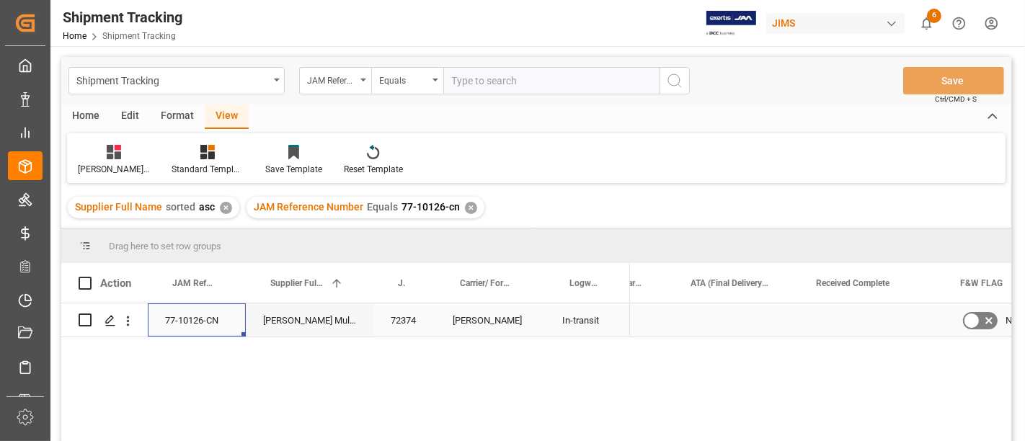
click at [182, 324] on div "77-10126-CN" at bounding box center [197, 320] width 98 height 33
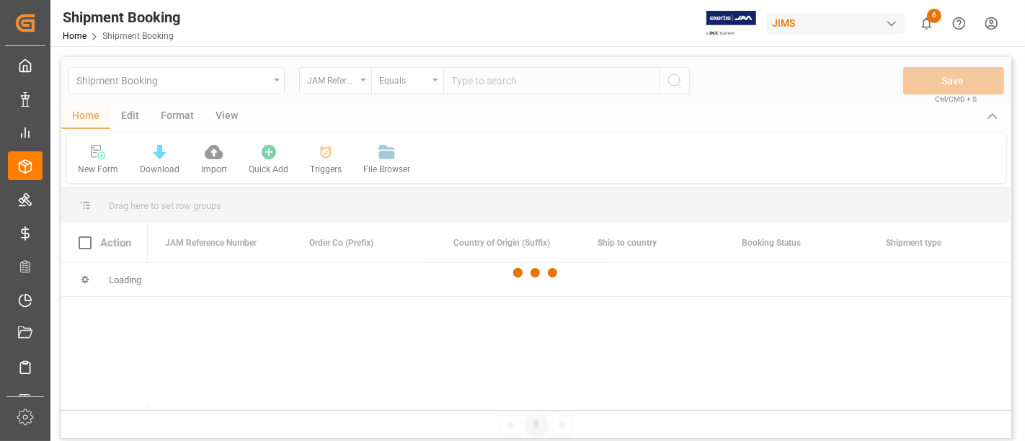
click at [203, 77] on div at bounding box center [536, 273] width 950 height 433
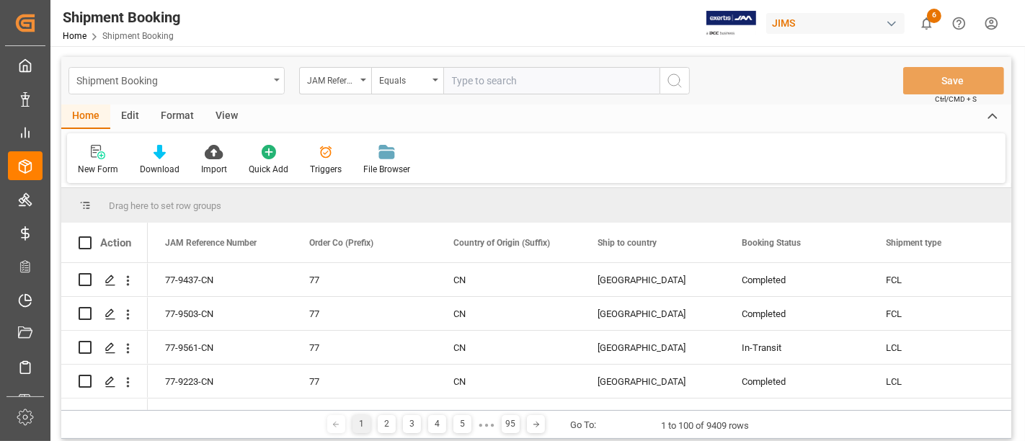
click at [278, 79] on icon "open menu" at bounding box center [277, 80] width 6 height 3
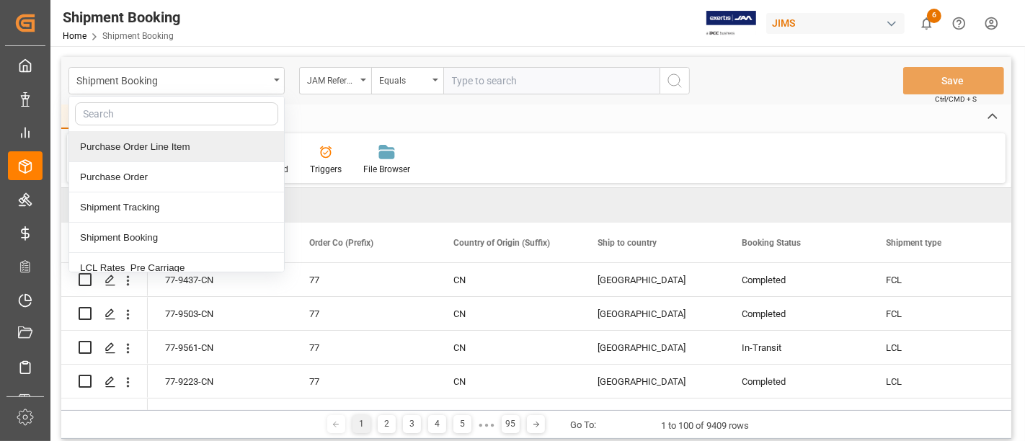
drag, startPoint x: 136, startPoint y: 153, endPoint x: 190, endPoint y: 134, distance: 57.2
click at [136, 152] on div "Purchase Order Line Item" at bounding box center [176, 147] width 215 height 30
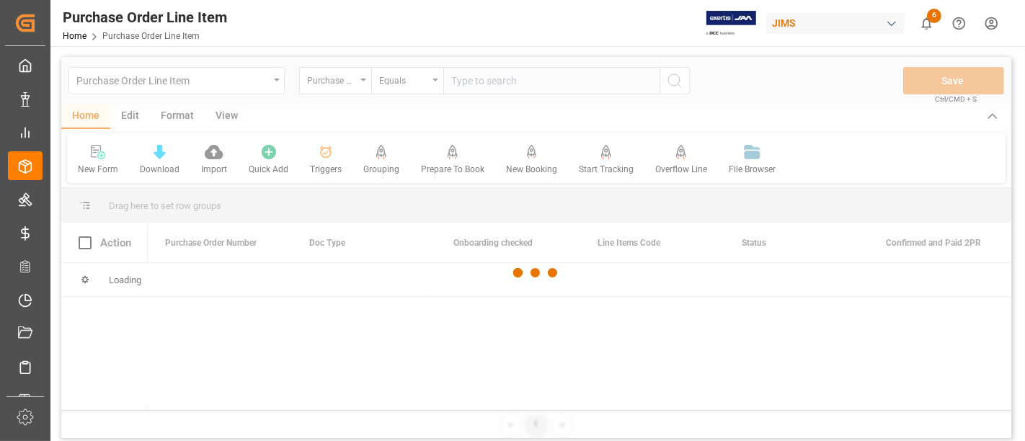
click at [344, 86] on div at bounding box center [536, 273] width 950 height 433
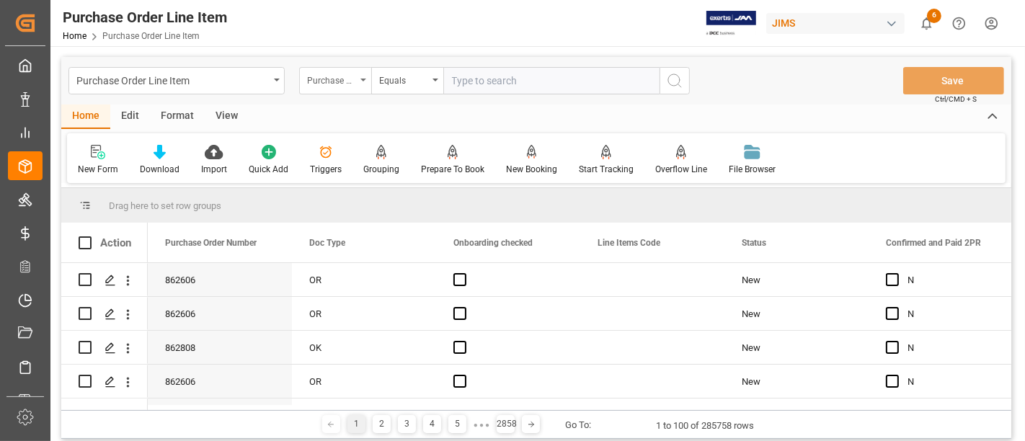
click at [364, 79] on icon "open menu" at bounding box center [364, 80] width 6 height 3
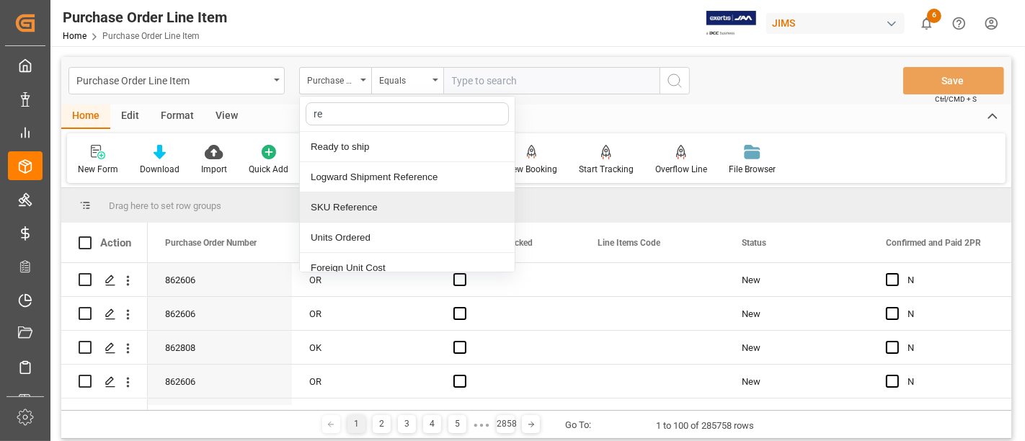
type input "ref"
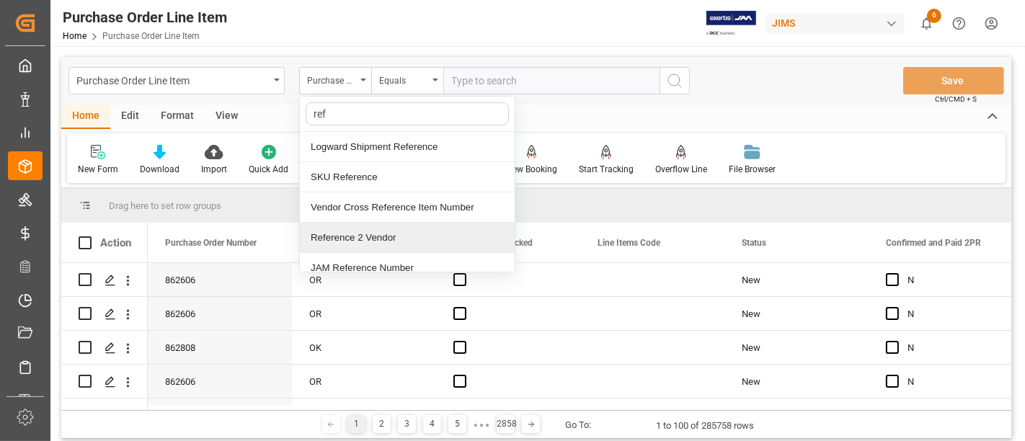
click at [381, 238] on div "Reference 2 Vendor" at bounding box center [407, 238] width 215 height 30
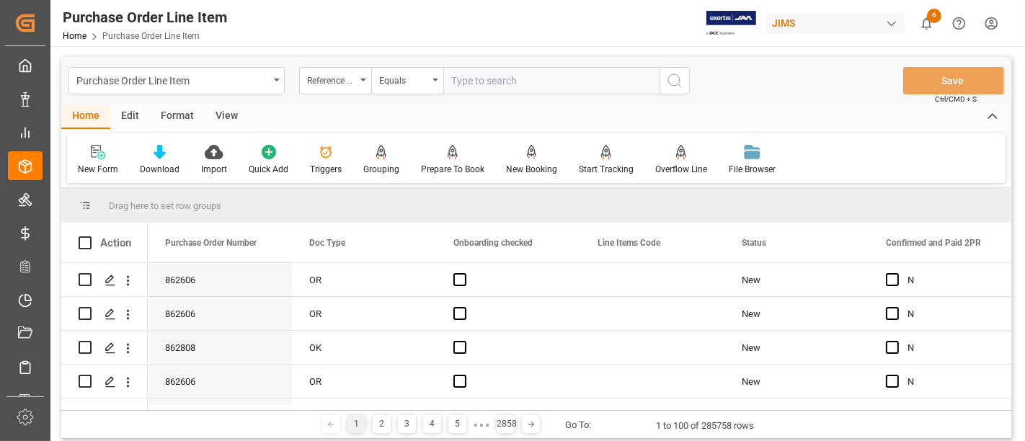
click at [480, 82] on input "text" at bounding box center [551, 80] width 216 height 27
type input "77-10026-CN"
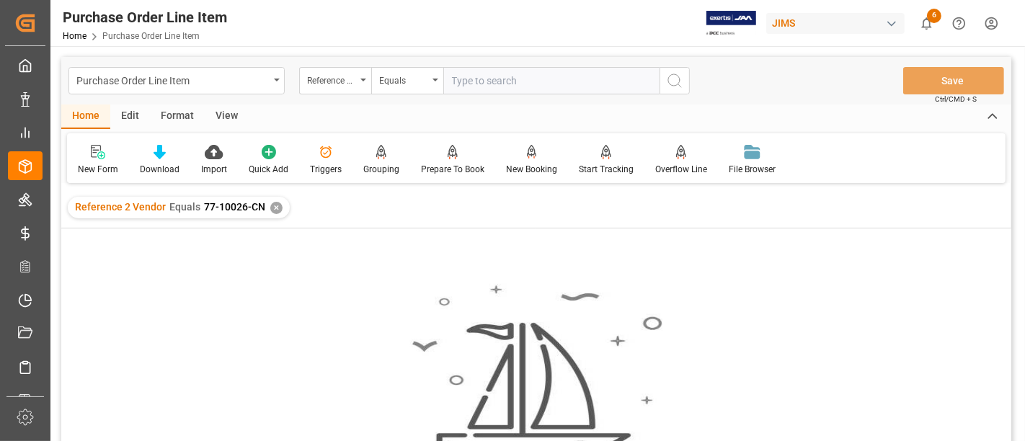
click at [270, 202] on div "✕" at bounding box center [276, 208] width 12 height 12
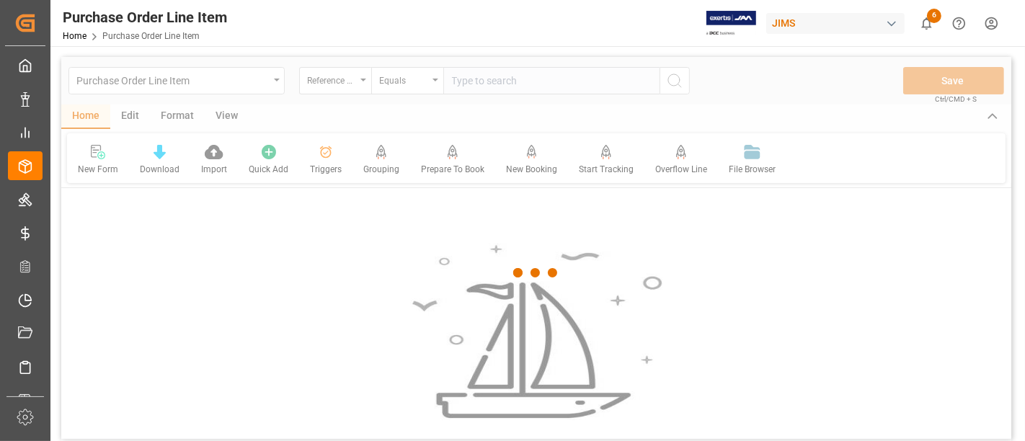
click at [461, 85] on div at bounding box center [536, 273] width 950 height 433
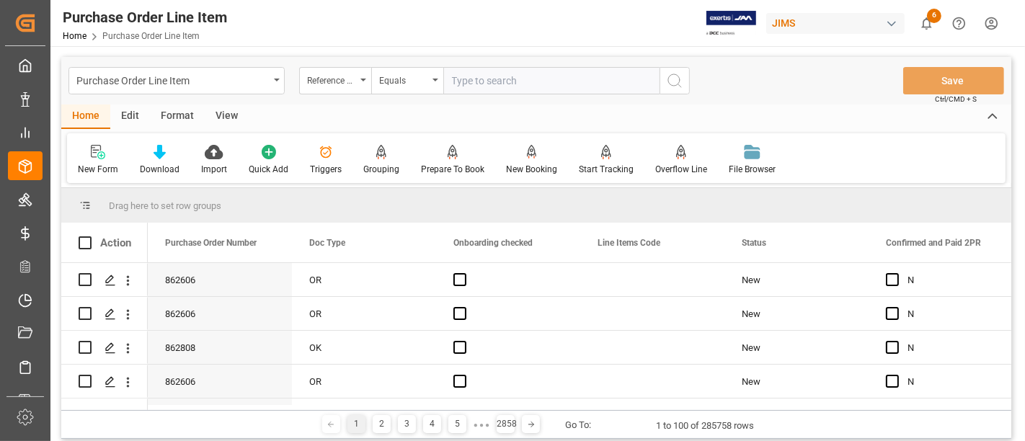
click at [459, 81] on input "text" at bounding box center [551, 80] width 216 height 27
type input "77-10126-CN"
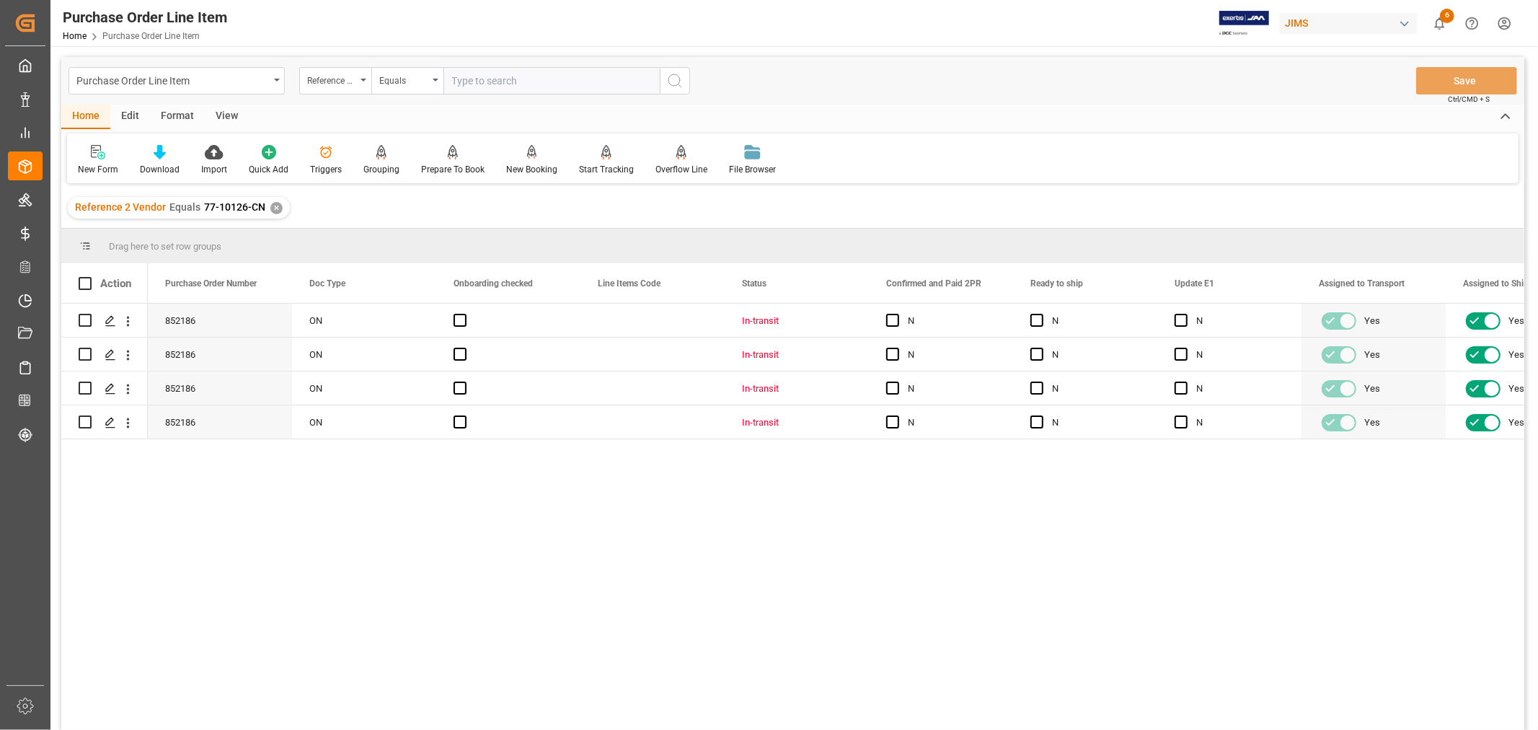
click at [219, 112] on div "View" at bounding box center [227, 117] width 44 height 25
click at [100, 163] on div "Default" at bounding box center [92, 169] width 28 height 13
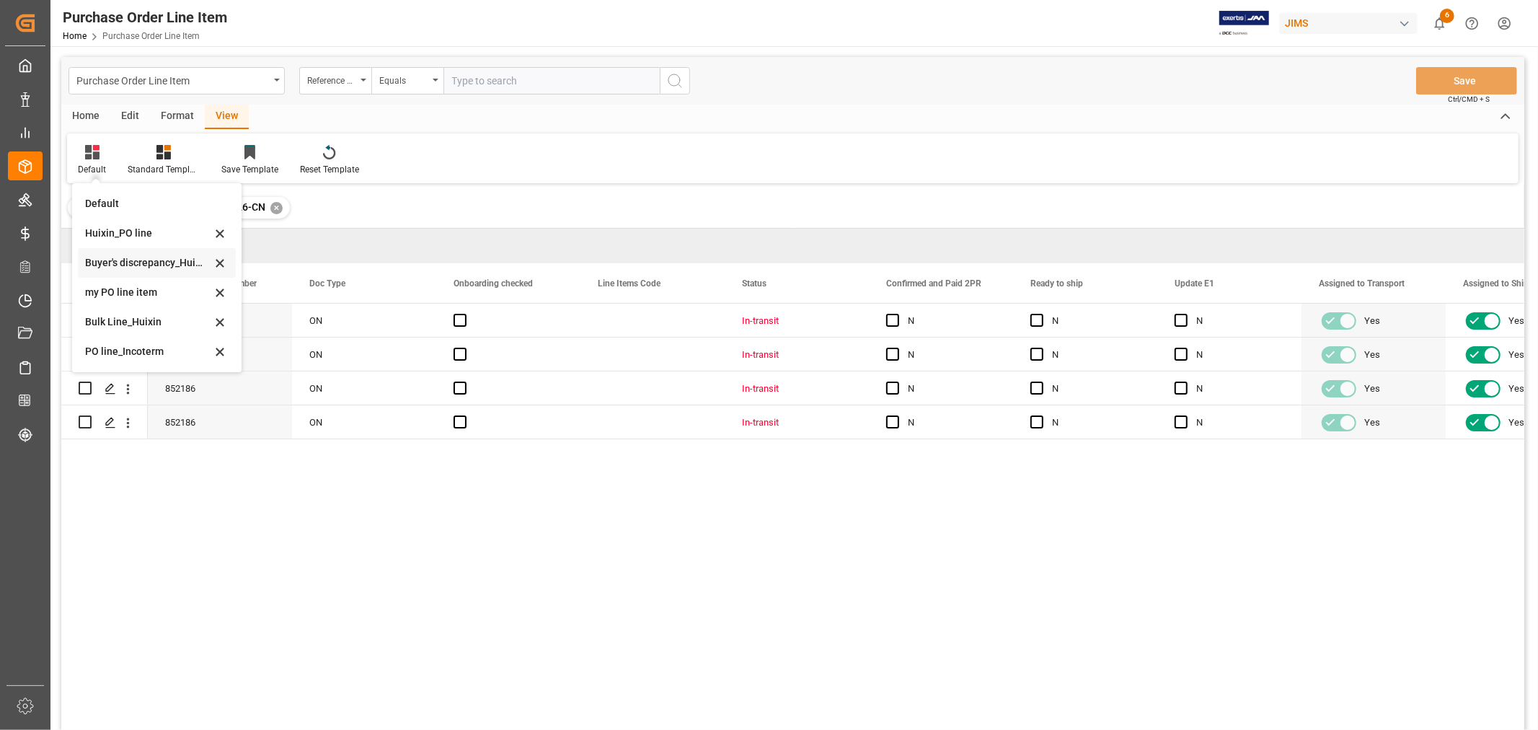
click at [143, 262] on div "Buyer's discrepancy_Huixin" at bounding box center [148, 262] width 126 height 15
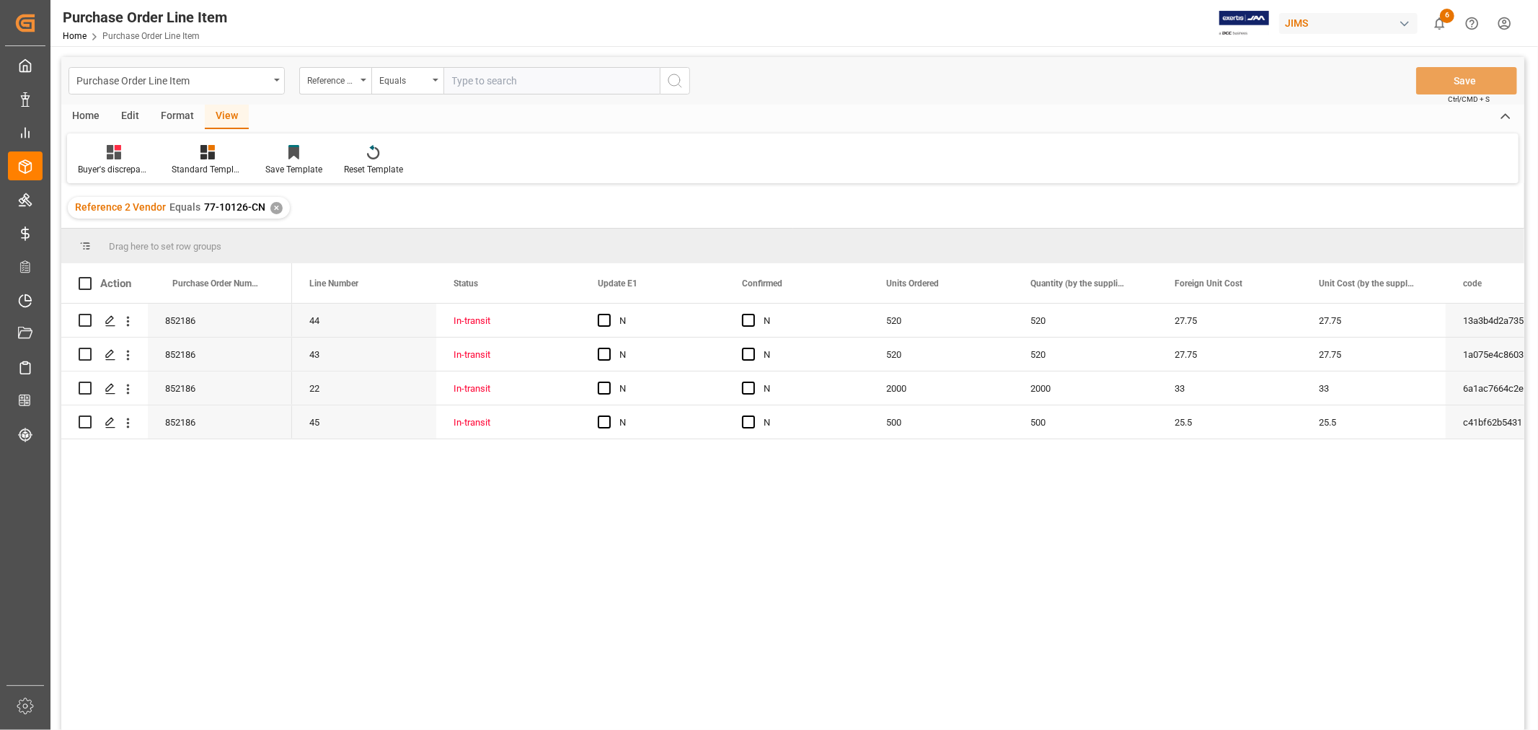
click at [228, 110] on div "View" at bounding box center [227, 117] width 44 height 25
click at [206, 152] on icon at bounding box center [207, 152] width 14 height 14
click at [256, 267] on div "HS Listing CANADA" at bounding box center [246, 262] width 126 height 15
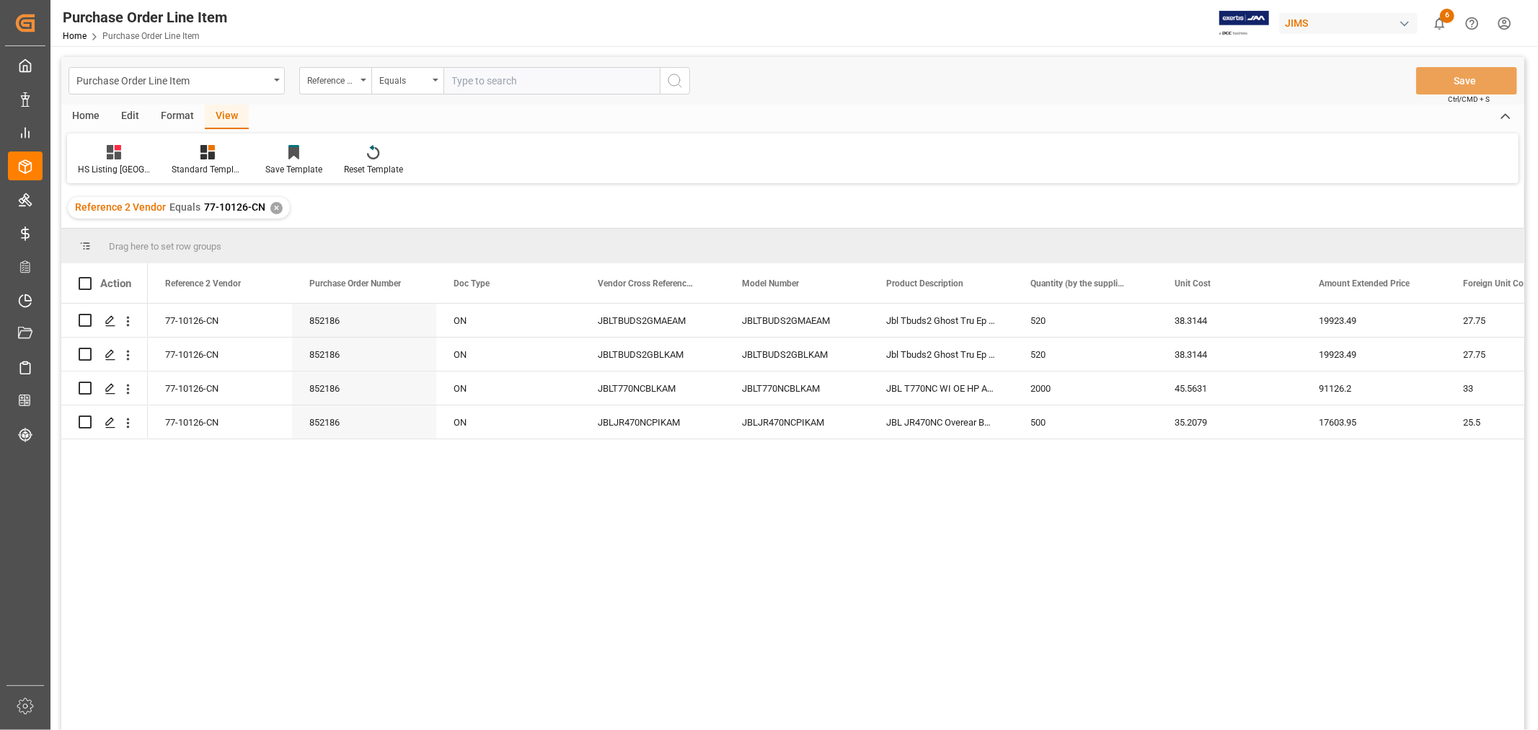
click at [473, 441] on div "77-10126-CN 852186 ON JBLTBUDS2GMAEAM JBLTBUDS2GMAEAM Jbl Tbuds2 Ghost Tru Ep P…" at bounding box center [836, 522] width 1377 height 436
click at [217, 418] on div "77-10126-CN" at bounding box center [220, 421] width 144 height 33
click at [171, 314] on div "77-10126-CN" at bounding box center [220, 320] width 144 height 33
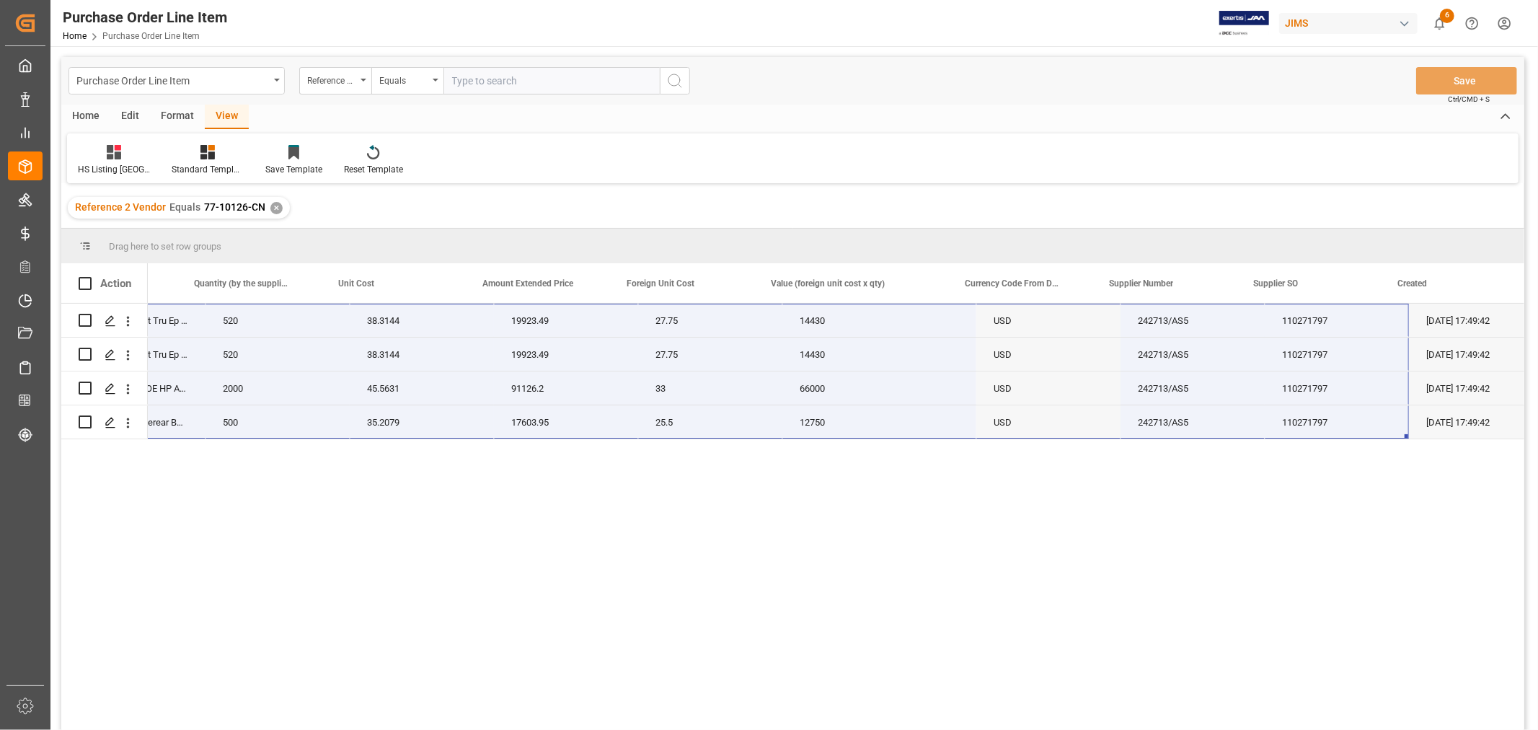
scroll to position [0, 836]
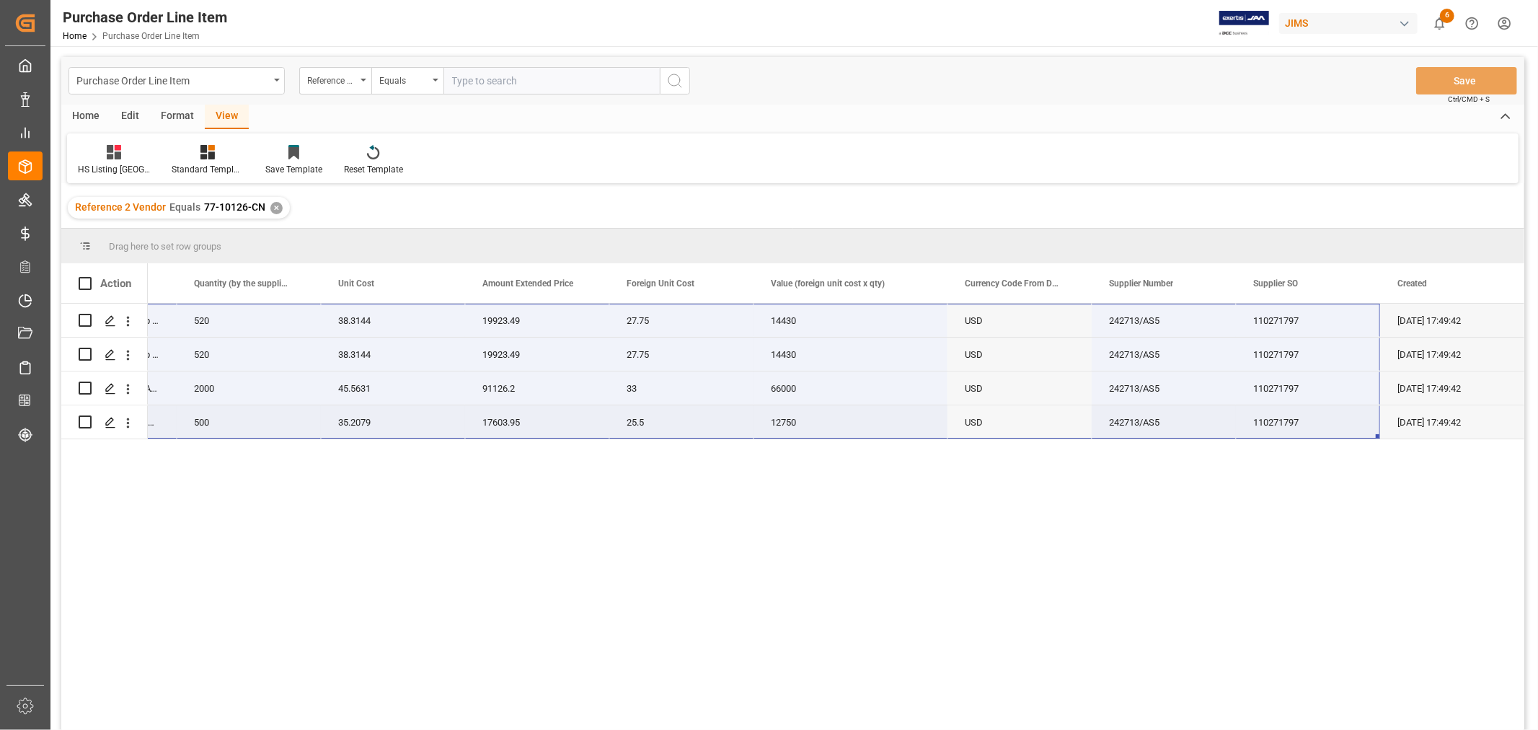
drag, startPoint x: 178, startPoint y: 316, endPoint x: 1324, endPoint y: 420, distance: 1150.5
click at [1025, 420] on div "77-10126-CN JBLTBUDS2GMAEAM Jbl Tbuds2 Ghost Tru Ep Purple 520 38.3144 19923.49…" at bounding box center [417, 372] width 2213 height 136
click at [224, 114] on div "View" at bounding box center [227, 117] width 44 height 25
click at [87, 117] on div "Home" at bounding box center [85, 117] width 49 height 25
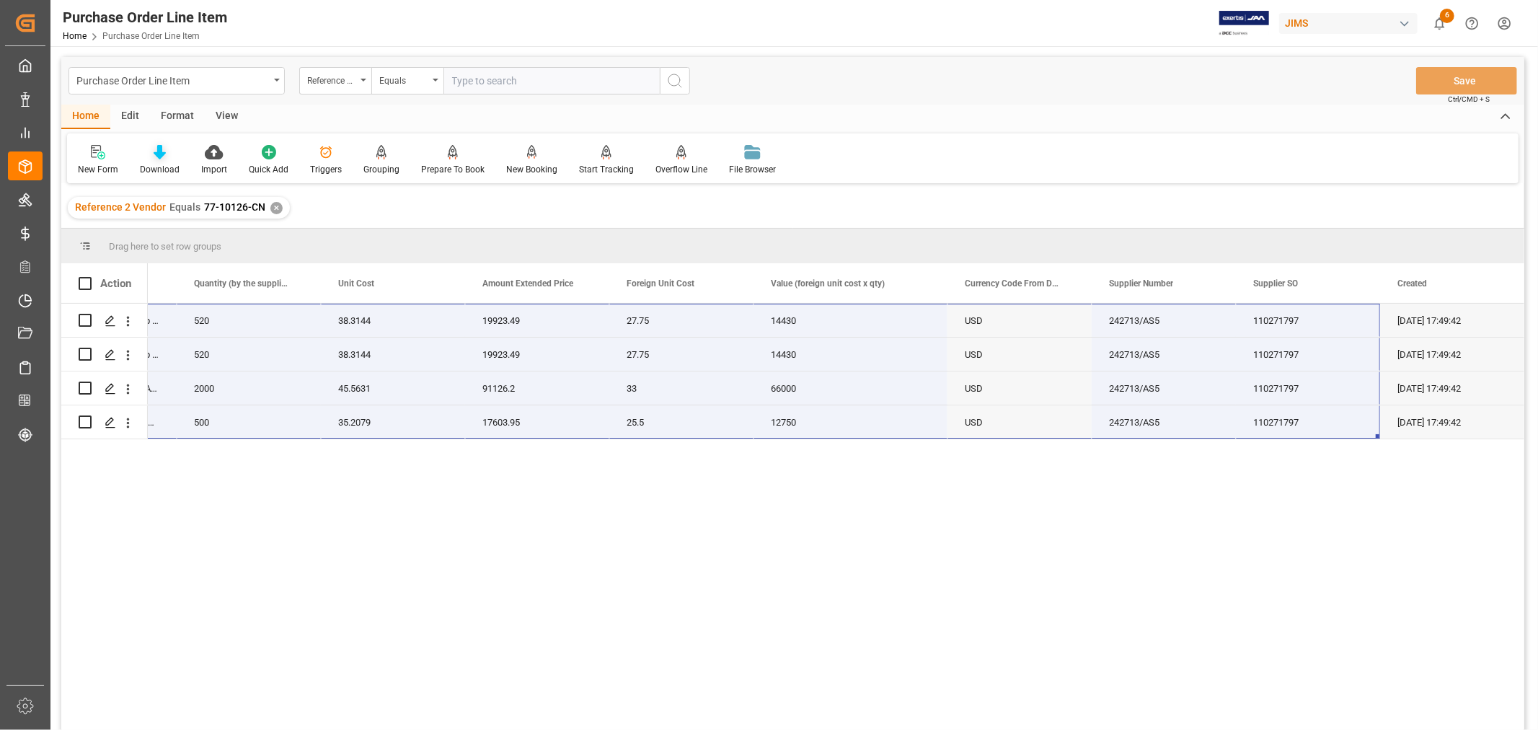
click at [154, 164] on div "Download" at bounding box center [160, 169] width 40 height 13
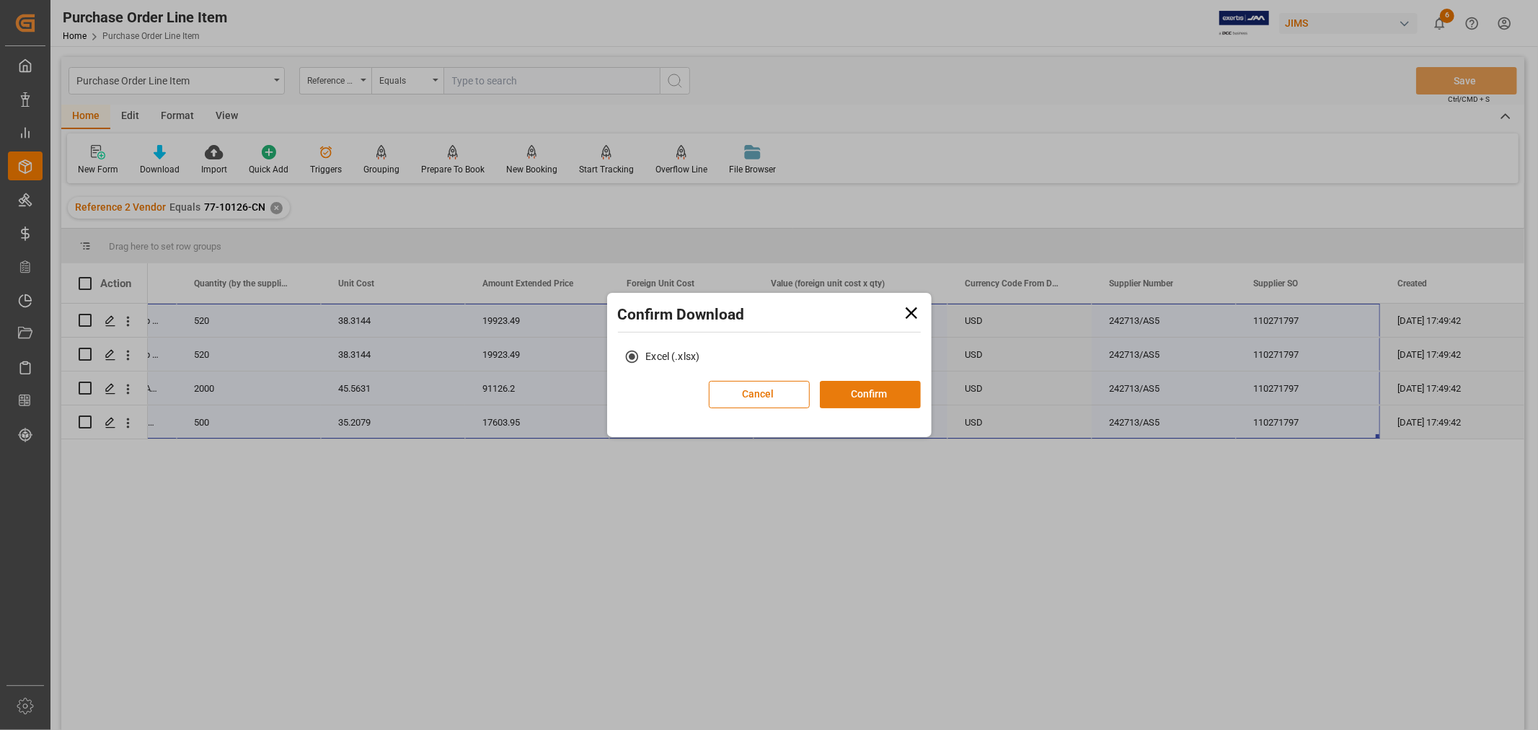
click at [858, 392] on button "Confirm" at bounding box center [870, 394] width 101 height 27
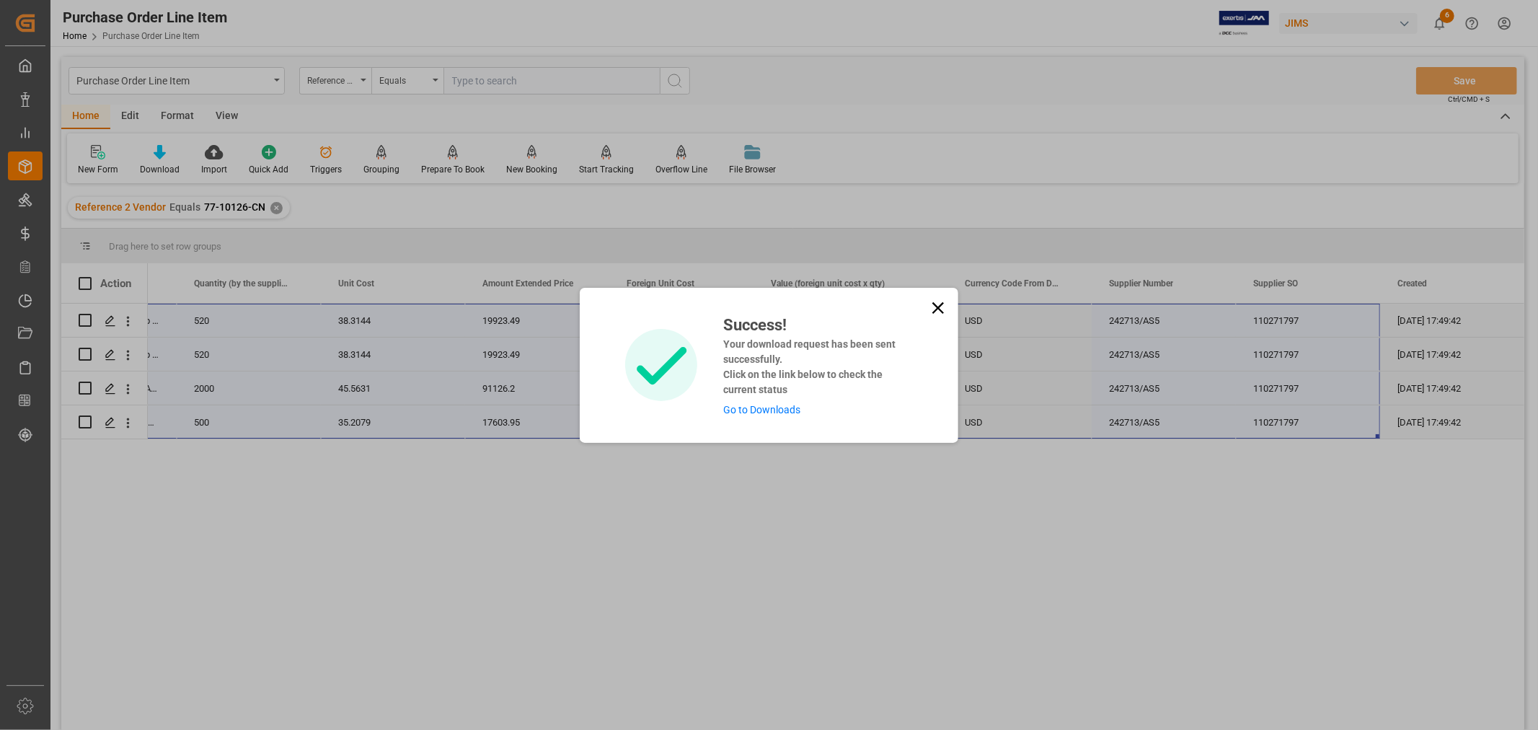
click at [782, 405] on link "Go to Downloads" at bounding box center [761, 410] width 77 height 12
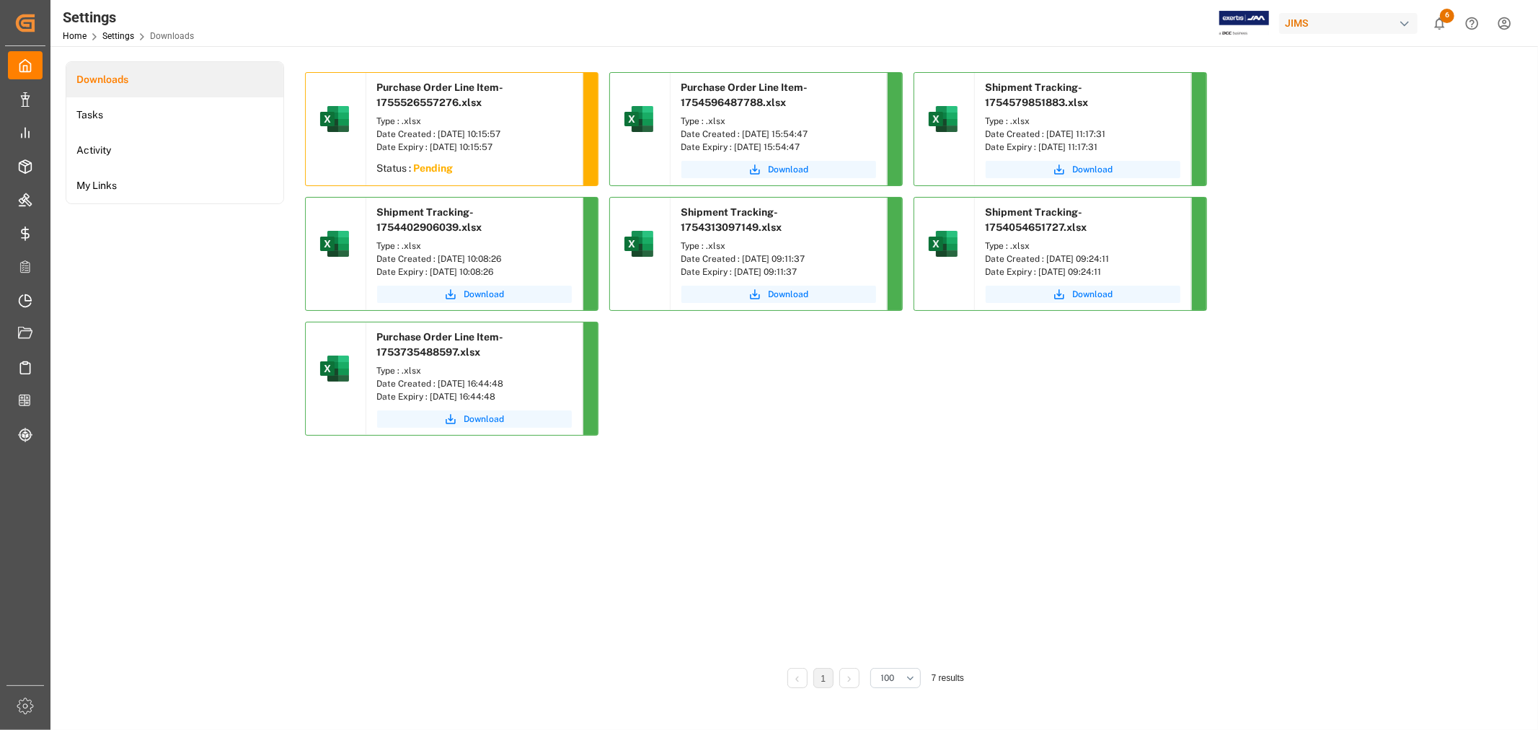
click at [962, 441] on div "Purchase Order Line Item-1755526557276.xlsx Type : .xlsx Date Created : 18-08-2…" at bounding box center [876, 365] width 1142 height 586
drag, startPoint x: 911, startPoint y: 508, endPoint x: 655, endPoint y: 335, distance: 309.2
click at [911, 441] on div "Purchase Order Line Item-1755526557276.xlsx Type : .xlsx Date Created : 18-08-2…" at bounding box center [876, 365] width 1142 height 586
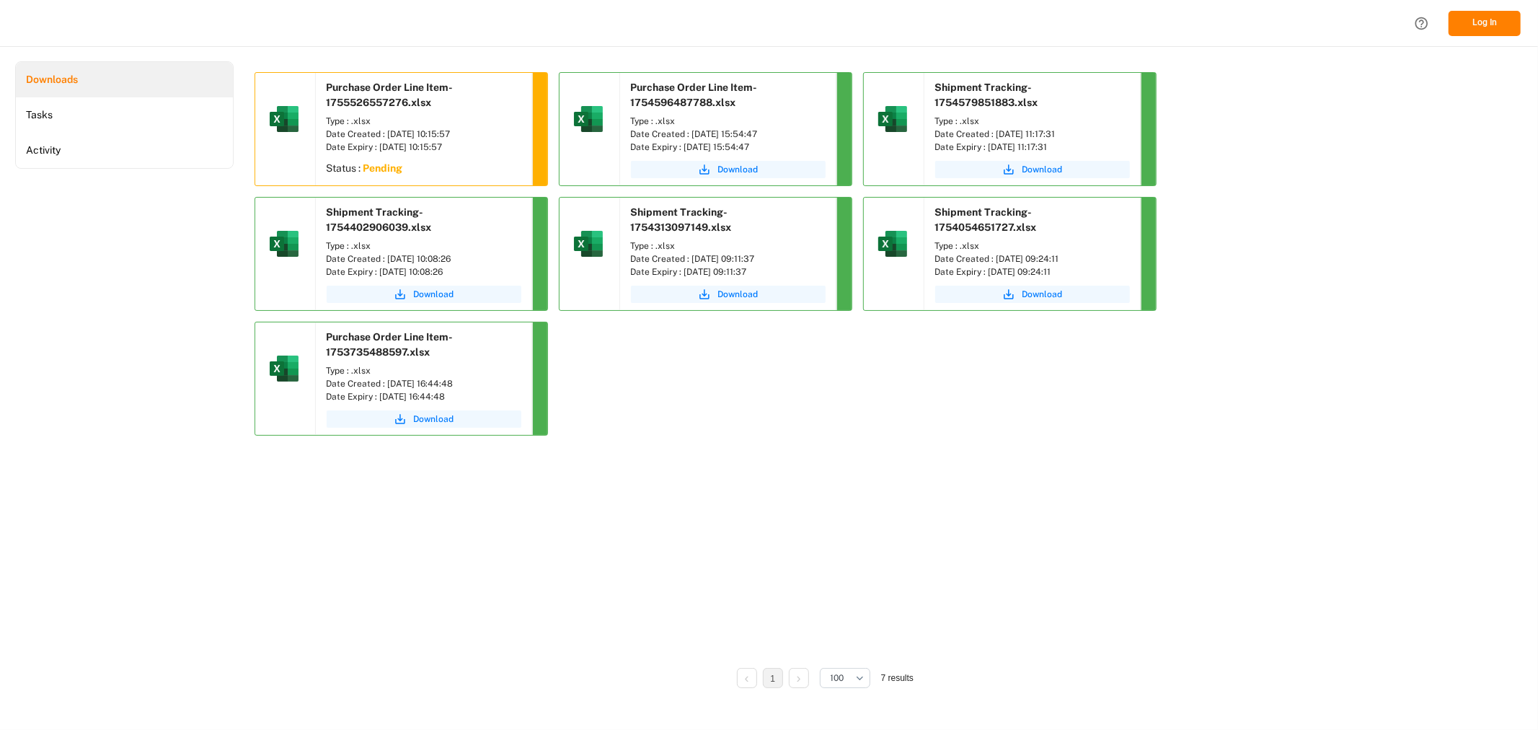
click at [743, 558] on div "Purchase Order Line Item-1755526557276.xlsx Type : .xlsx Date Created : 2025-08…" at bounding box center [826, 365] width 1142 height 586
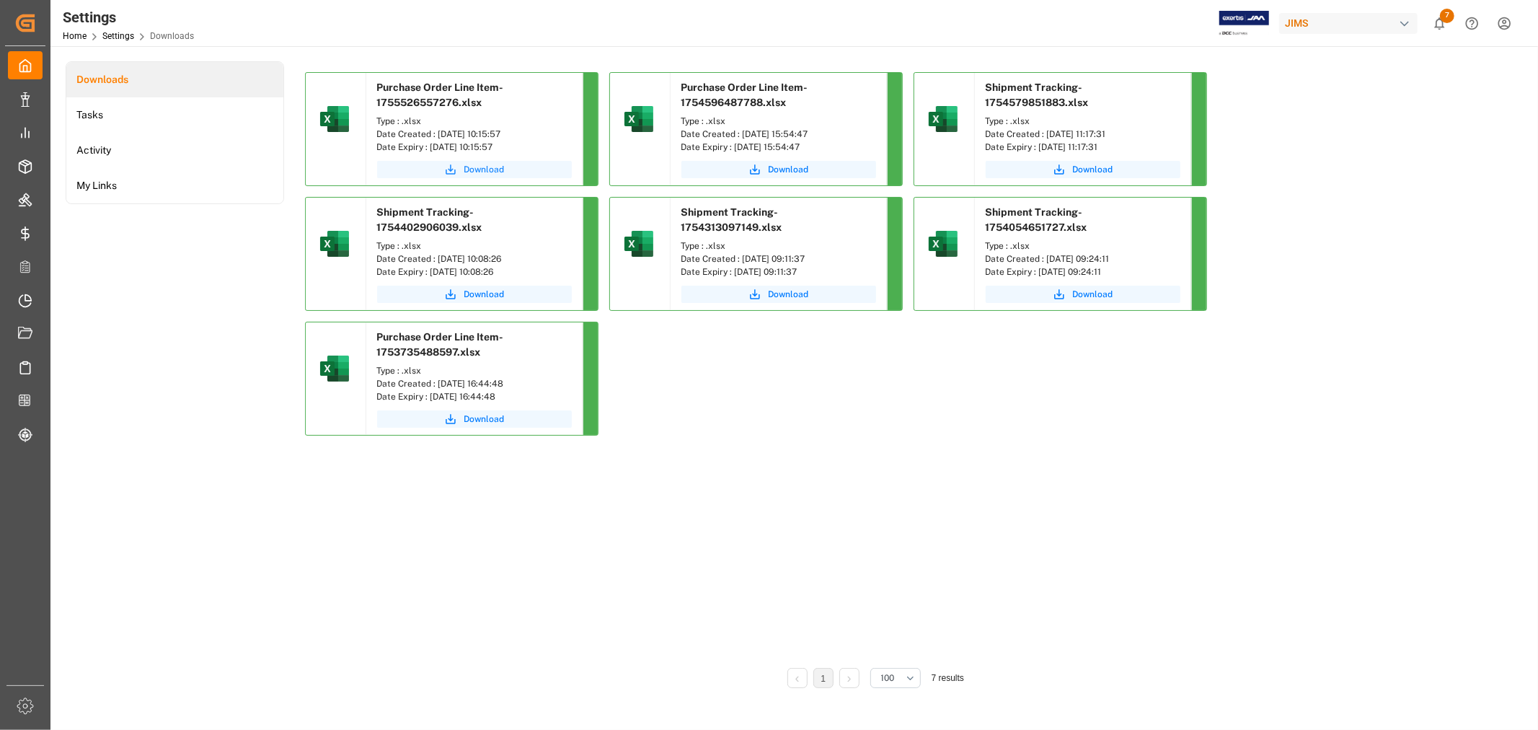
click at [478, 167] on span "Download" at bounding box center [484, 169] width 40 height 13
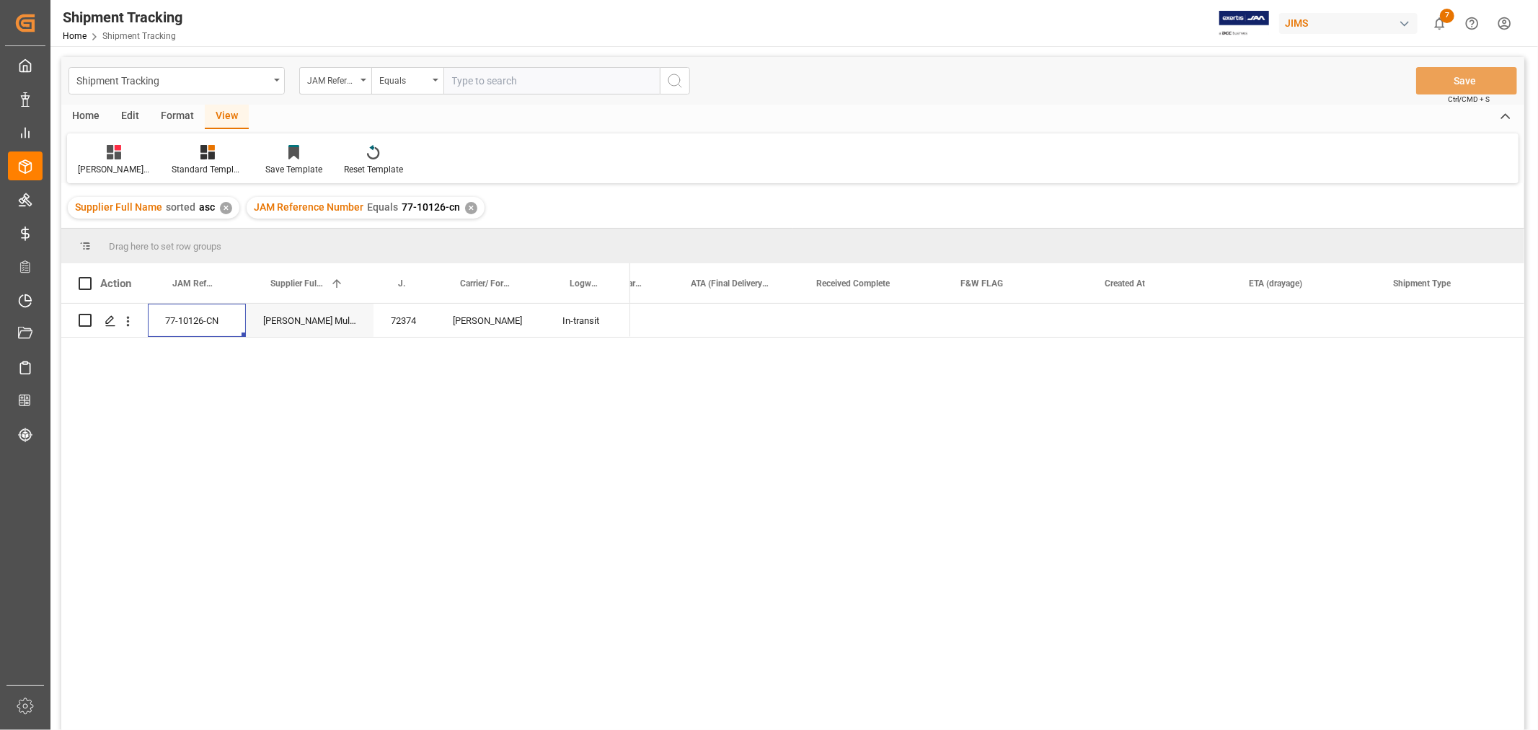
scroll to position [0, 1712]
